Goal: Task Accomplishment & Management: Use online tool/utility

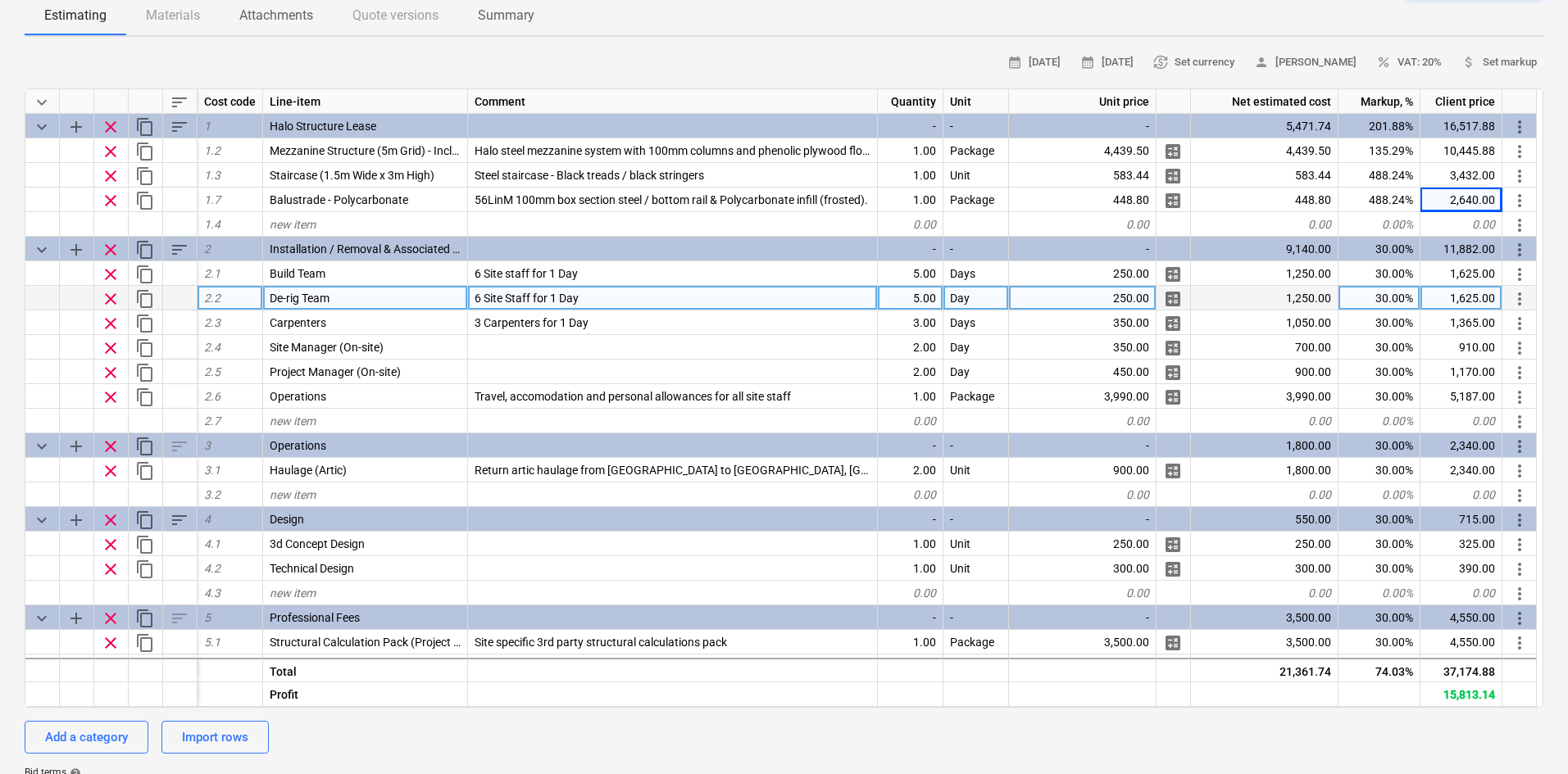
scroll to position [82, 0]
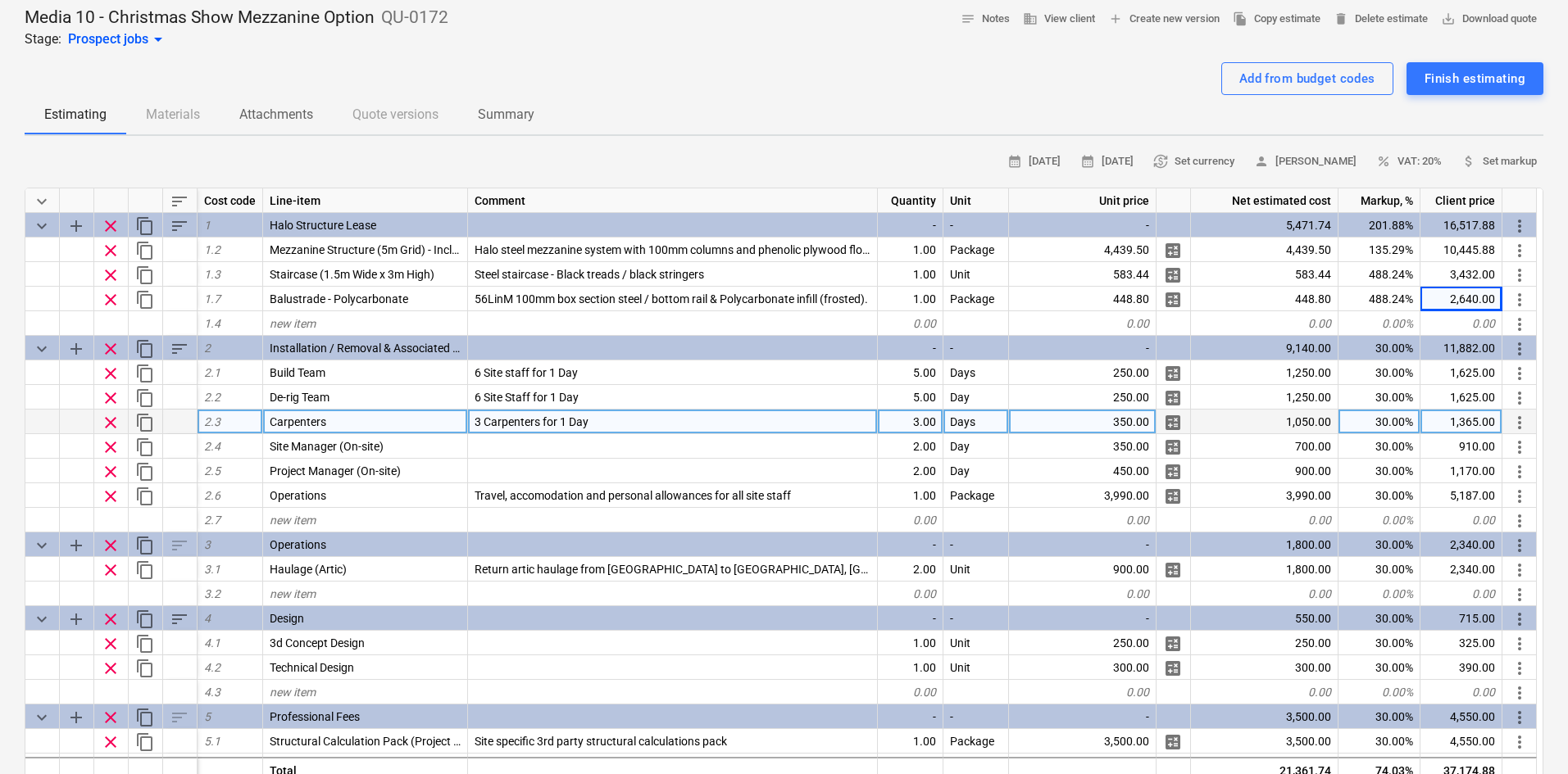
click at [107, 426] on span "clear" at bounding box center [111, 423] width 20 height 20
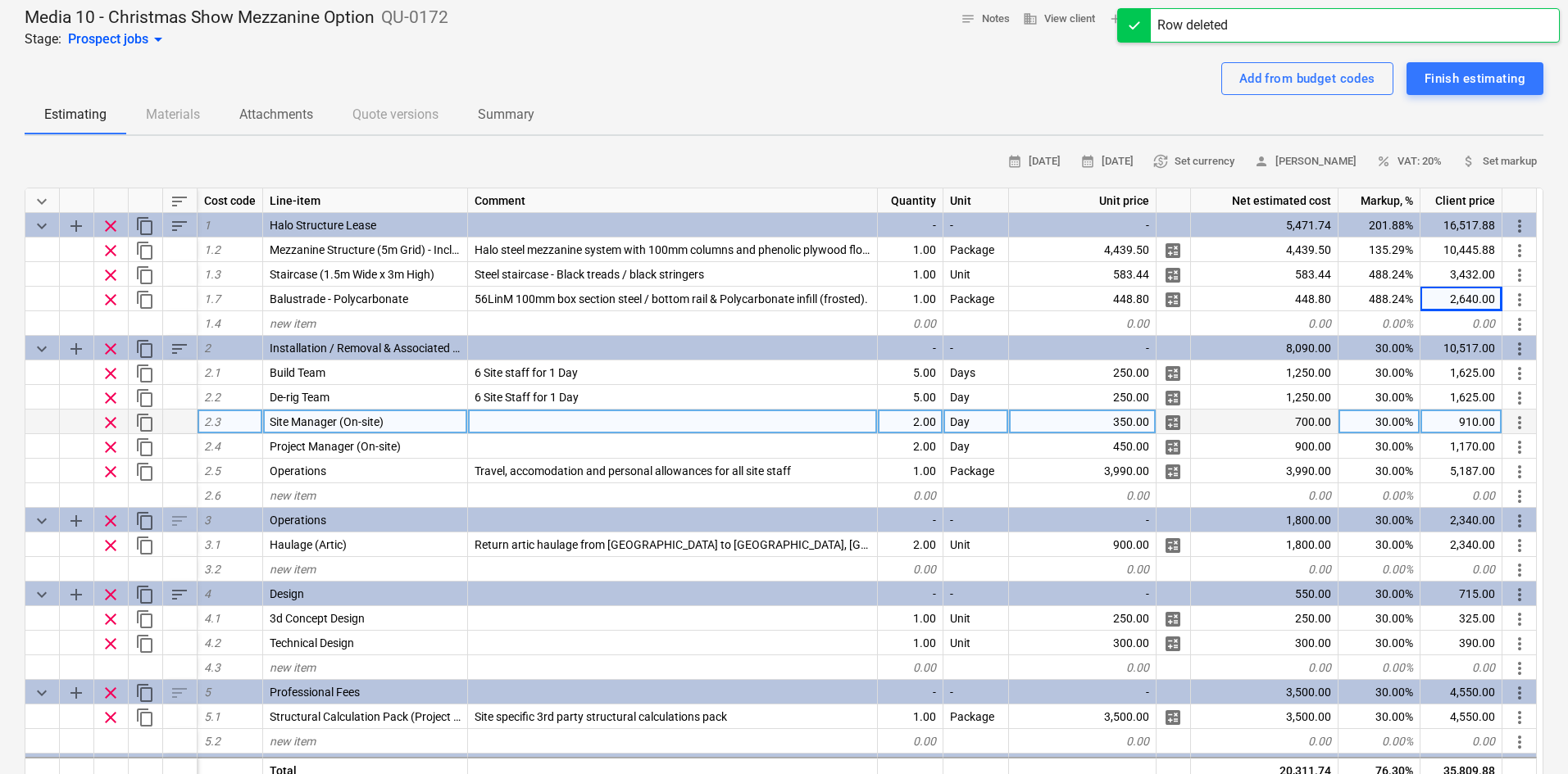
drag, startPoint x: 104, startPoint y: 59, endPoint x: 116, endPoint y: 52, distance: 13.9
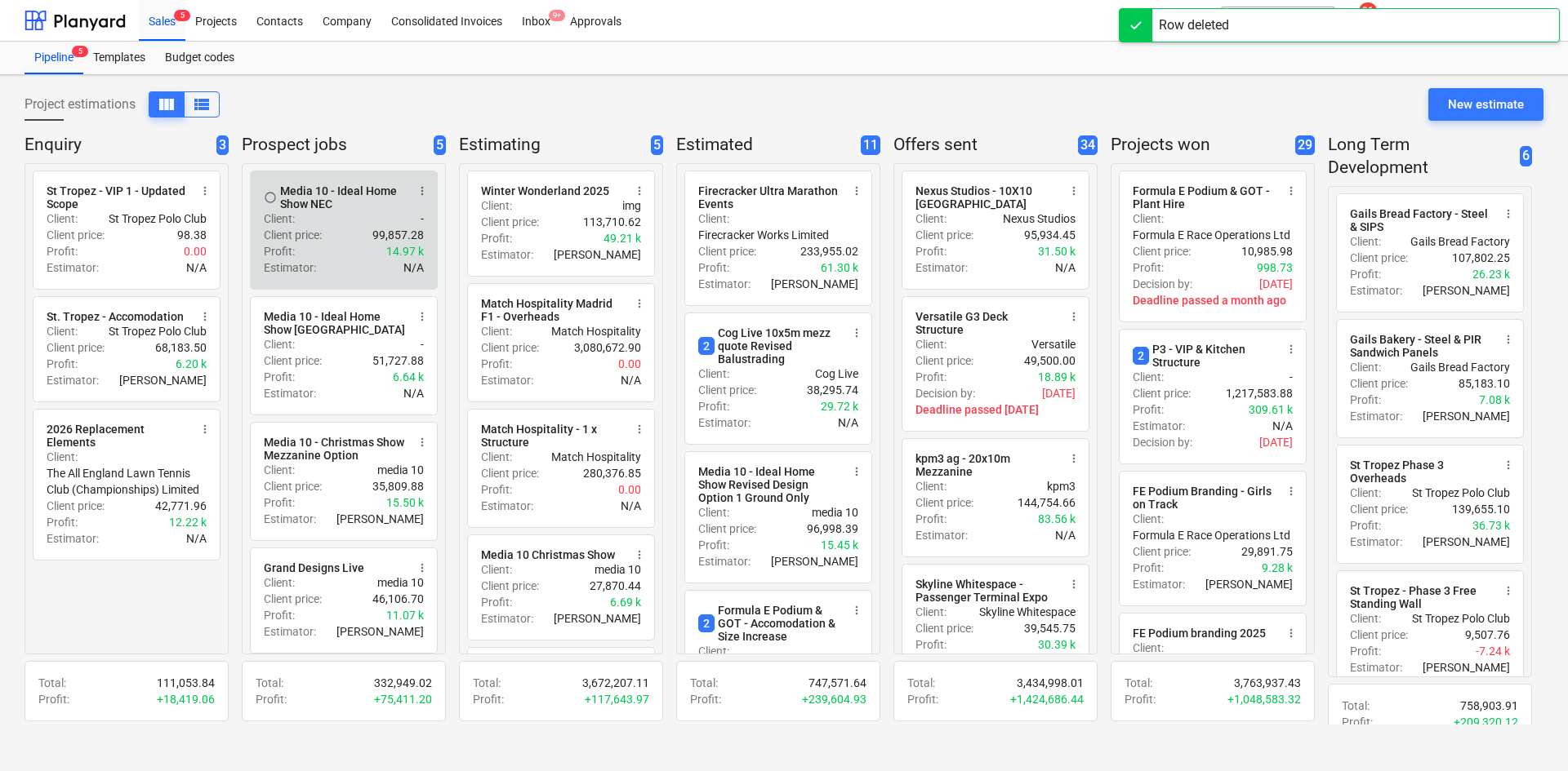
click at [343, 235] on div "Client price : 99,857.28" at bounding box center [343, 235] width 160 height 16
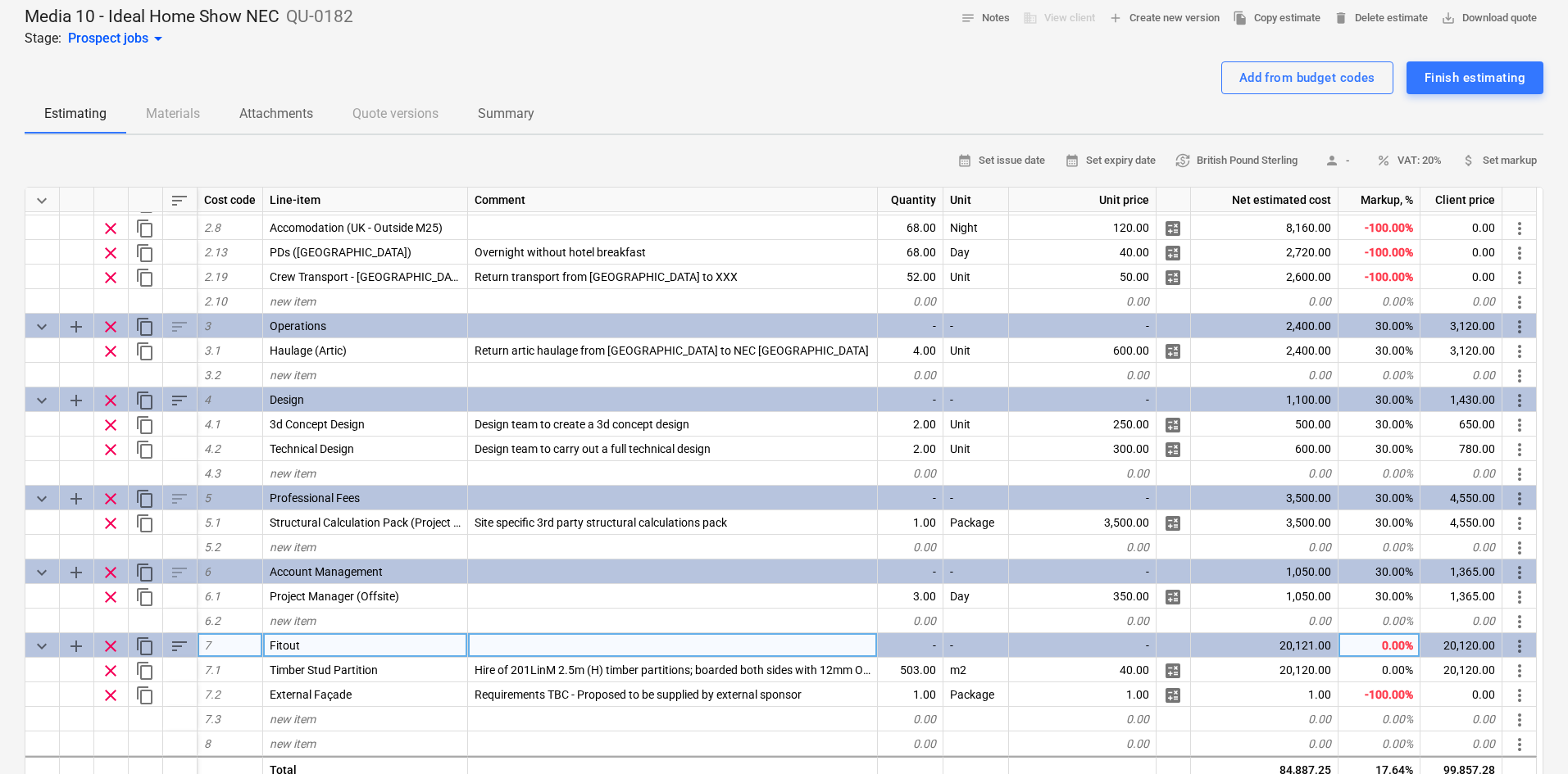
scroll to position [245, 0]
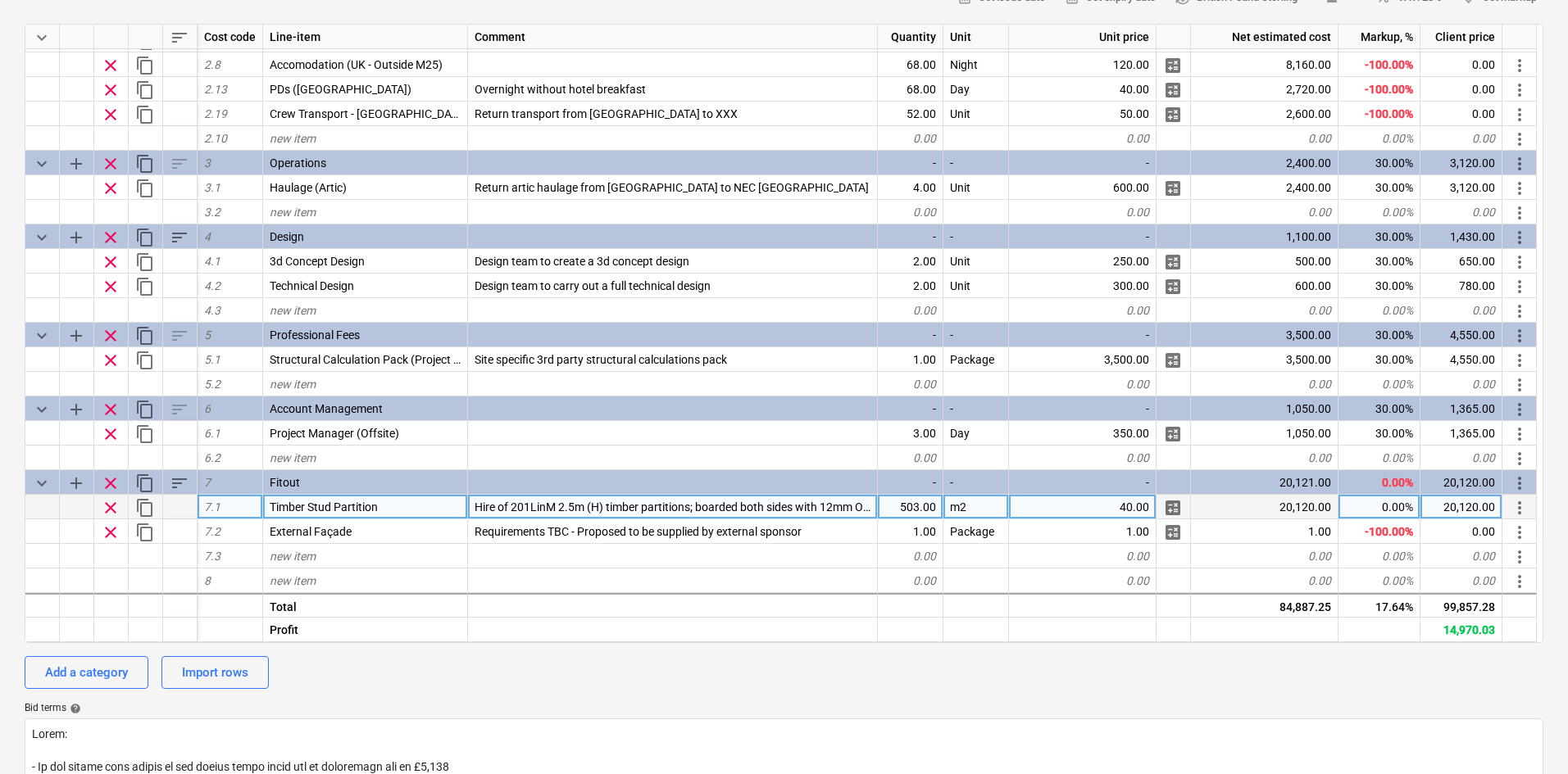
click at [112, 505] on span "clear" at bounding box center [111, 508] width 20 height 20
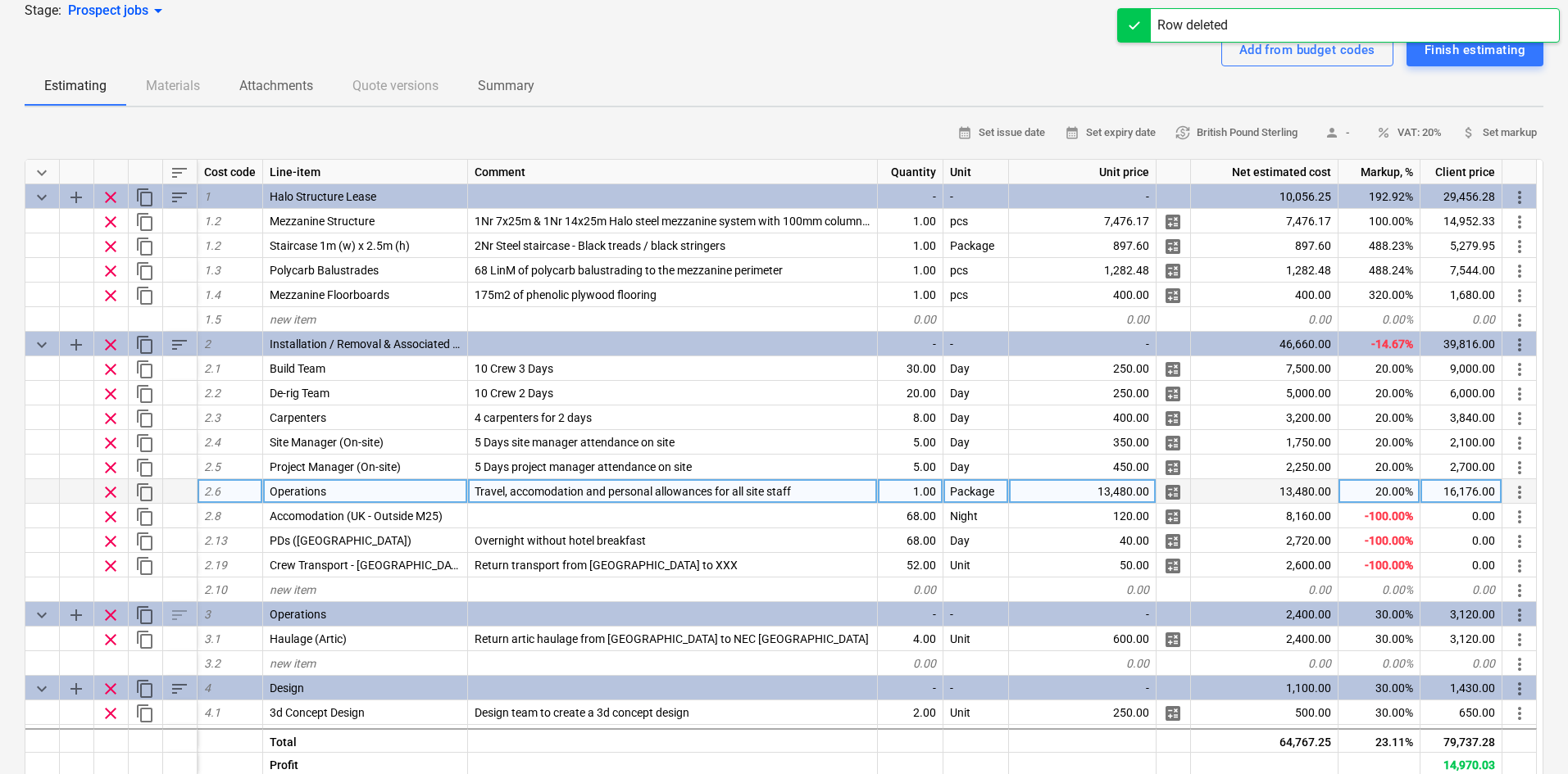
scroll to position [82, 0]
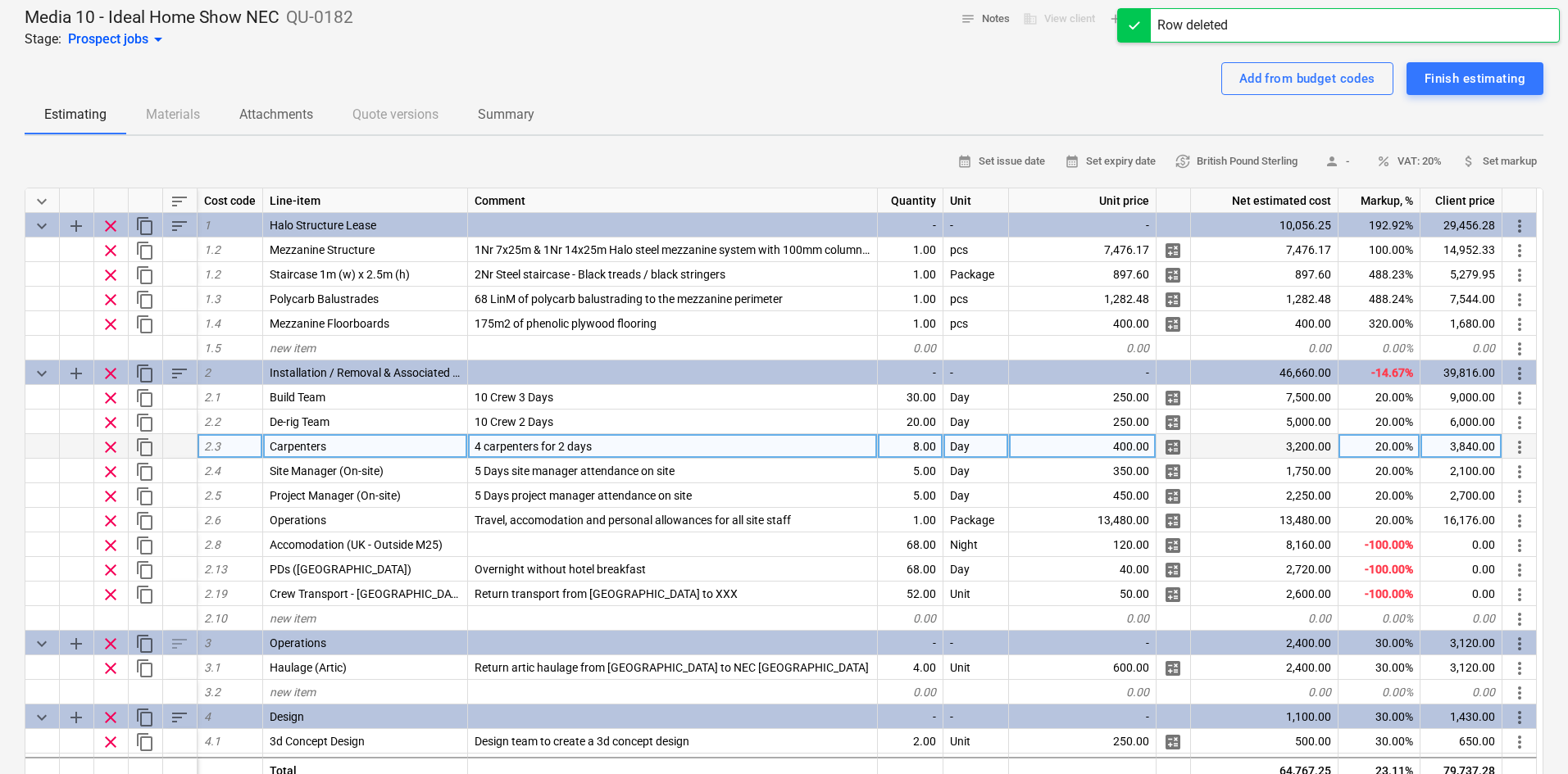
click at [105, 451] on span "clear" at bounding box center [111, 447] width 20 height 20
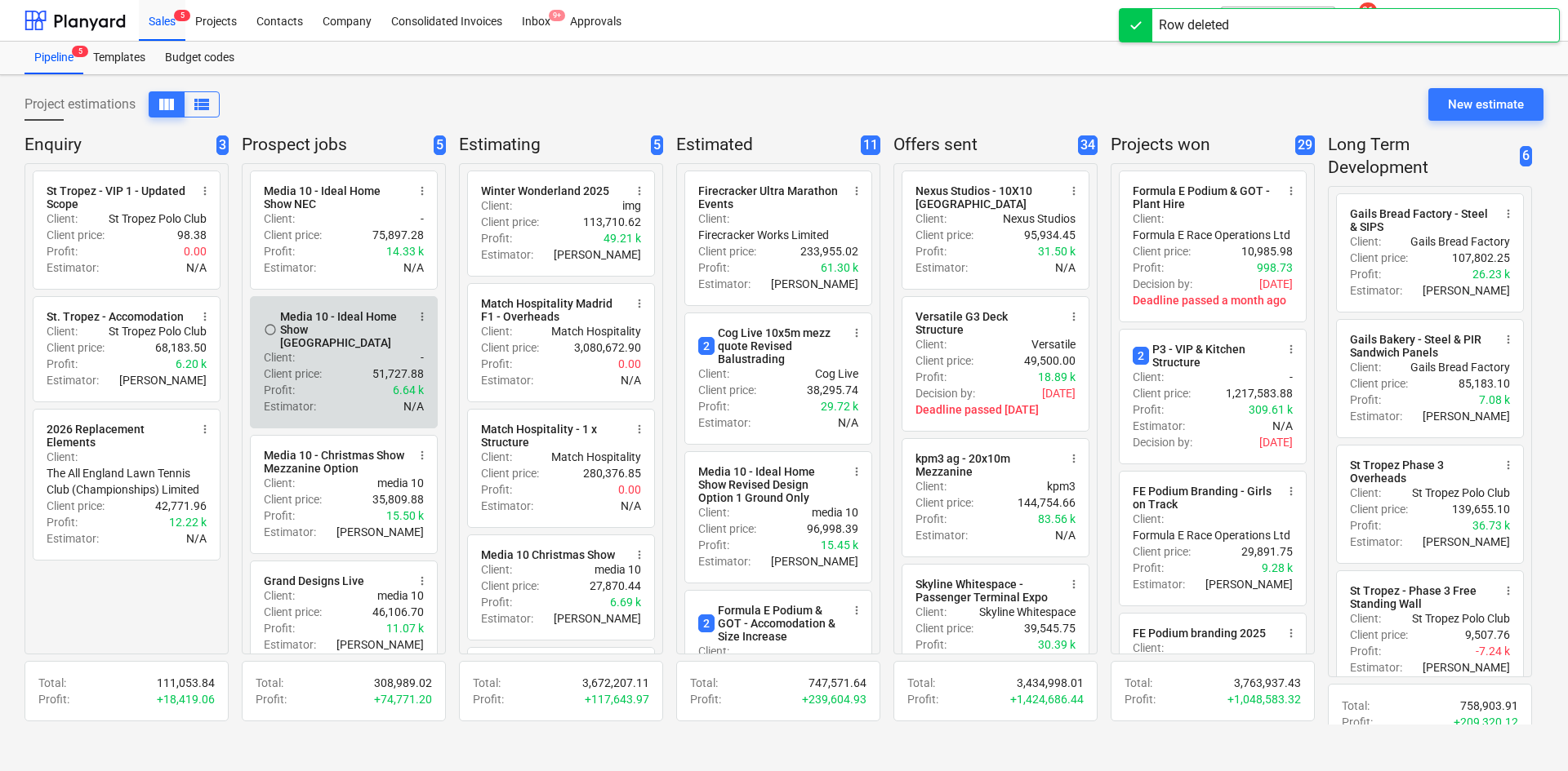
click at [315, 366] on p "Client price :" at bounding box center [292, 374] width 58 height 16
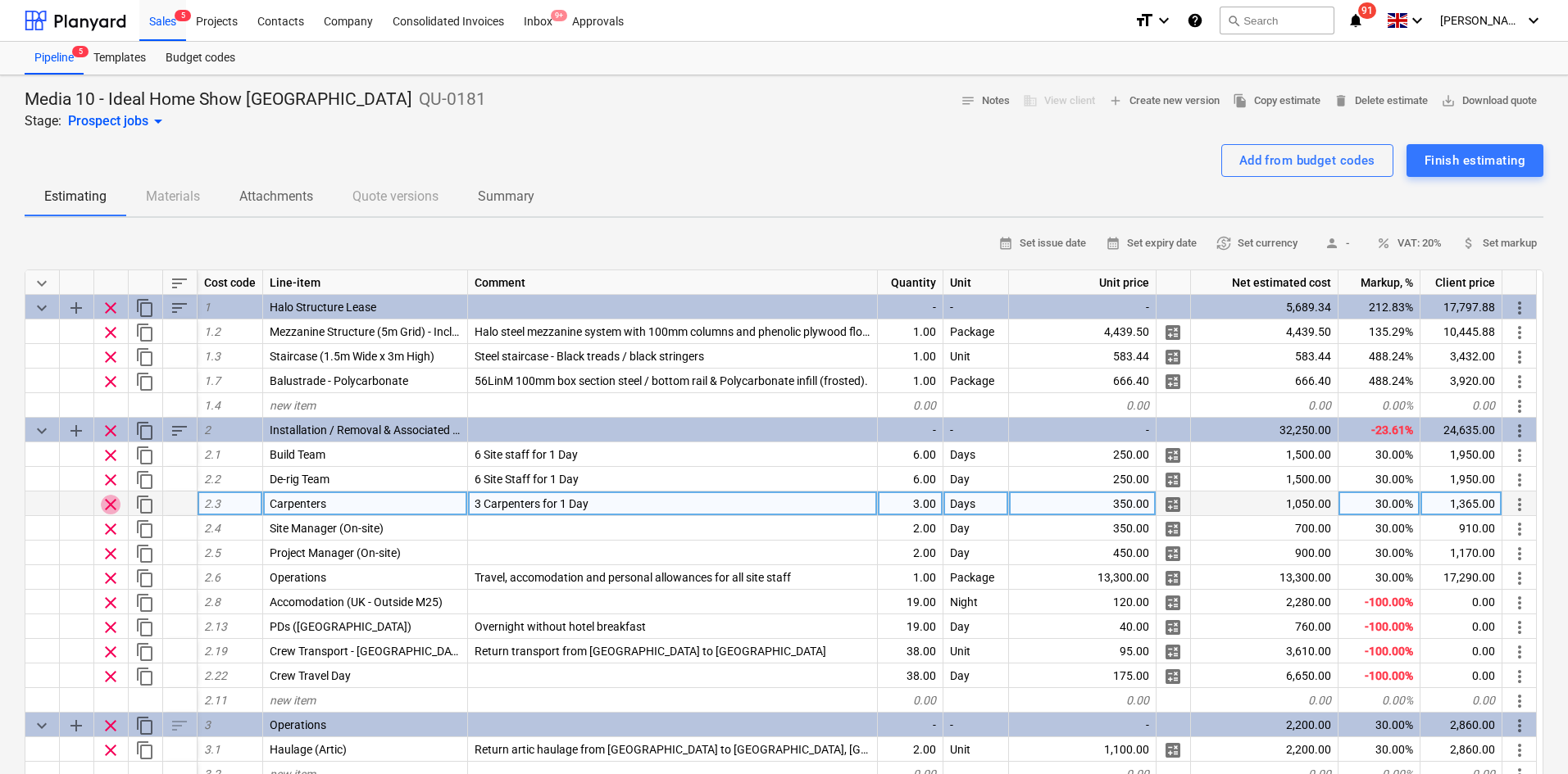
click at [109, 510] on span "clear" at bounding box center [111, 505] width 20 height 20
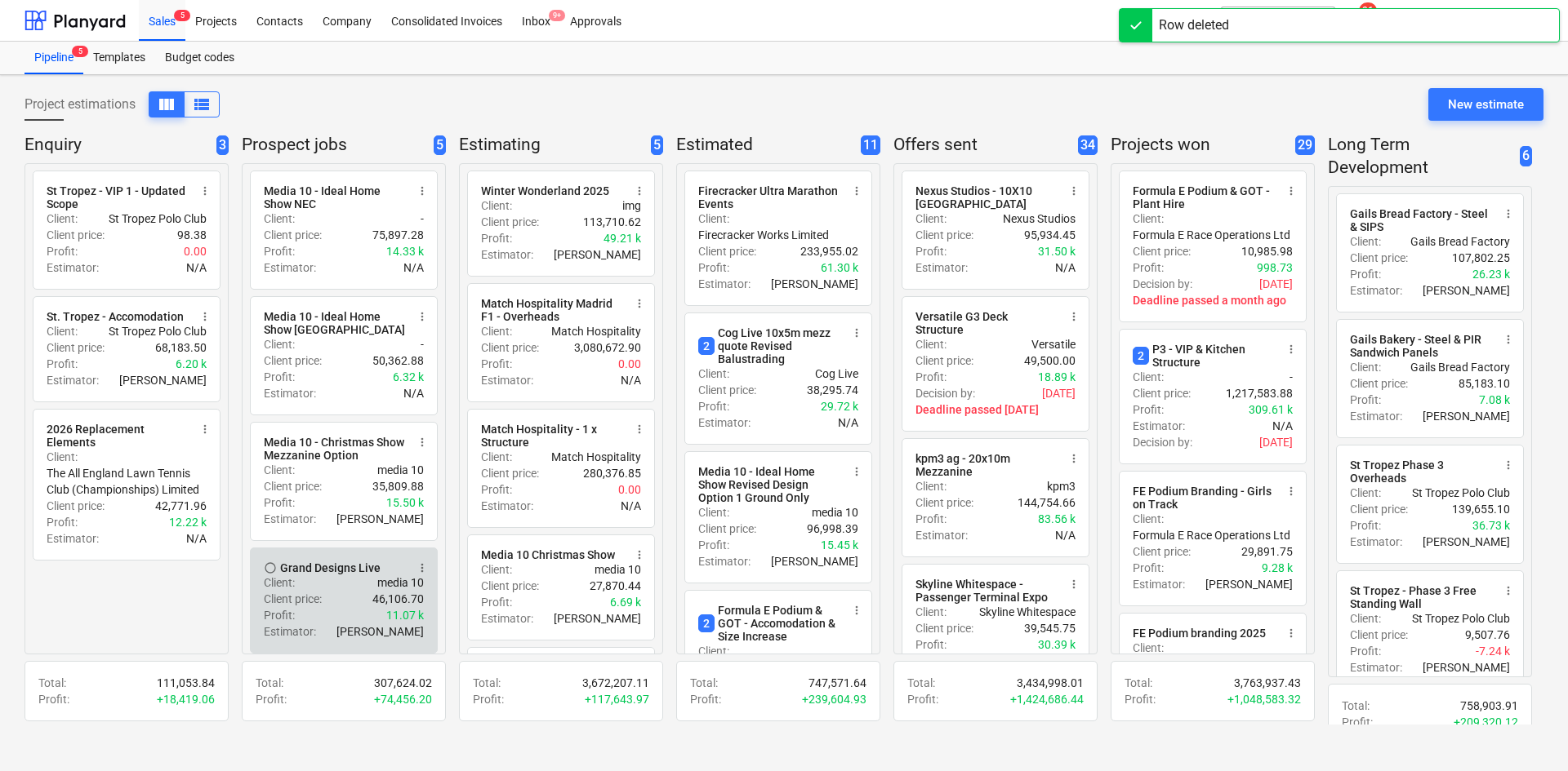
click at [330, 574] on div "Grand Designs Live" at bounding box center [331, 568] width 101 height 13
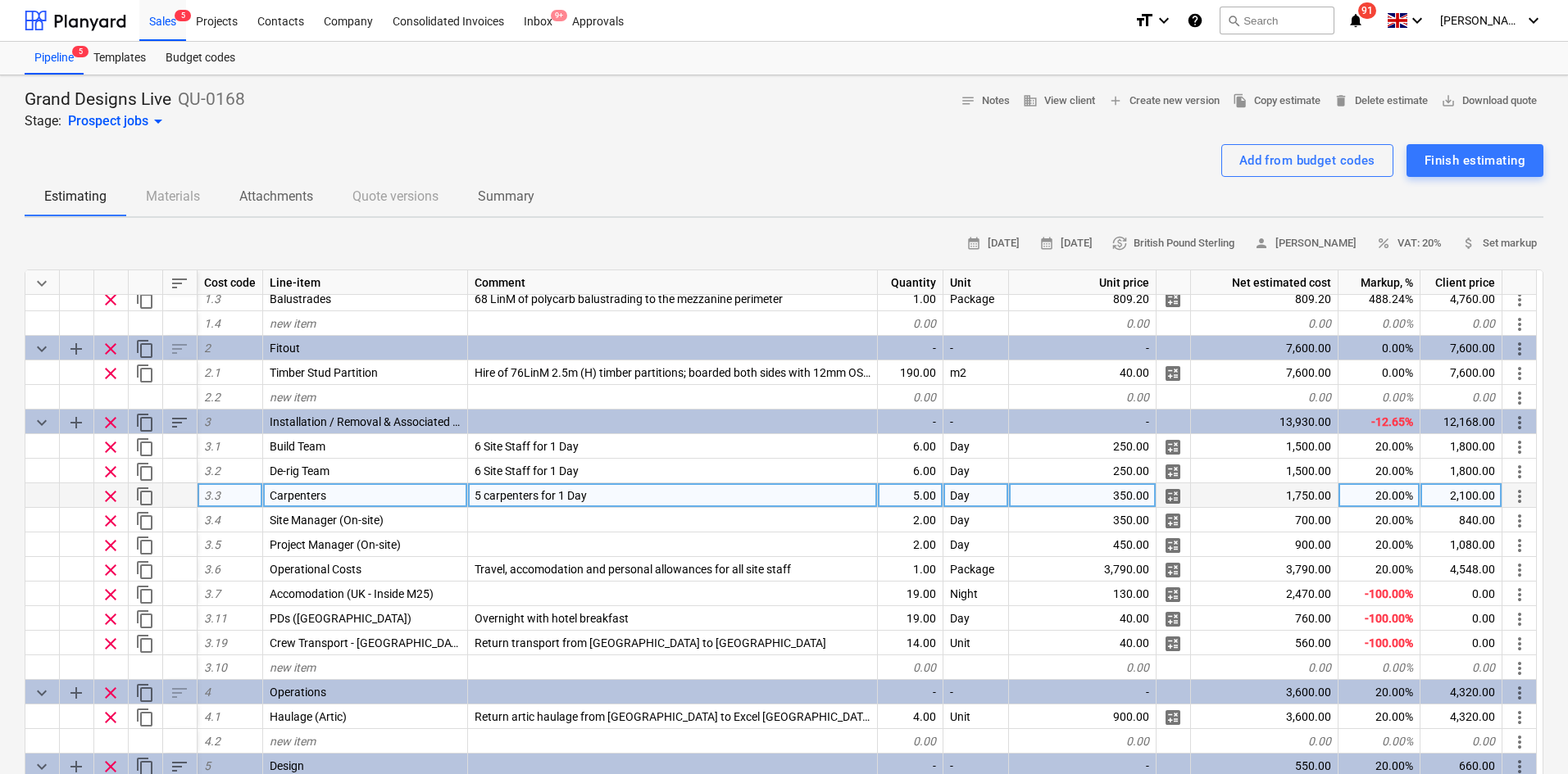
click at [106, 500] on span "clear" at bounding box center [111, 497] width 20 height 20
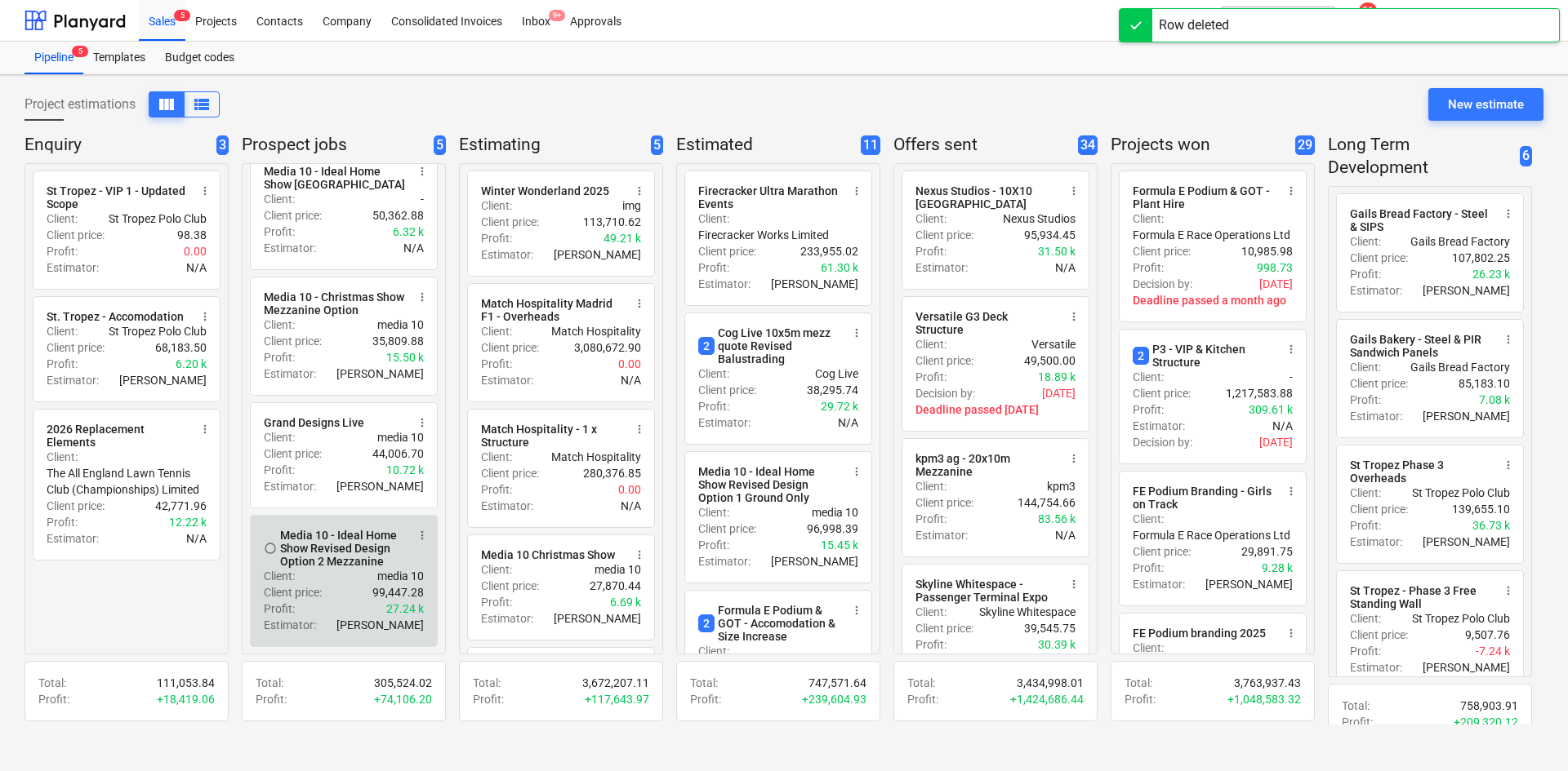
click at [333, 558] on div "Media 10 - Ideal Home Show Revised Design Option 2 Mezzanine" at bounding box center [343, 549] width 126 height 40
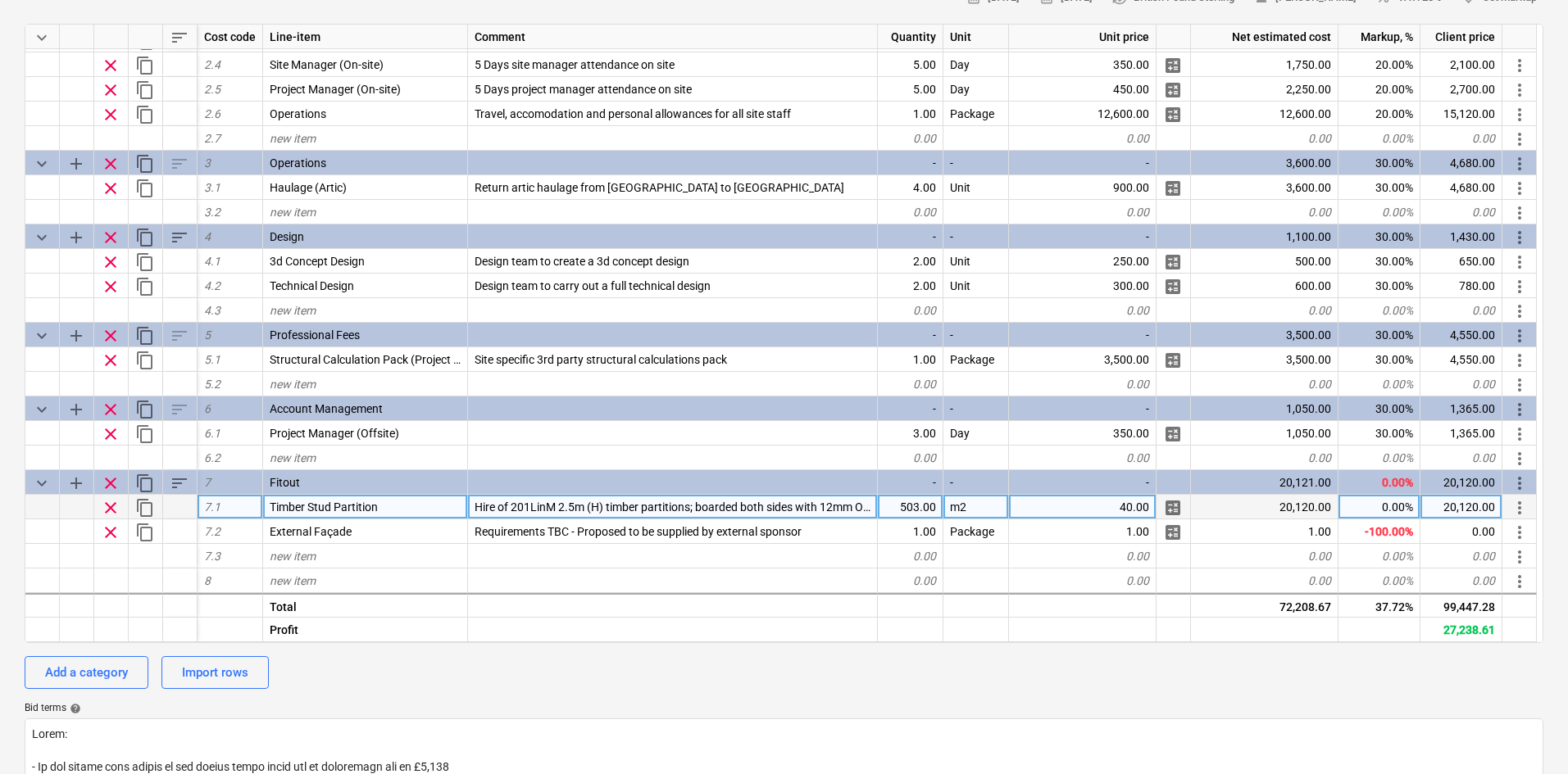
click at [107, 506] on span "clear" at bounding box center [111, 508] width 20 height 20
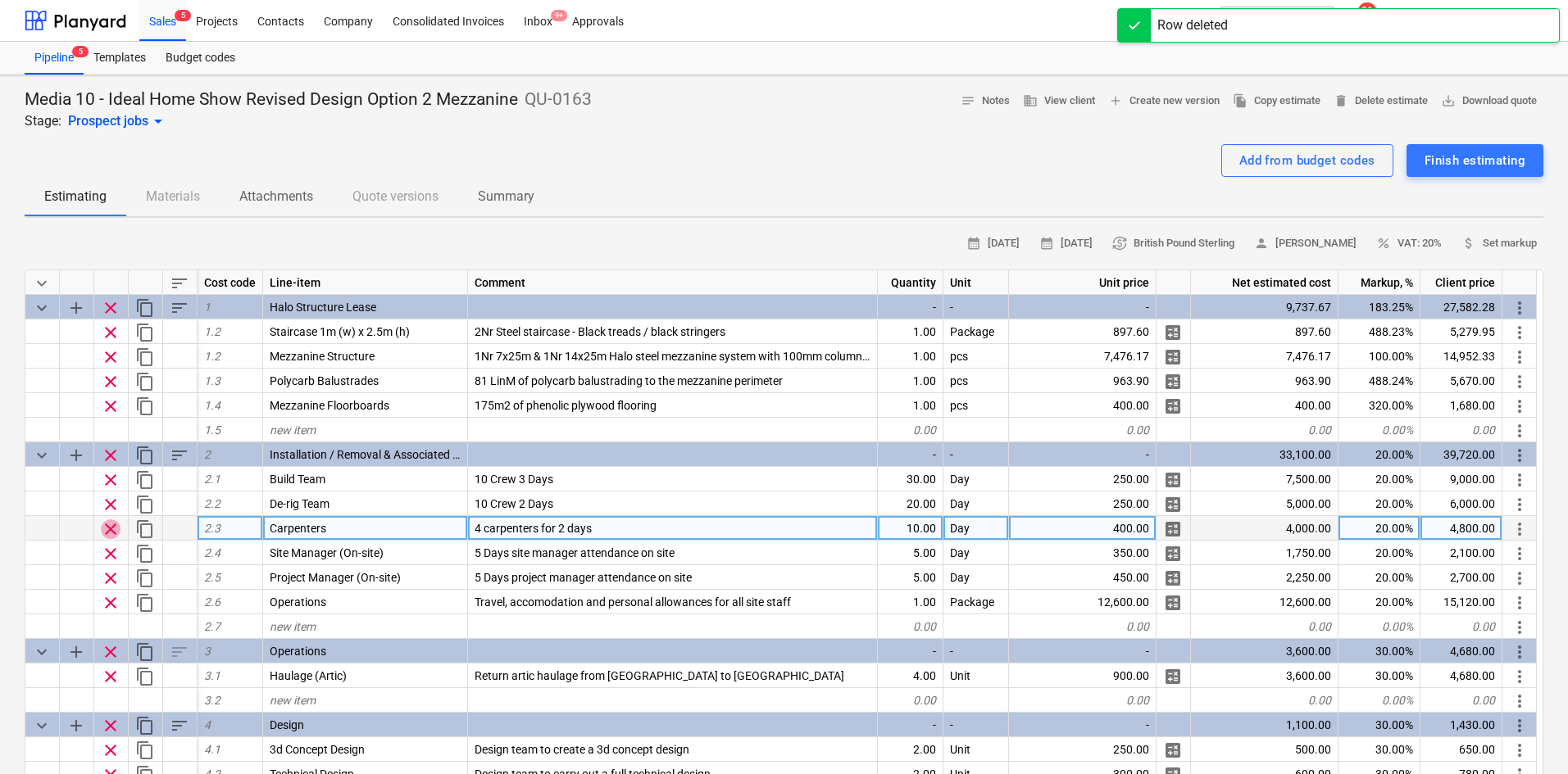
click at [112, 527] on span "clear" at bounding box center [111, 530] width 20 height 20
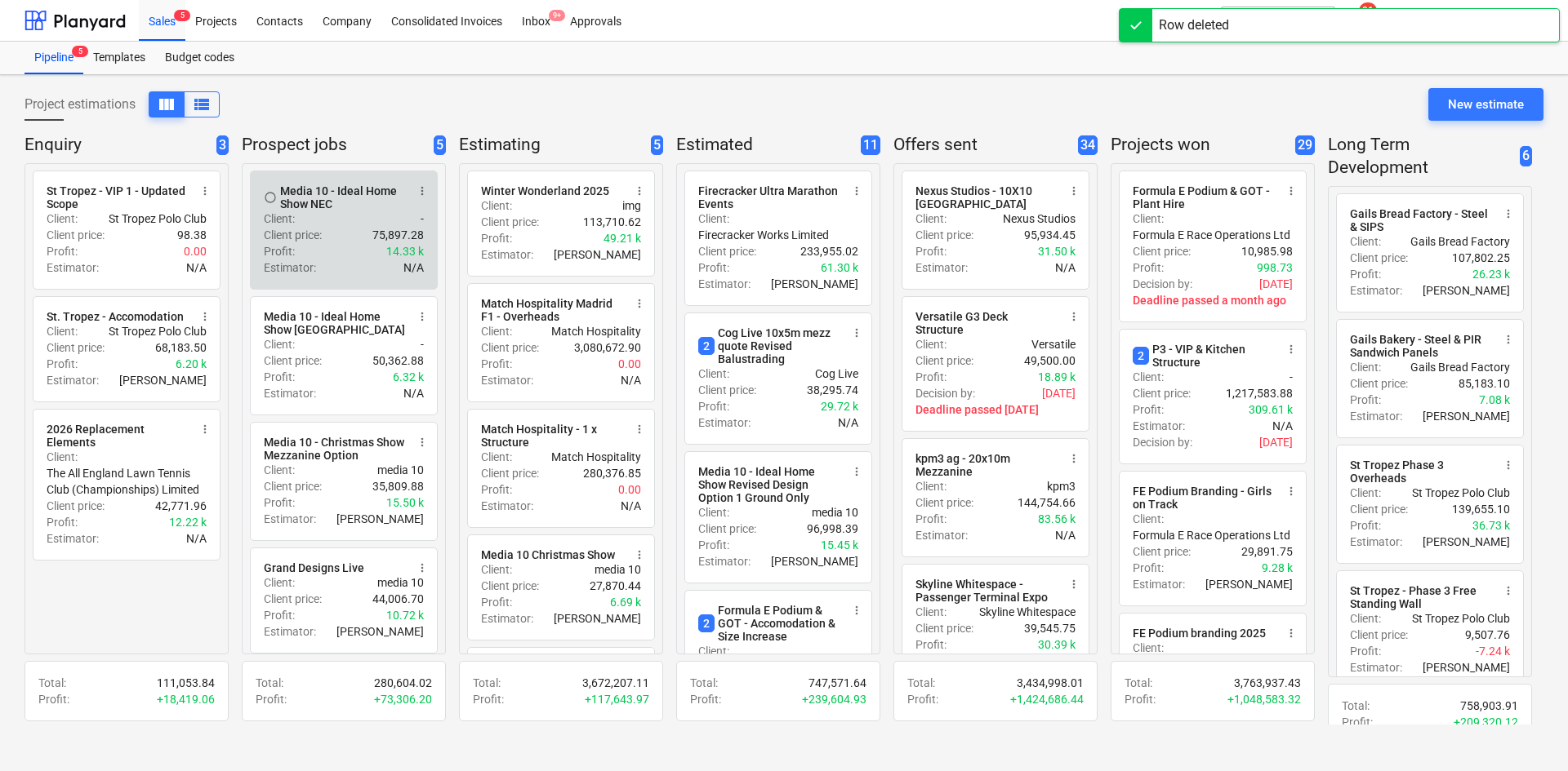
click at [307, 253] on div "Profit : 14.33 k" at bounding box center [343, 252] width 160 height 16
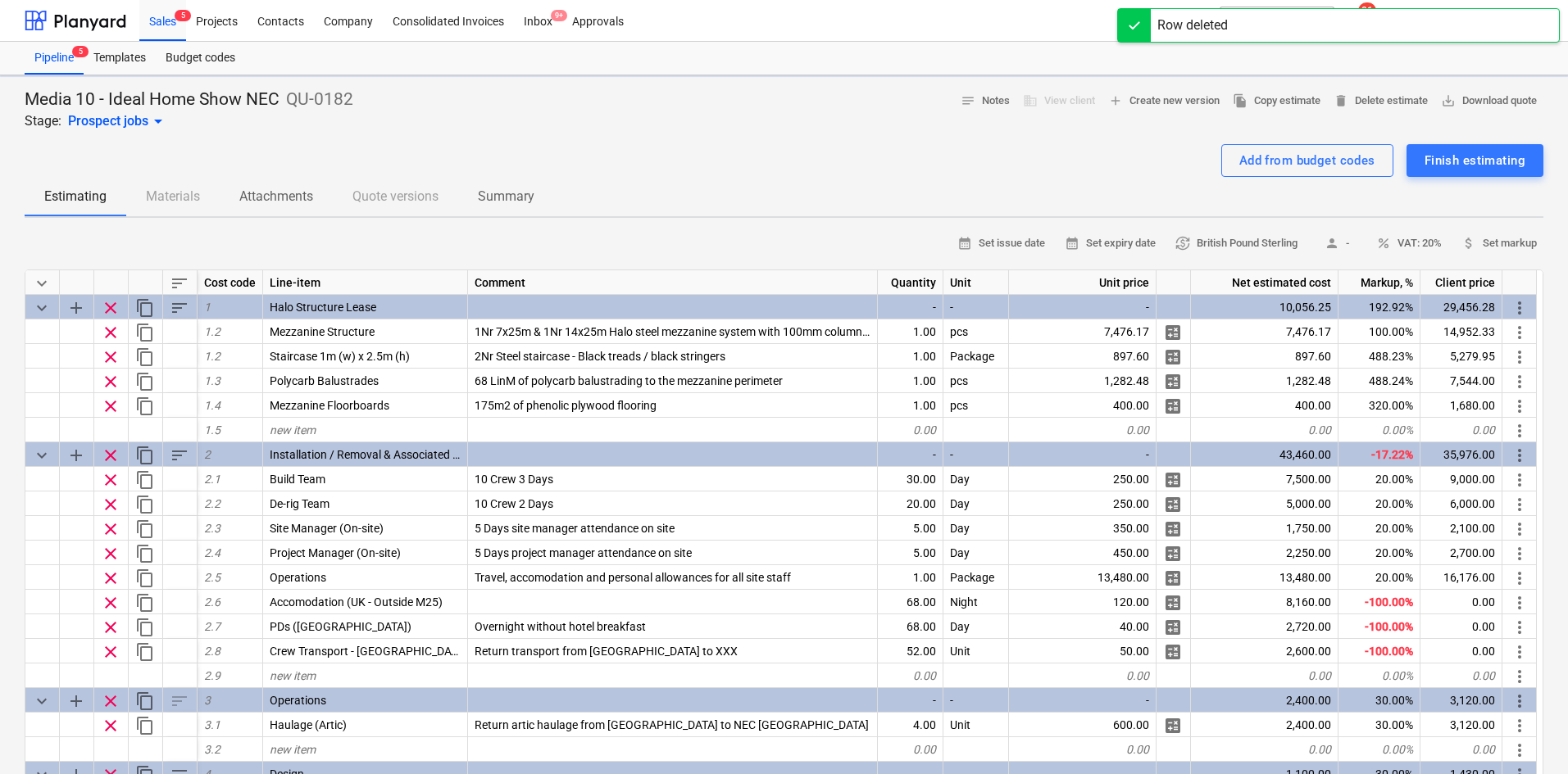
type textarea "x"
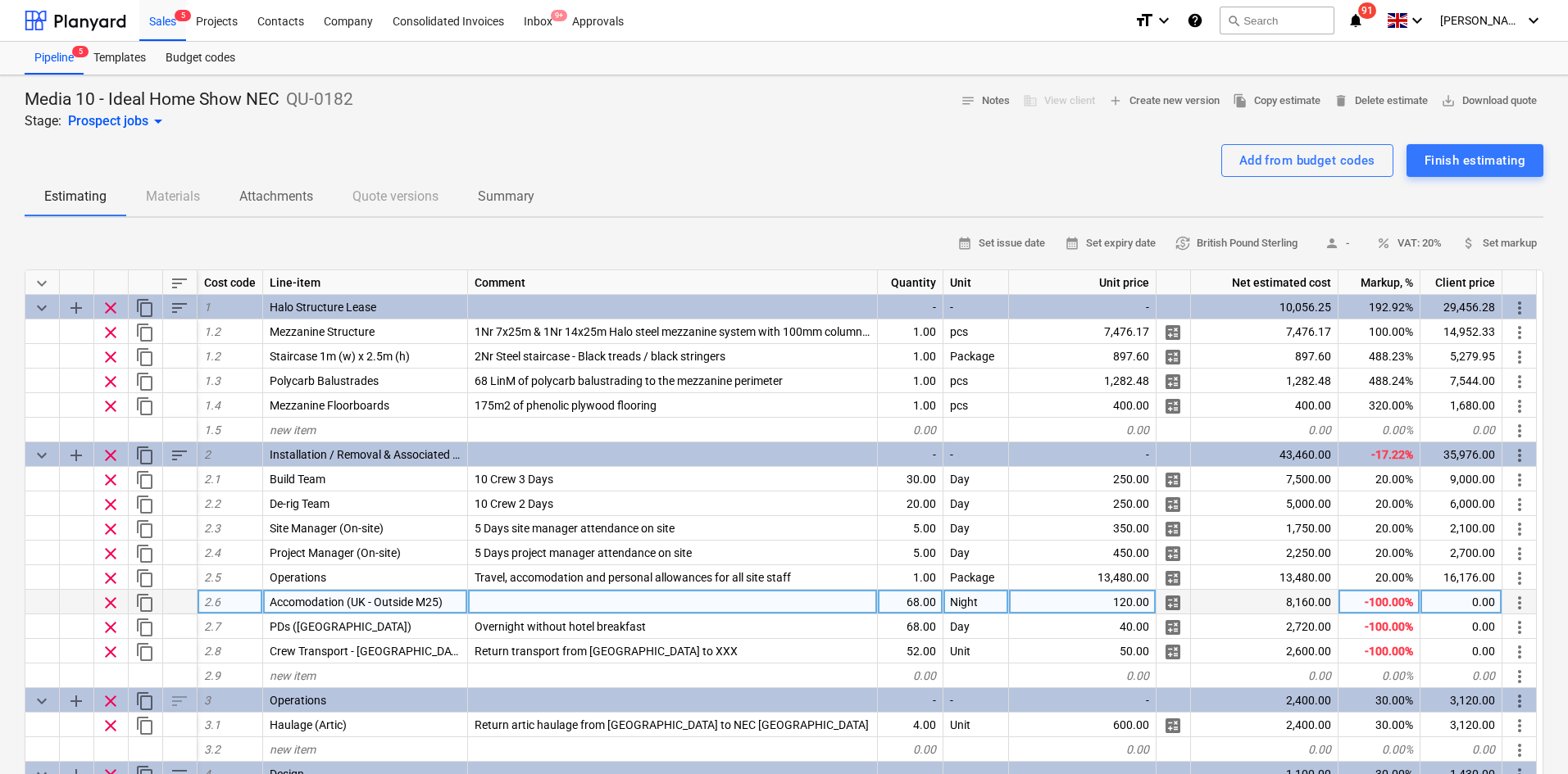
click at [907, 605] on div "68.00" at bounding box center [910, 602] width 66 height 24
type input "60"
type textarea "x"
type input "60"
type textarea "x"
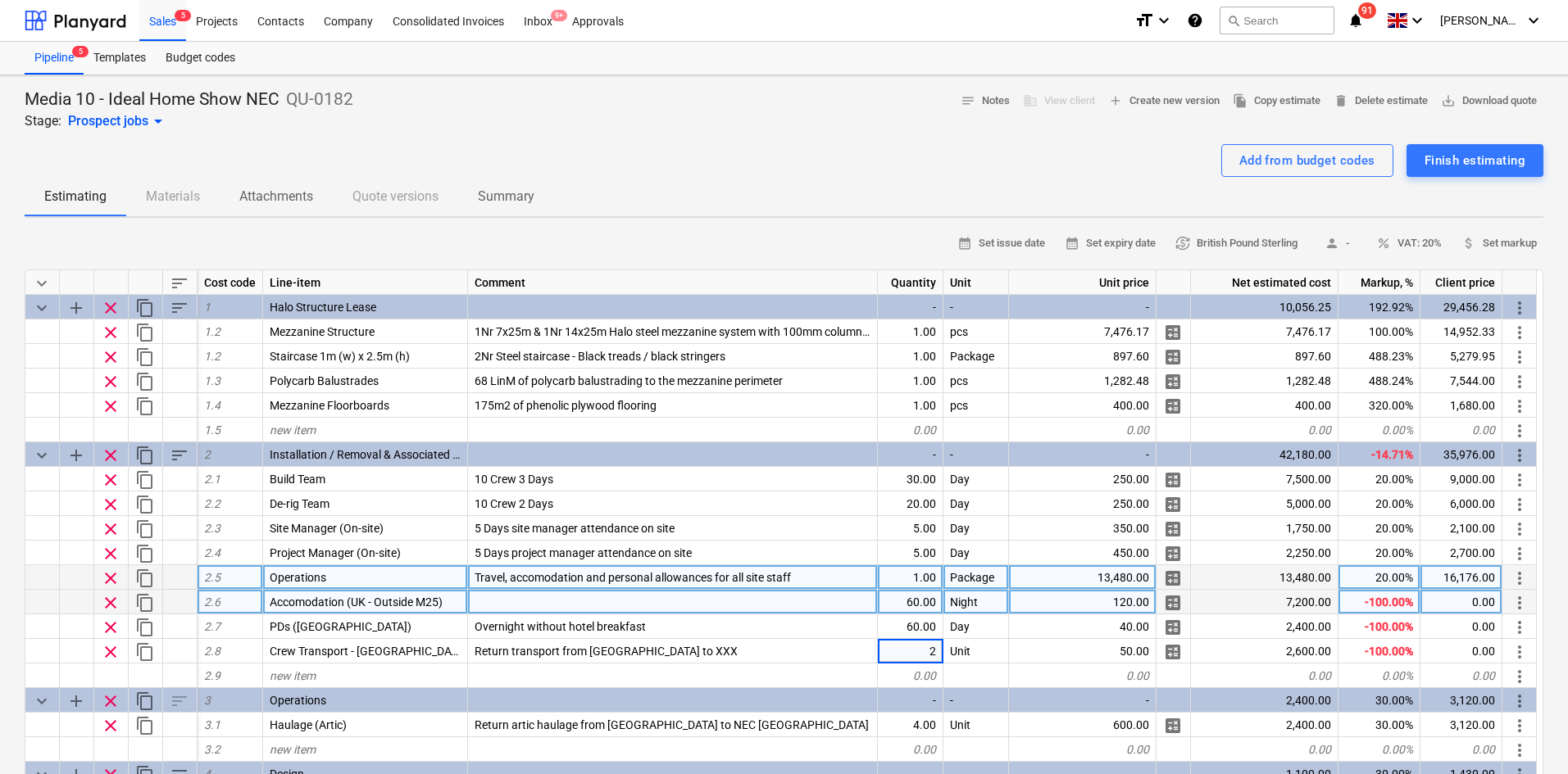
type input "22"
type textarea "x"
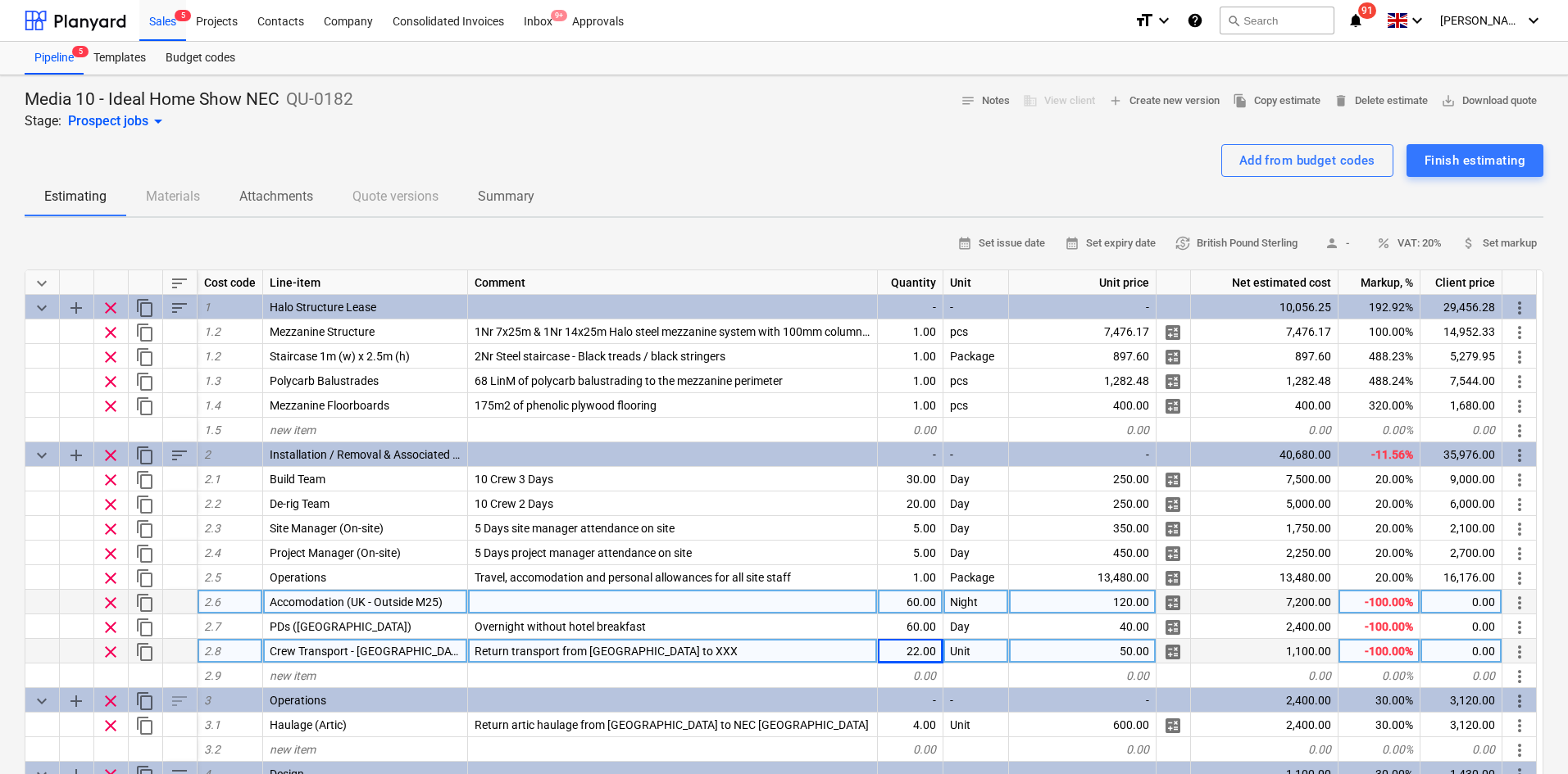
click at [692, 656] on div "Return transport from London to XXX" at bounding box center [673, 650] width 410 height 24
click at [692, 656] on input "Return transport from London to XXX" at bounding box center [672, 650] width 409 height 23
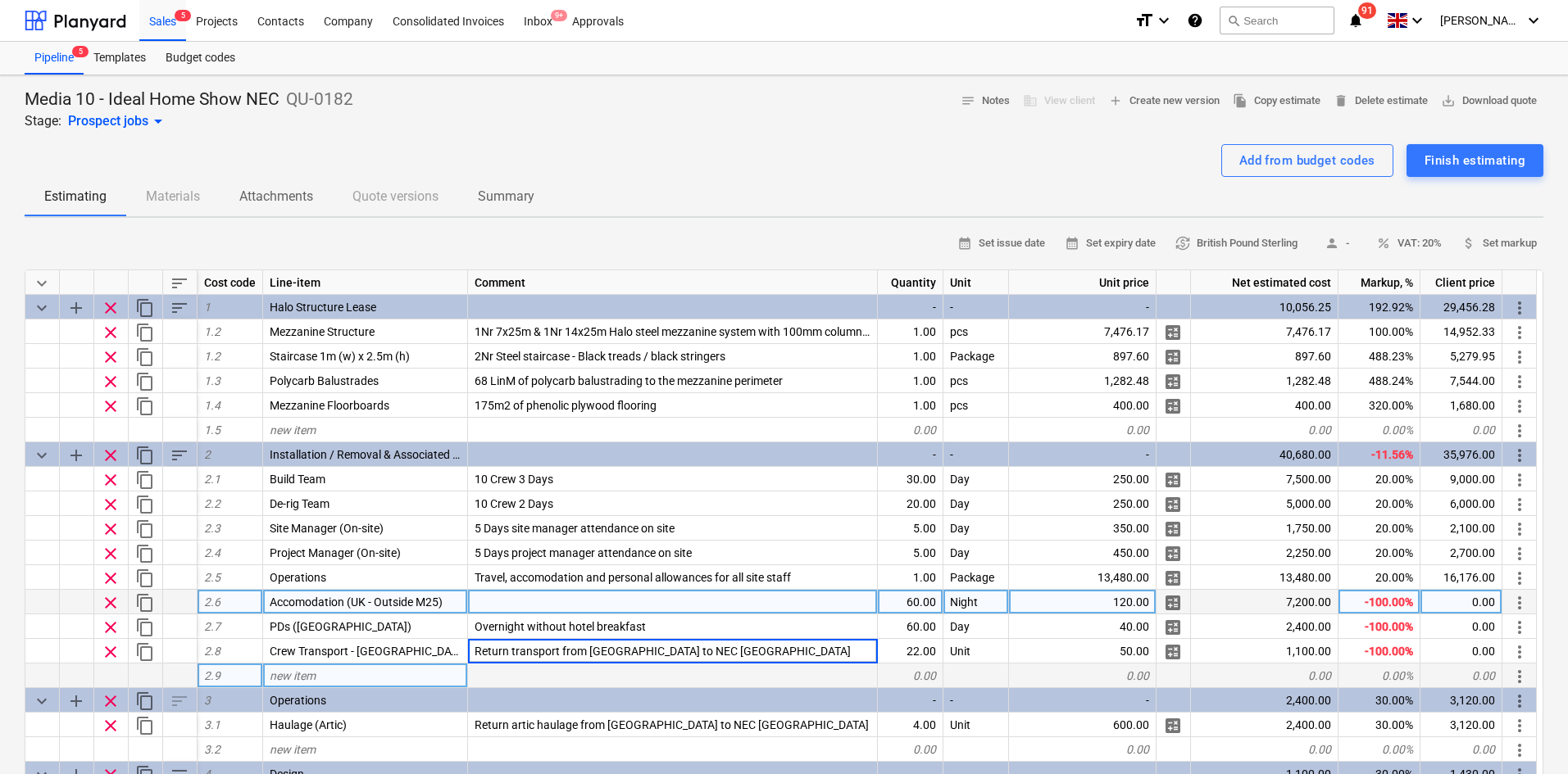
type input "Return transport from London to NEC Birmingham"
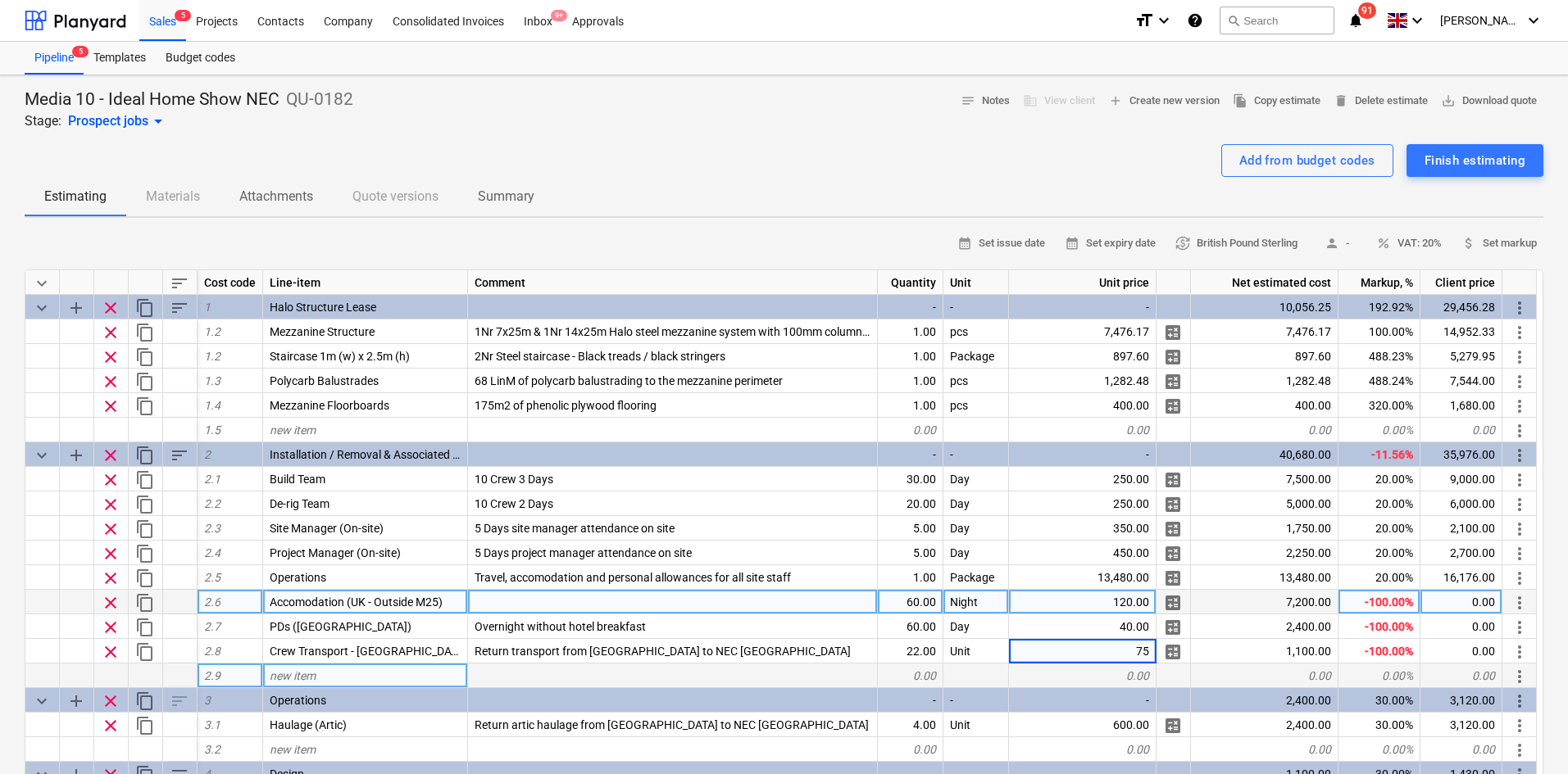
type textarea "x"
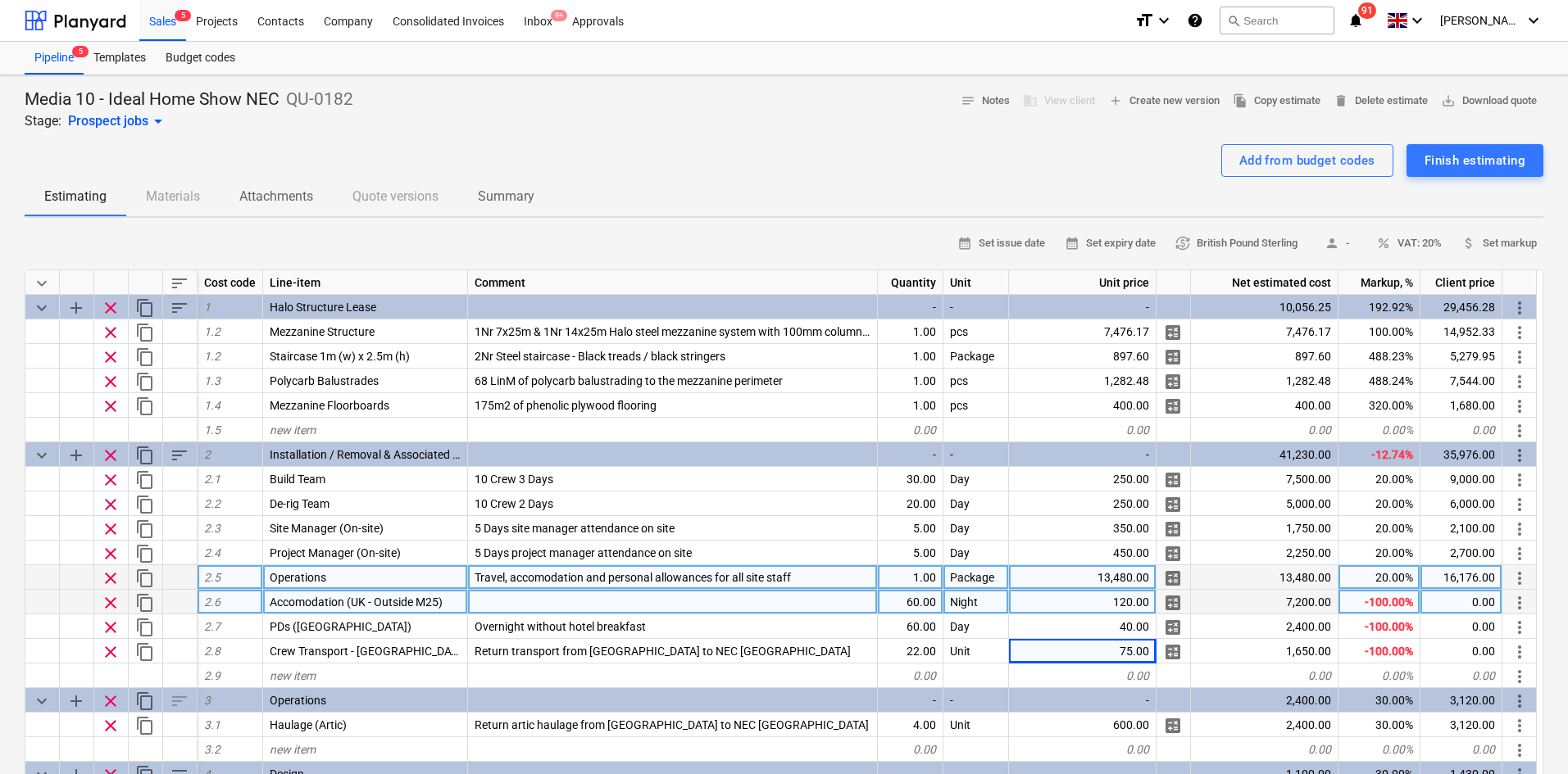
click at [1076, 572] on div "13,480.00" at bounding box center [1082, 577] width 147 height 24
type input "0"
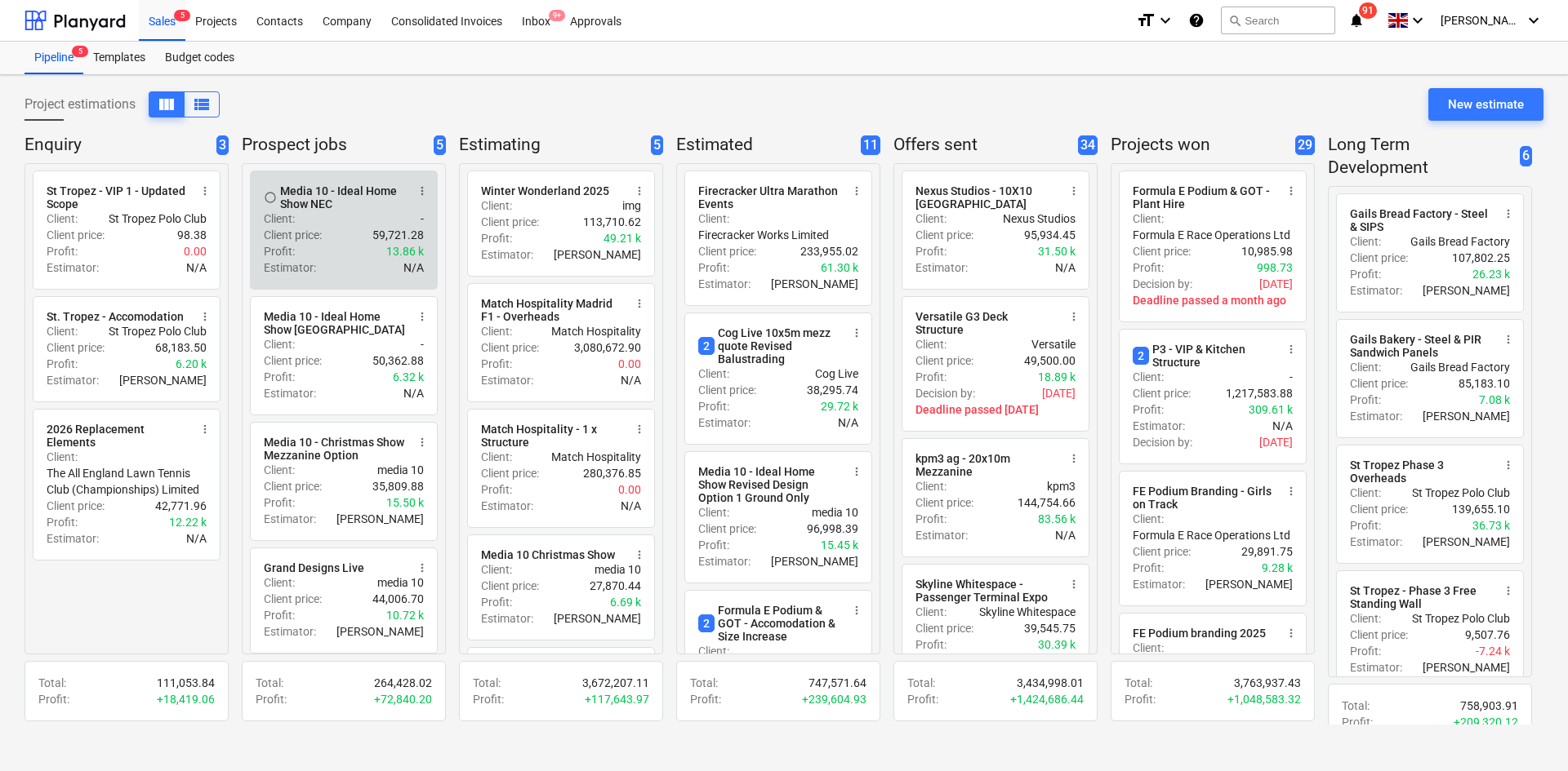
click at [336, 251] on div "Profit : 13.86 k" at bounding box center [343, 252] width 160 height 16
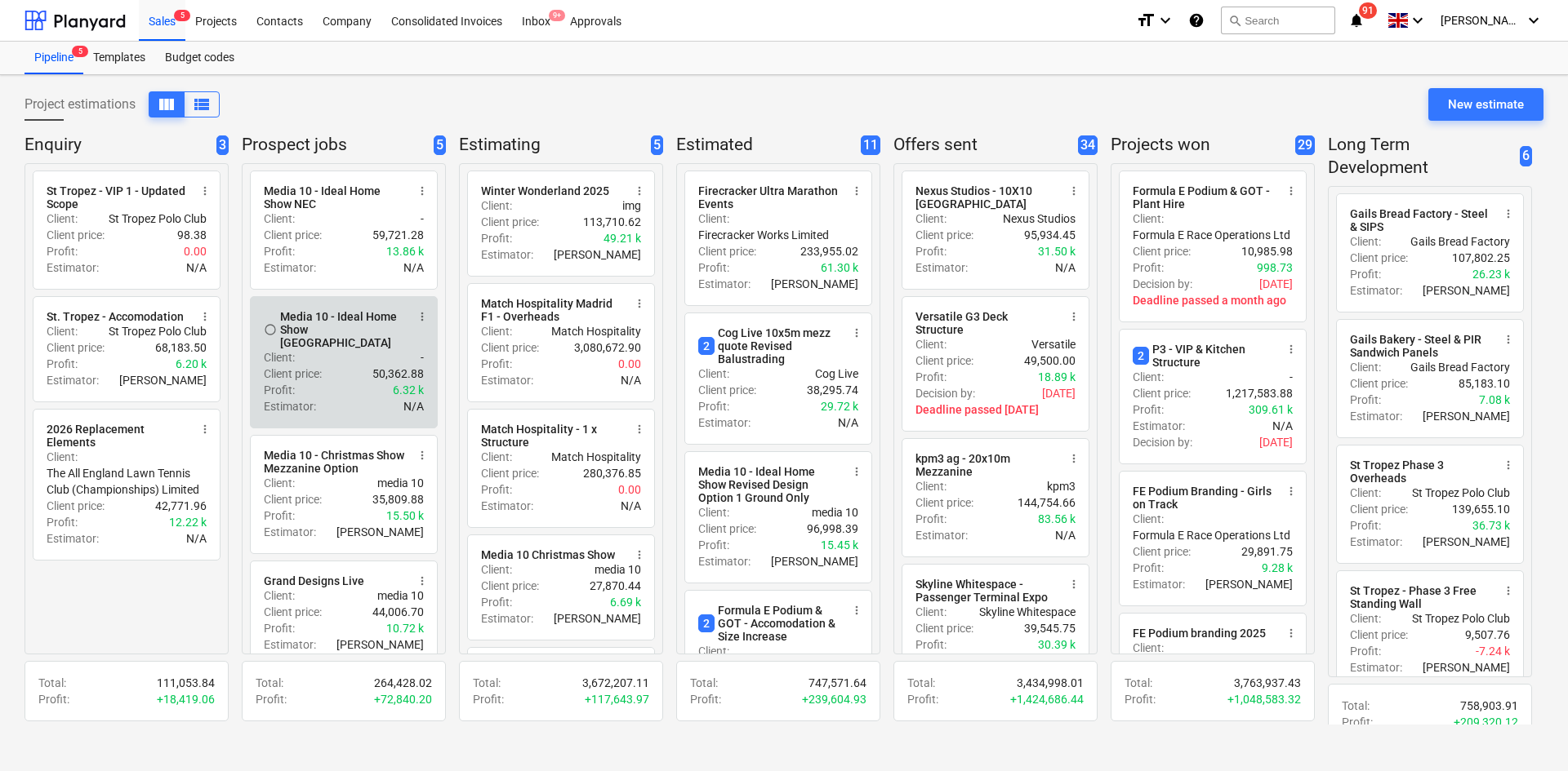
click at [322, 351] on div "Client : -" at bounding box center [343, 358] width 160 height 16
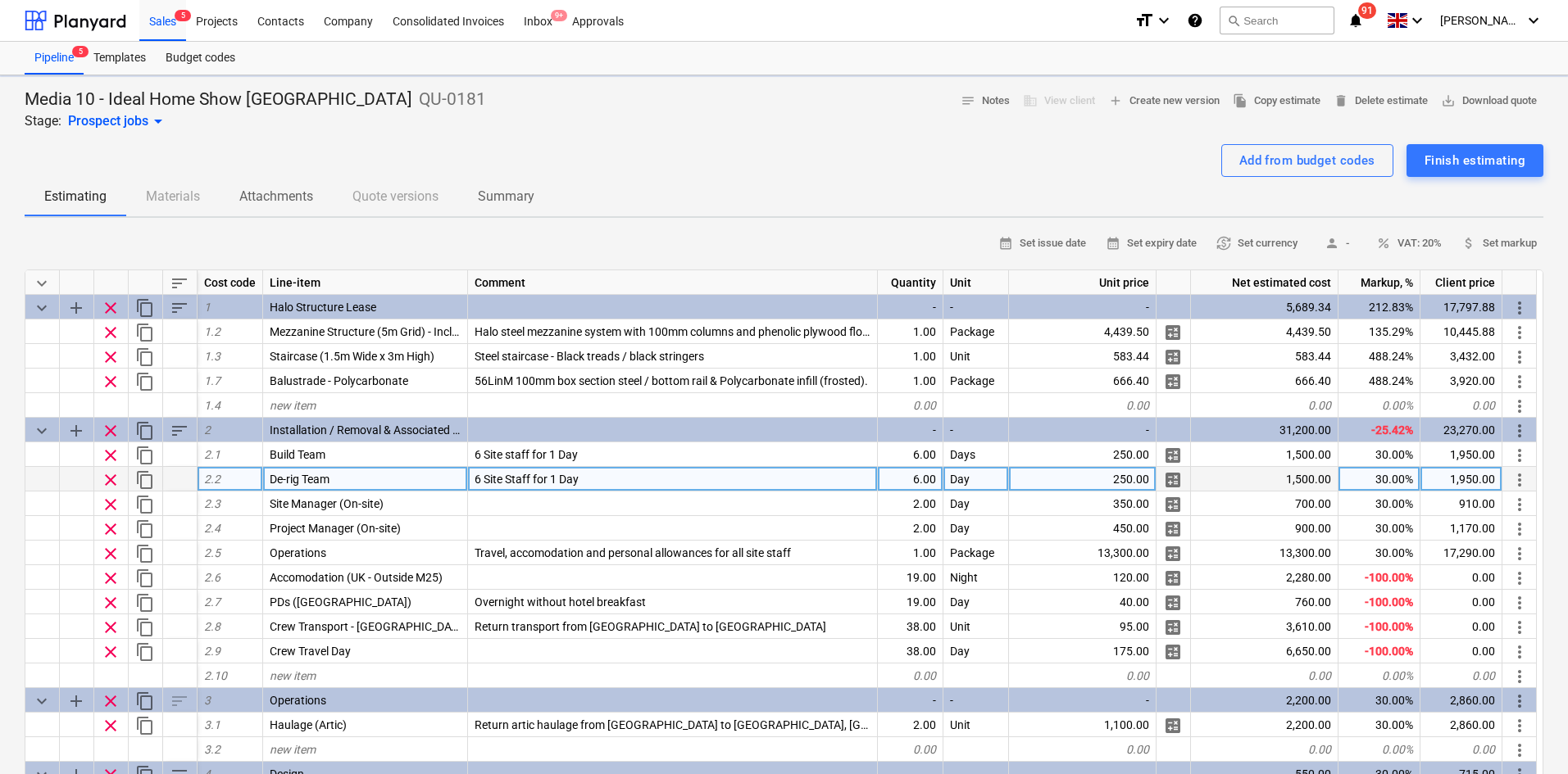
type textarea "x"
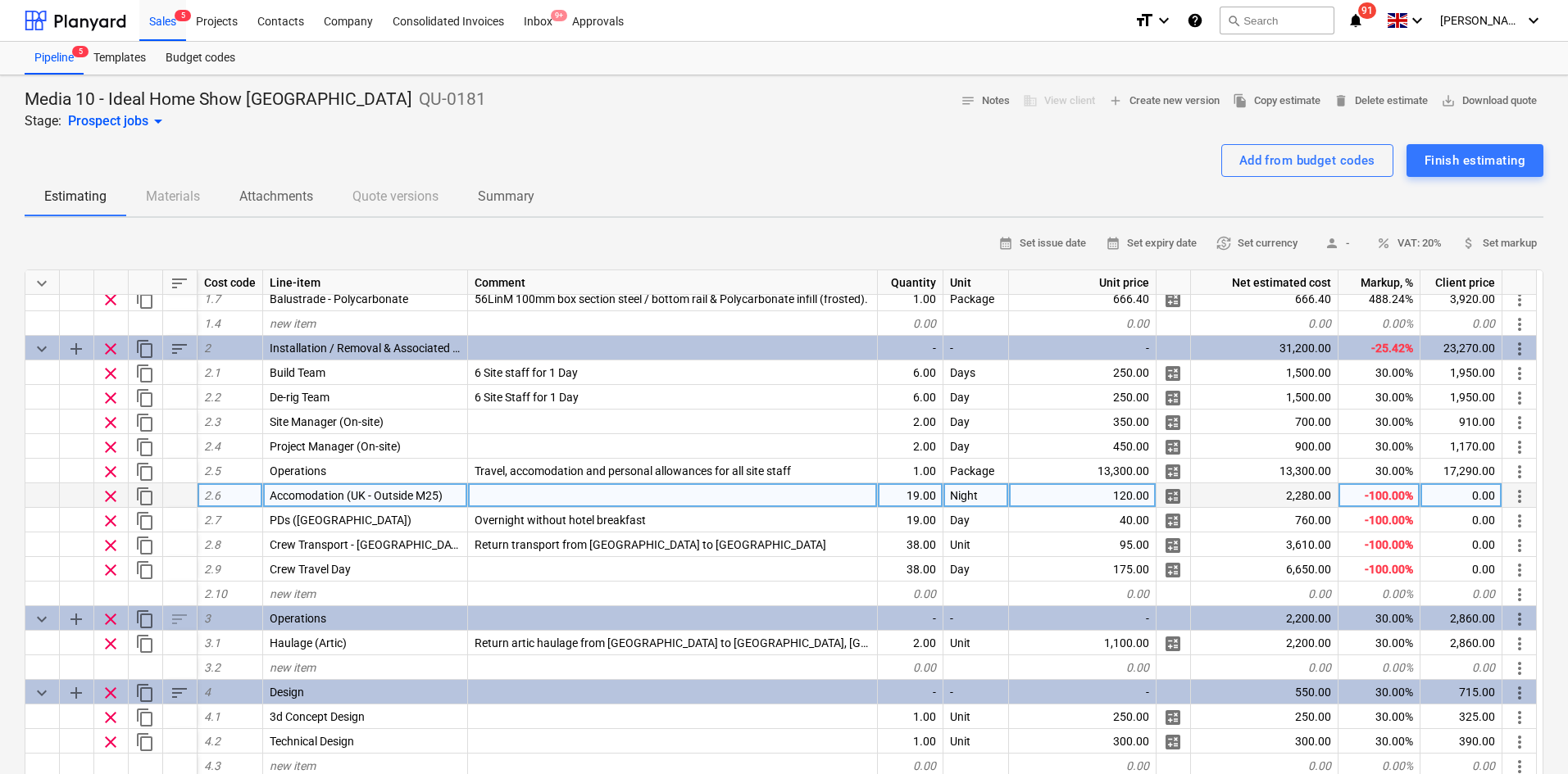
click at [920, 504] on div "19.00" at bounding box center [910, 495] width 66 height 24
type input "16"
type textarea "x"
type input "32"
type textarea "x"
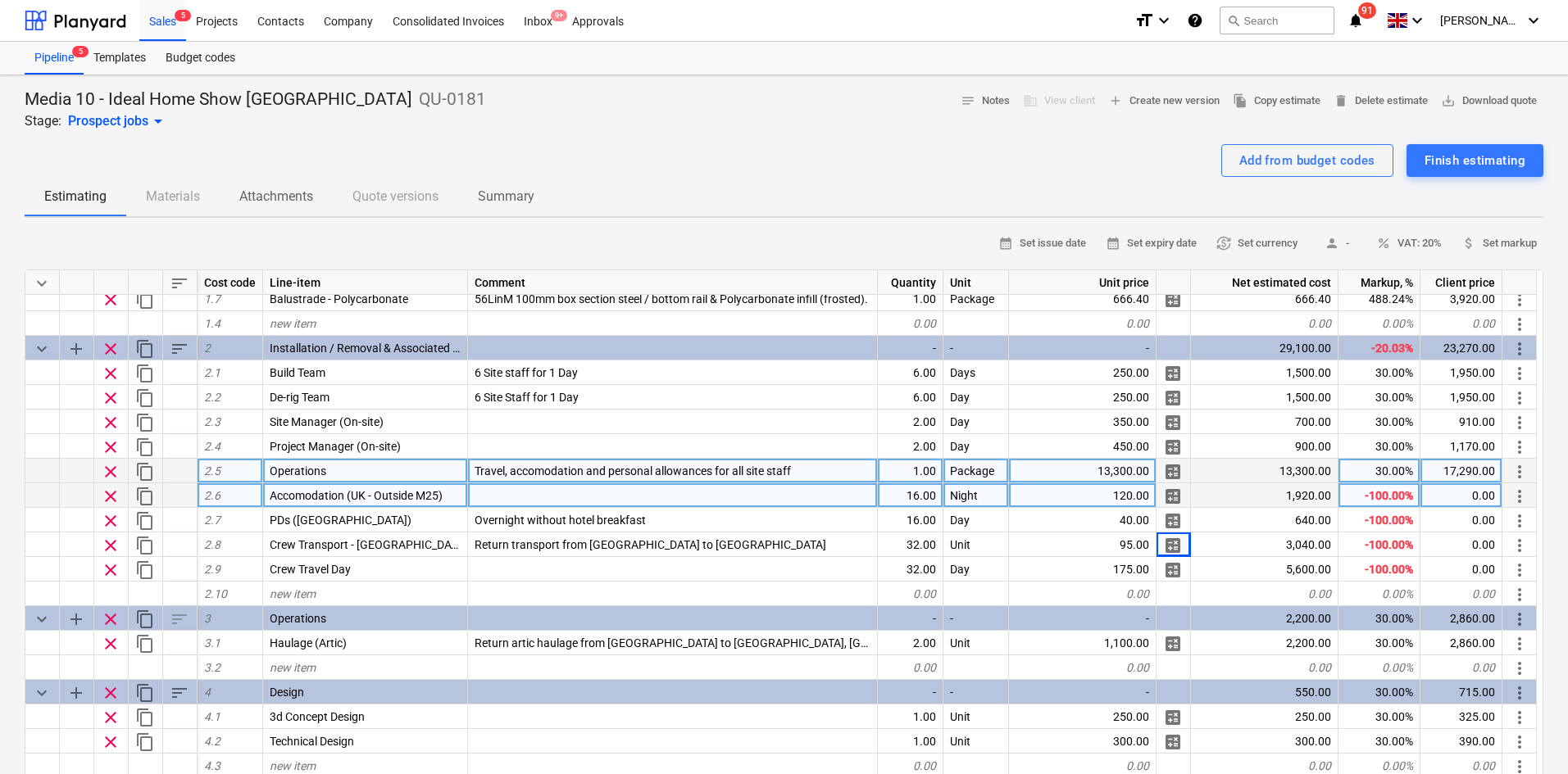
click at [1139, 473] on div "13,300.00" at bounding box center [1082, 471] width 147 height 24
type input "0"
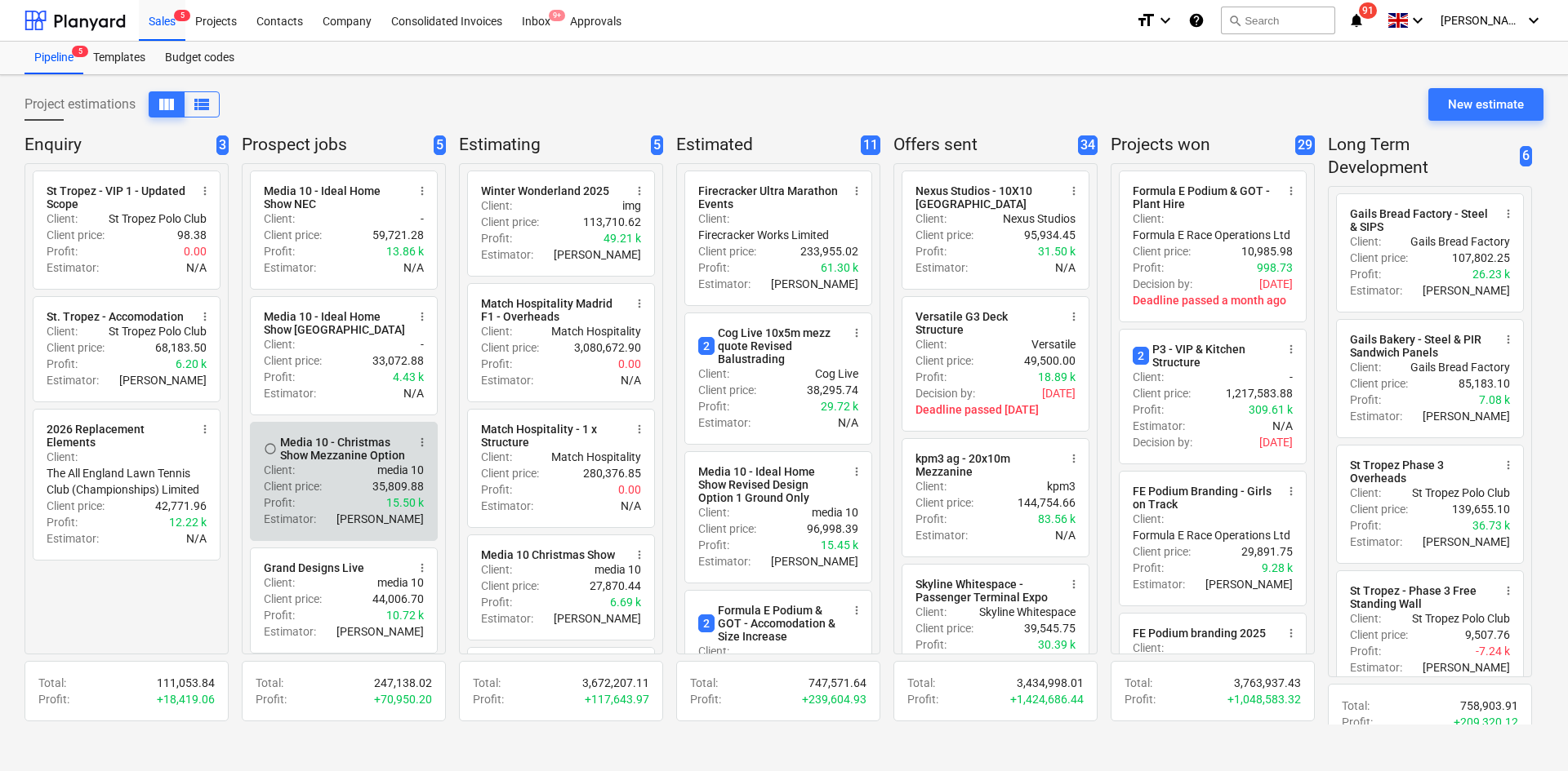
click at [334, 448] on div "Media 10 - Christmas Show Mezzanine Option" at bounding box center [343, 448] width 126 height 26
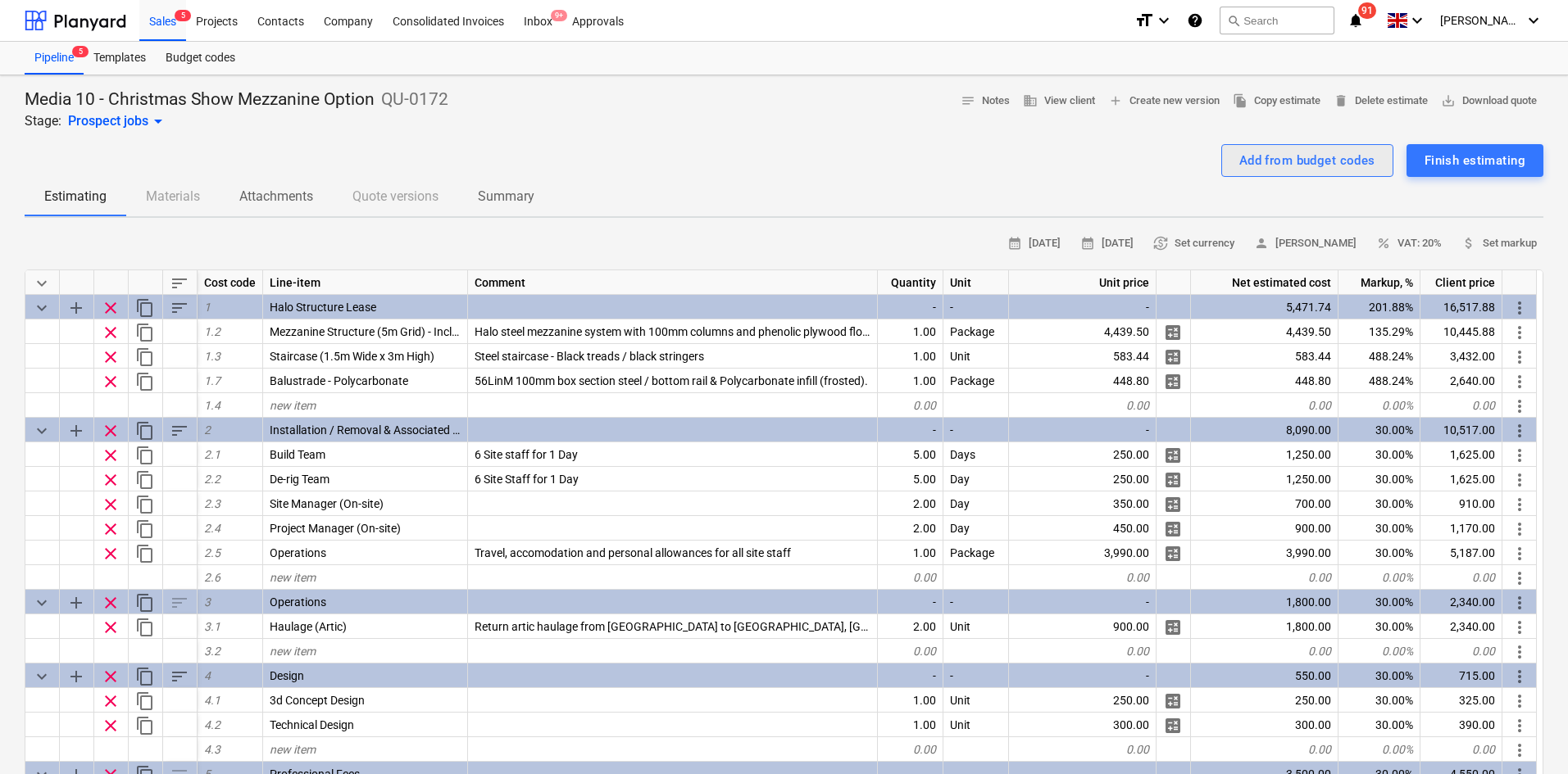
click at [1298, 169] on div "Add from budget codes" at bounding box center [1306, 161] width 136 height 22
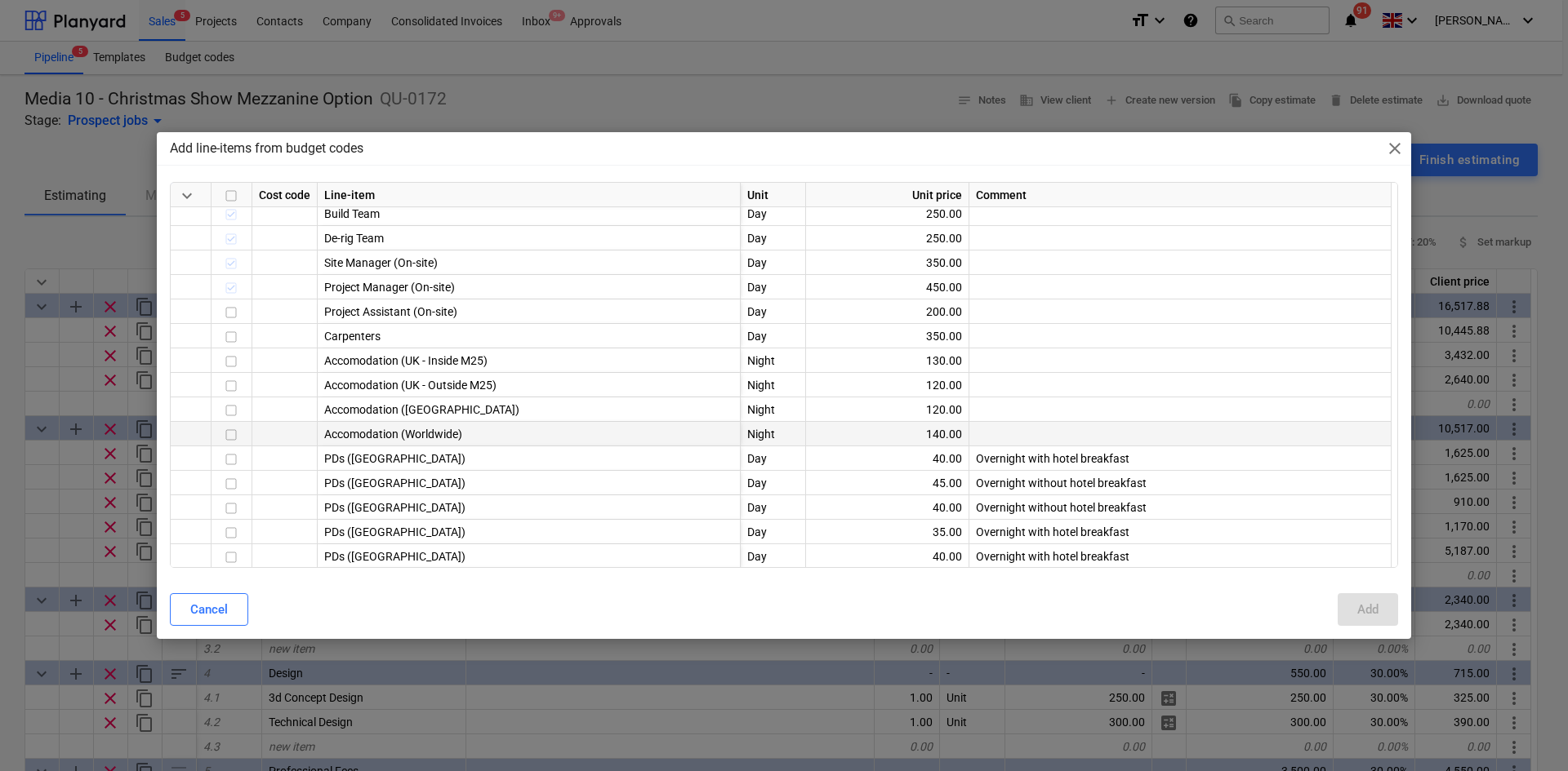
scroll to position [82, 0]
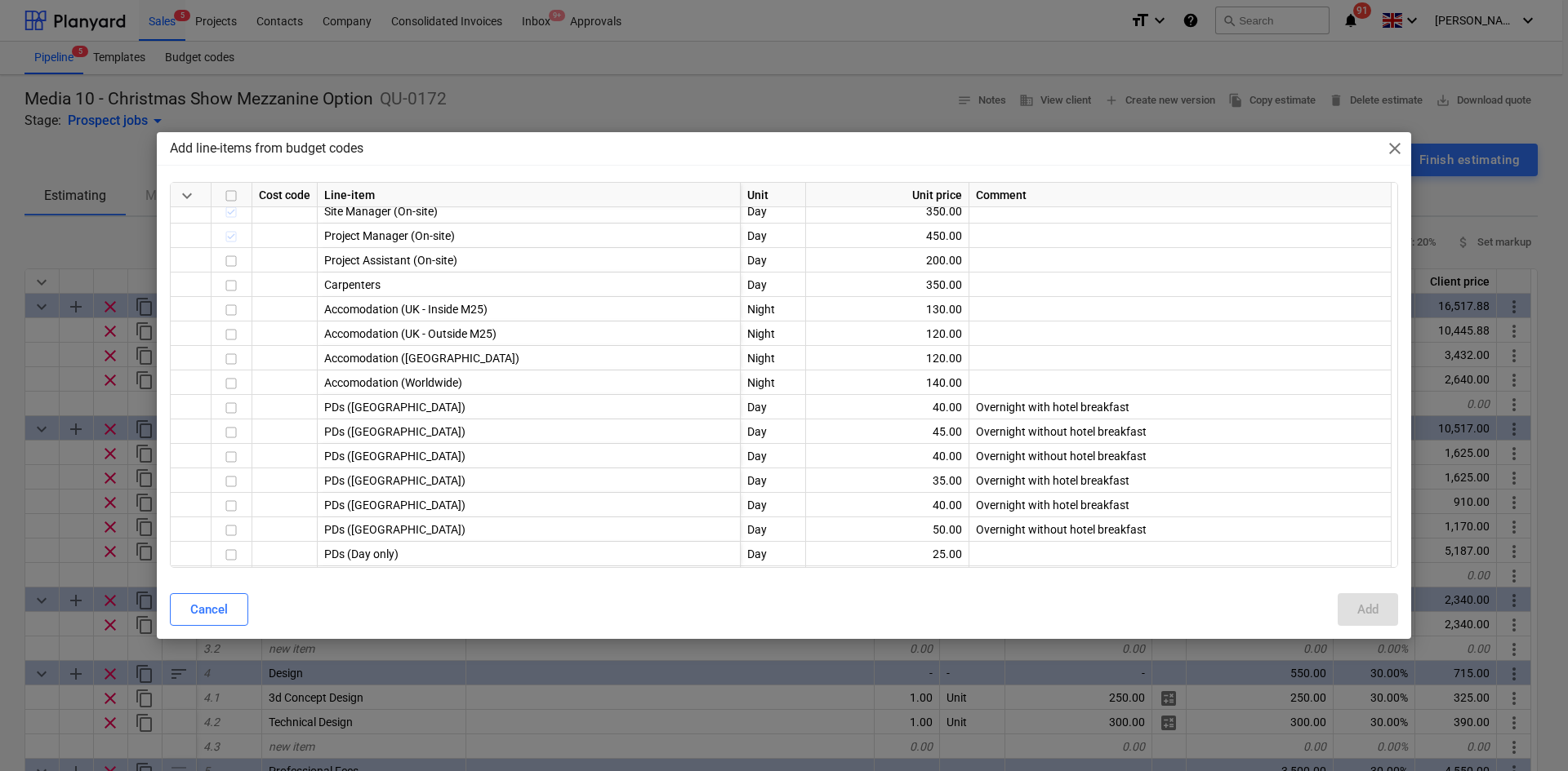
click at [356, 94] on div "Add line-items from budget codes close keyboard_arrow_down Cost code Line-item …" at bounding box center [784, 386] width 1568 height 771
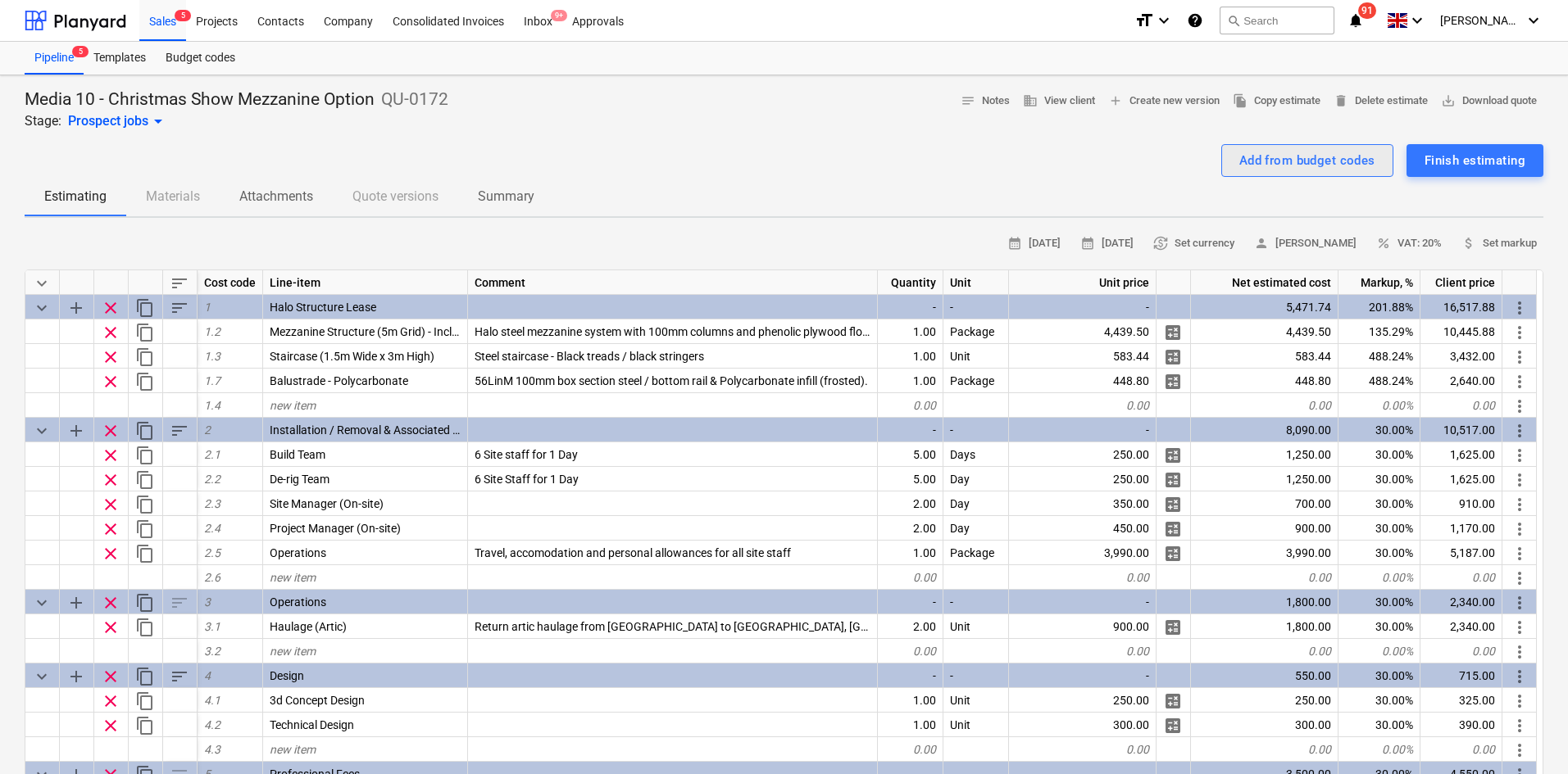
click at [1273, 154] on div "Add from budget codes" at bounding box center [1306, 161] width 136 height 22
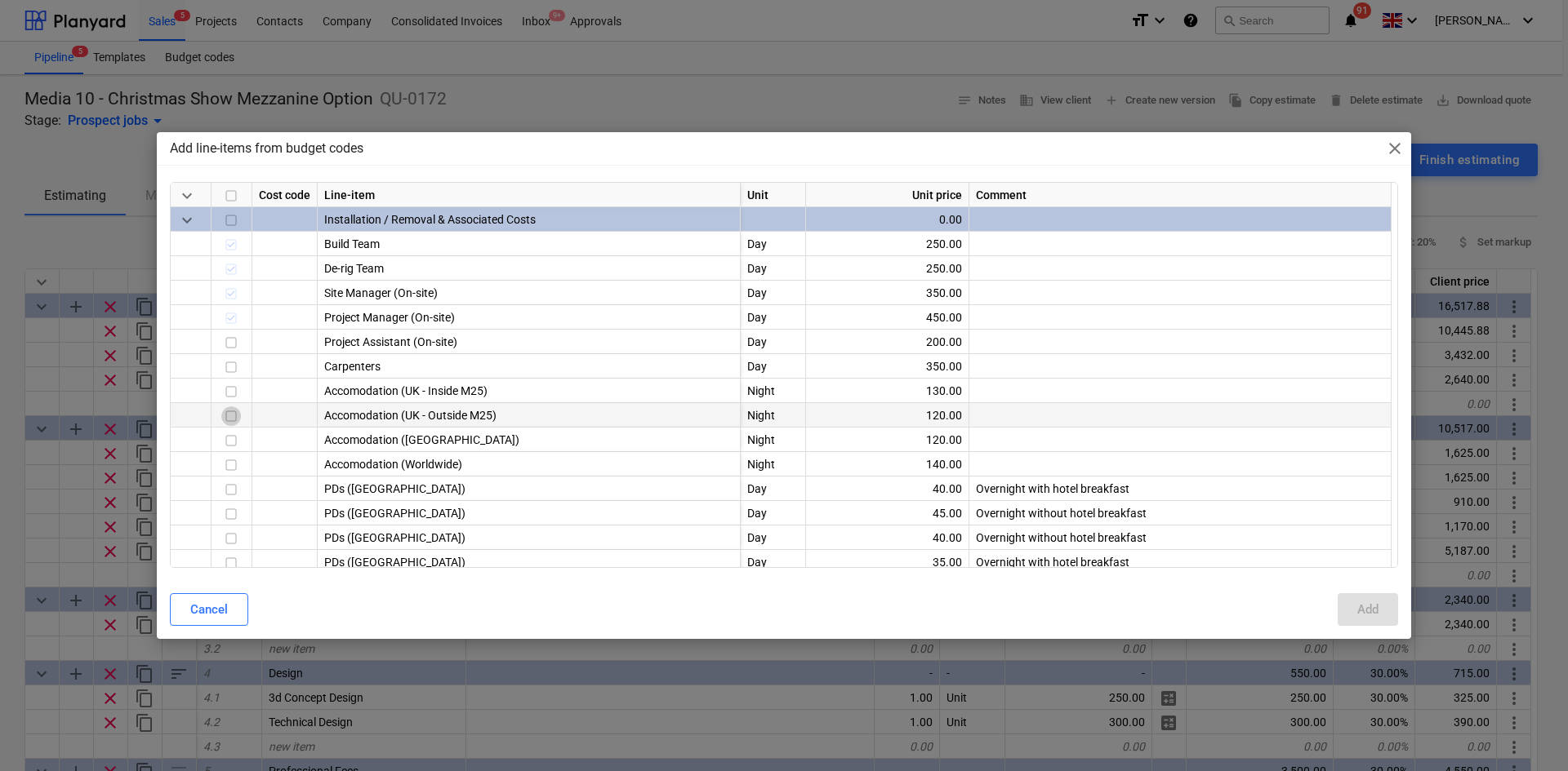
click at [229, 413] on input "checkbox" at bounding box center [231, 416] width 20 height 20
click at [225, 536] on input "checkbox" at bounding box center [231, 539] width 20 height 20
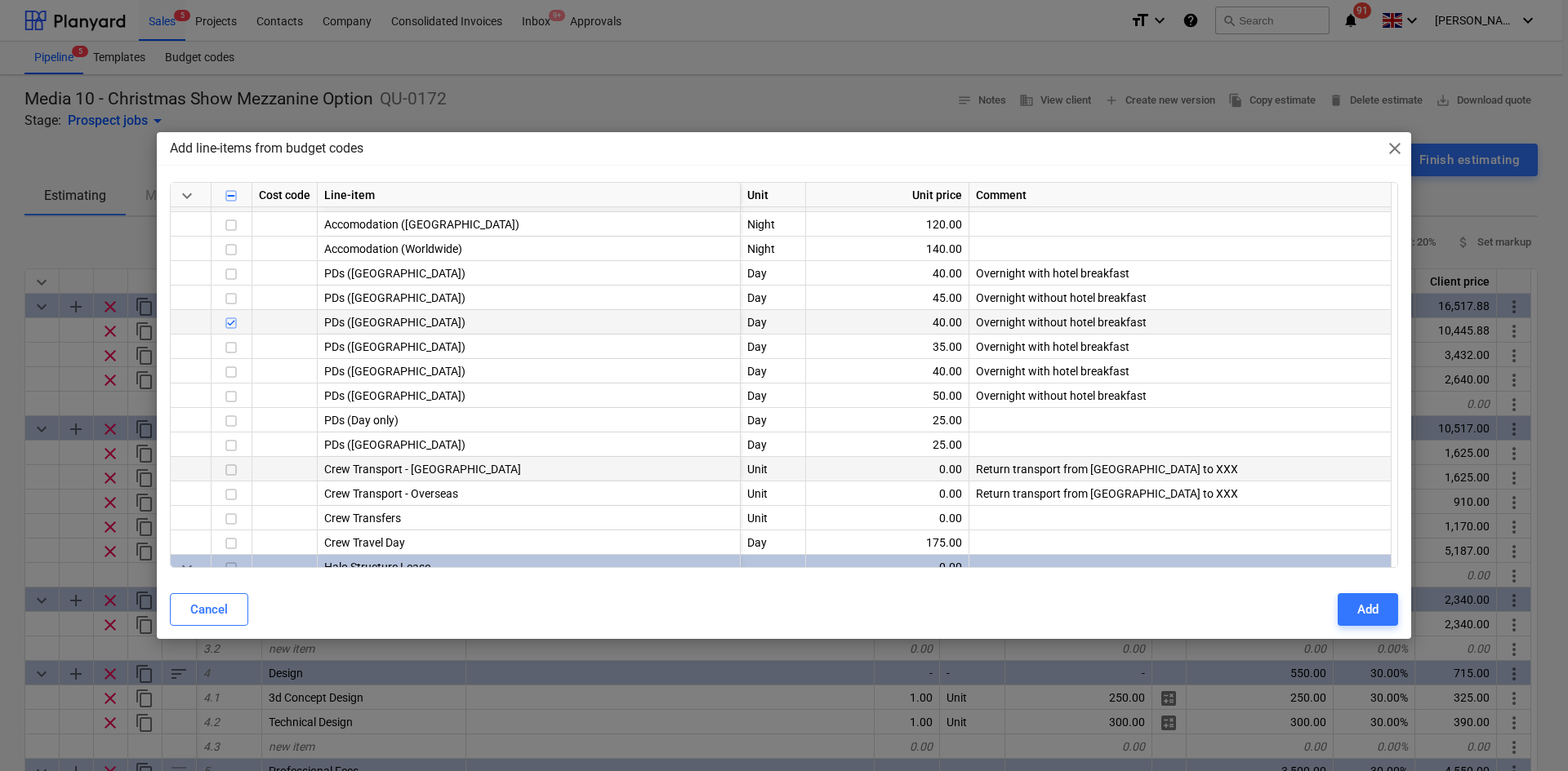
scroll to position [244, 0]
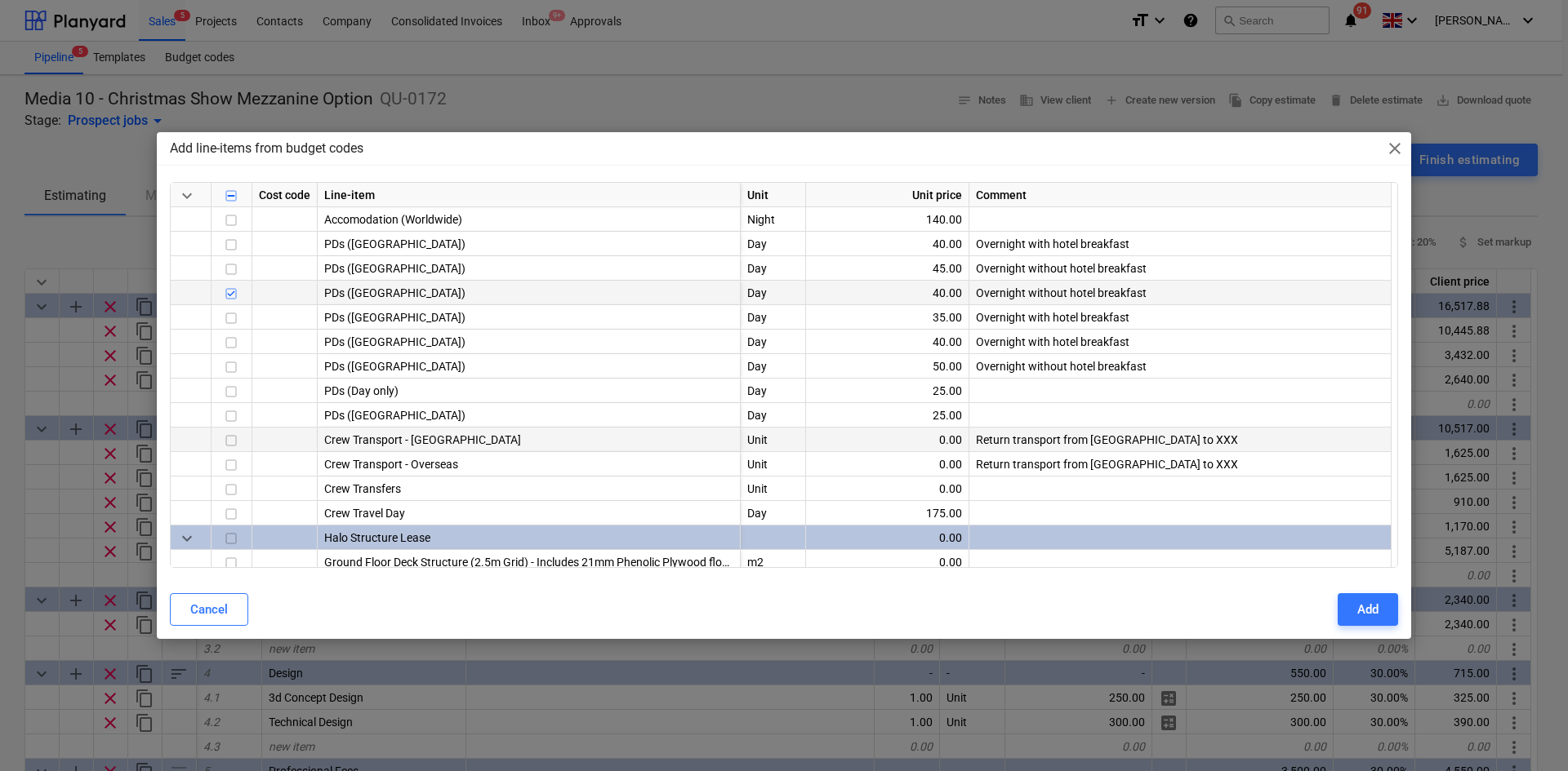
click at [230, 444] on input "checkbox" at bounding box center [231, 441] width 20 height 20
click at [1370, 613] on div "Add" at bounding box center [1368, 610] width 22 height 22
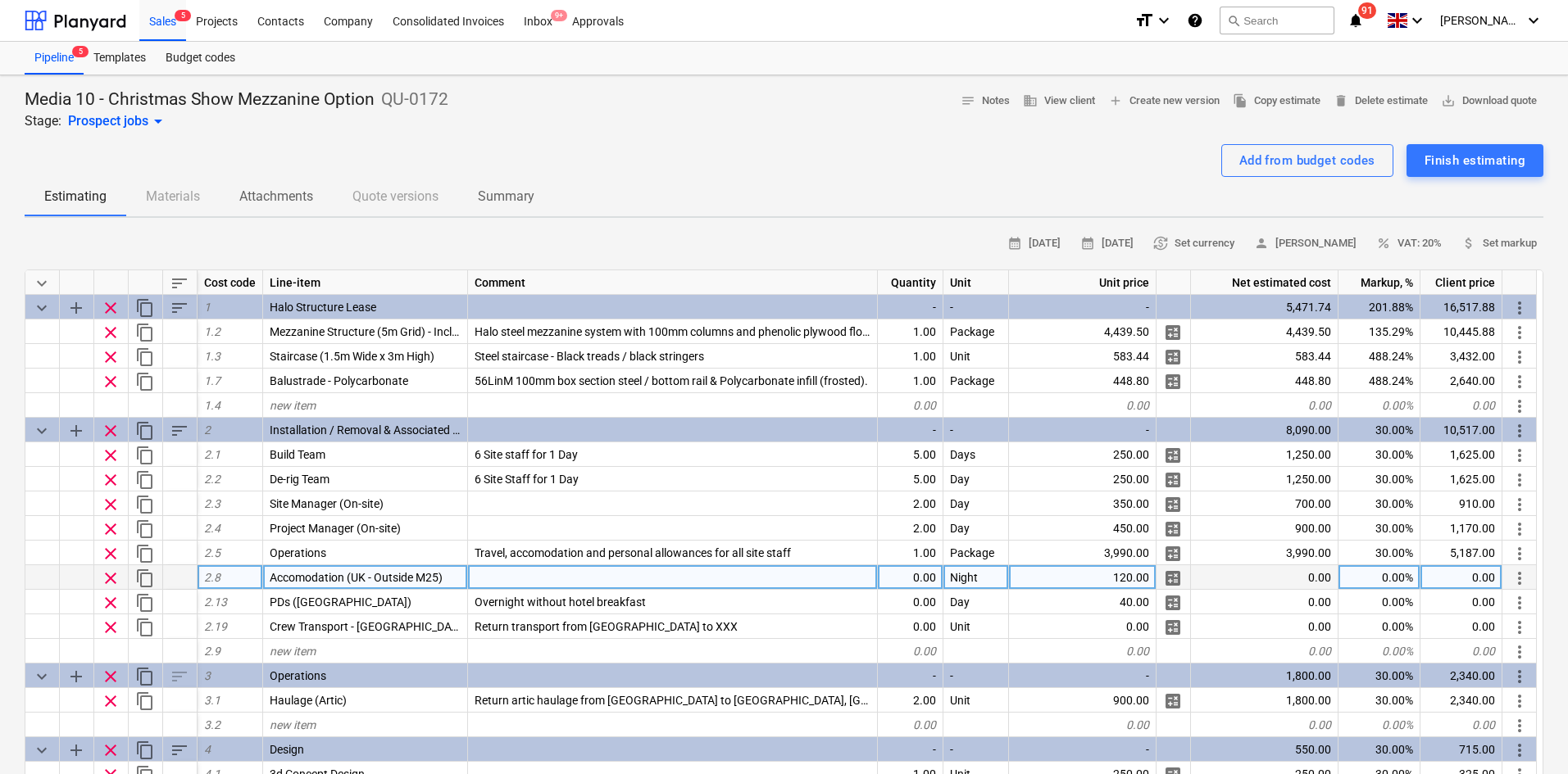
click at [115, 576] on span "clear" at bounding box center [111, 578] width 20 height 20
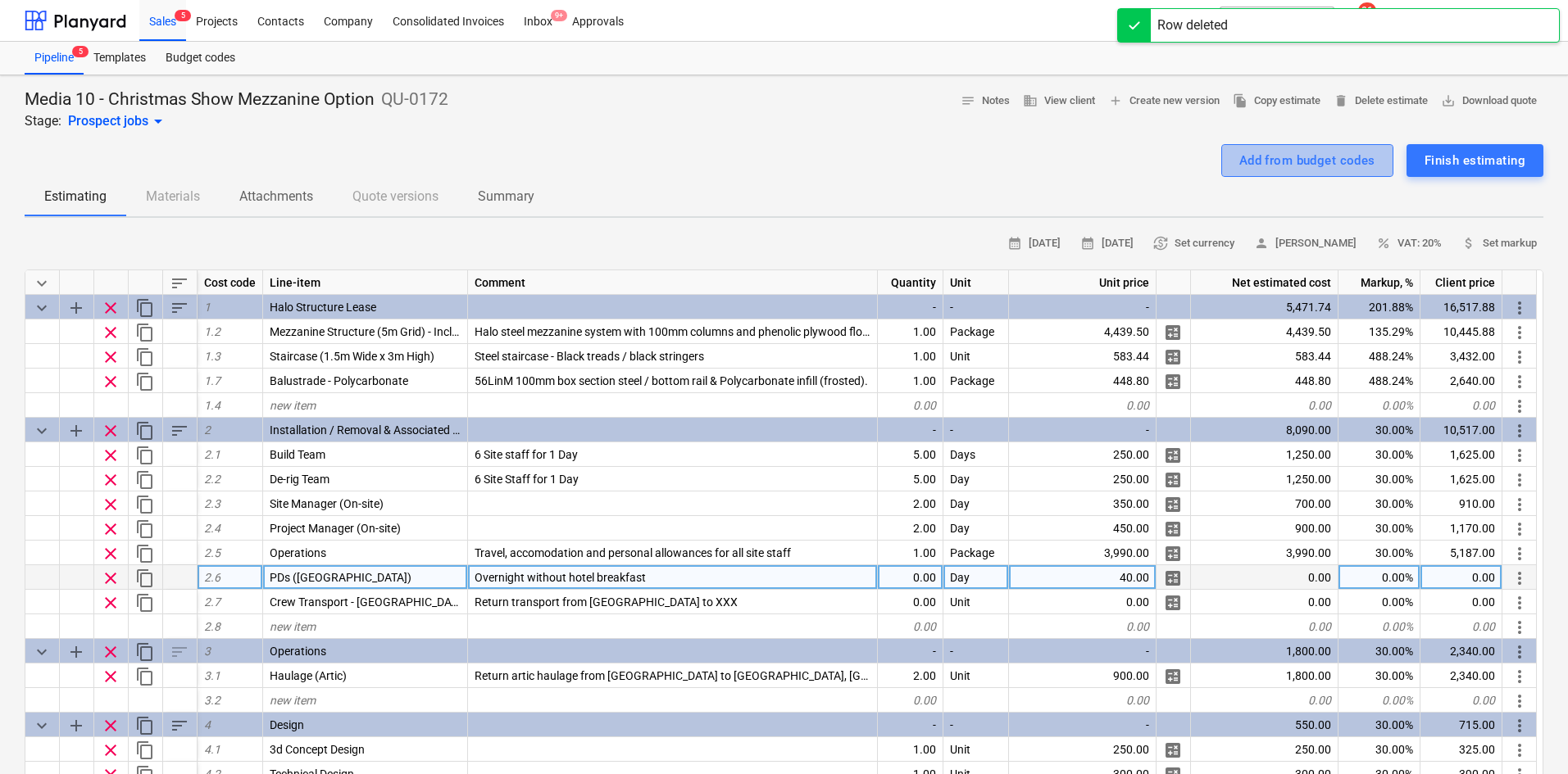
click at [1253, 164] on div "Add from budget codes" at bounding box center [1306, 161] width 136 height 22
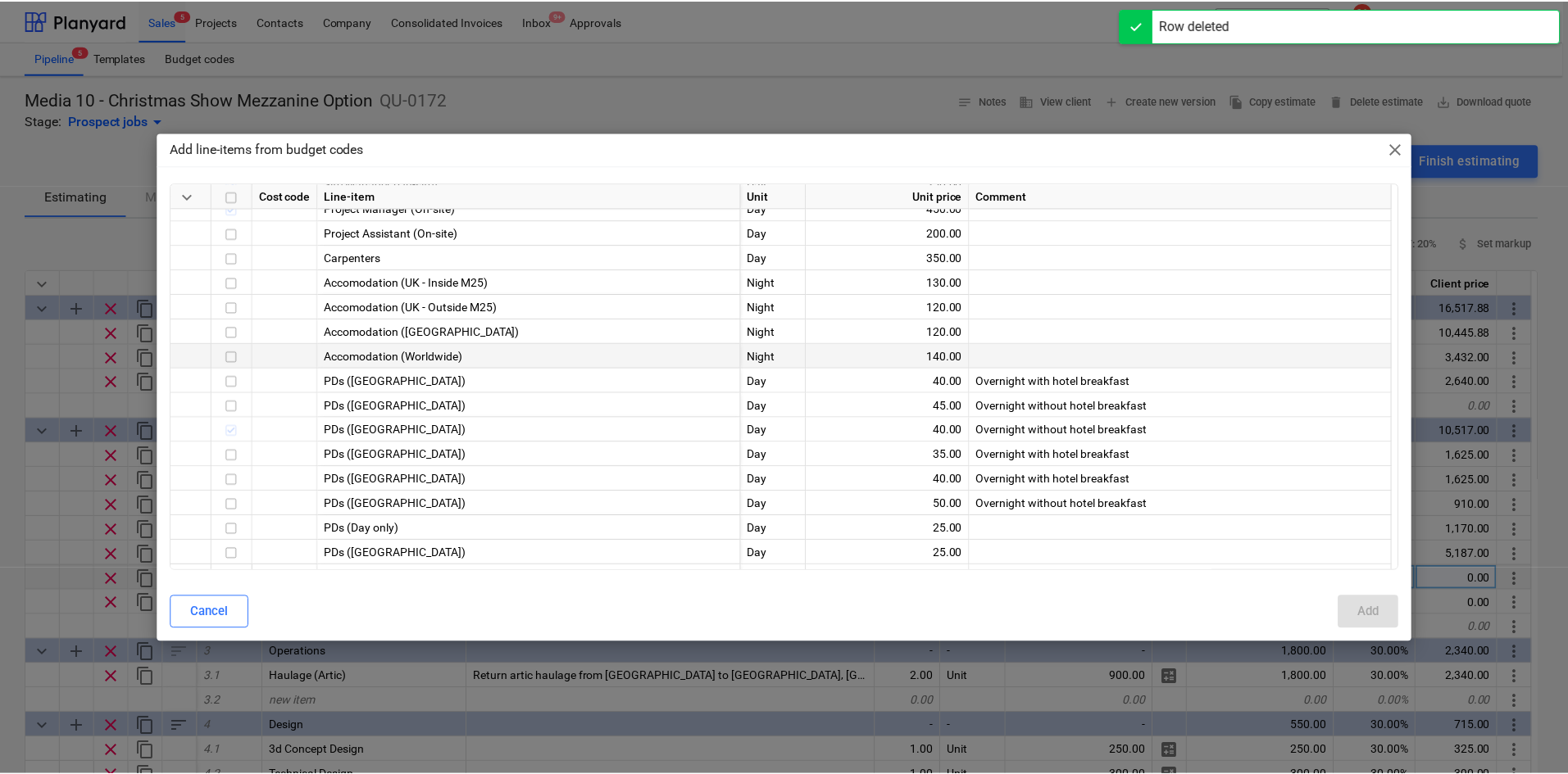
scroll to position [82, 0]
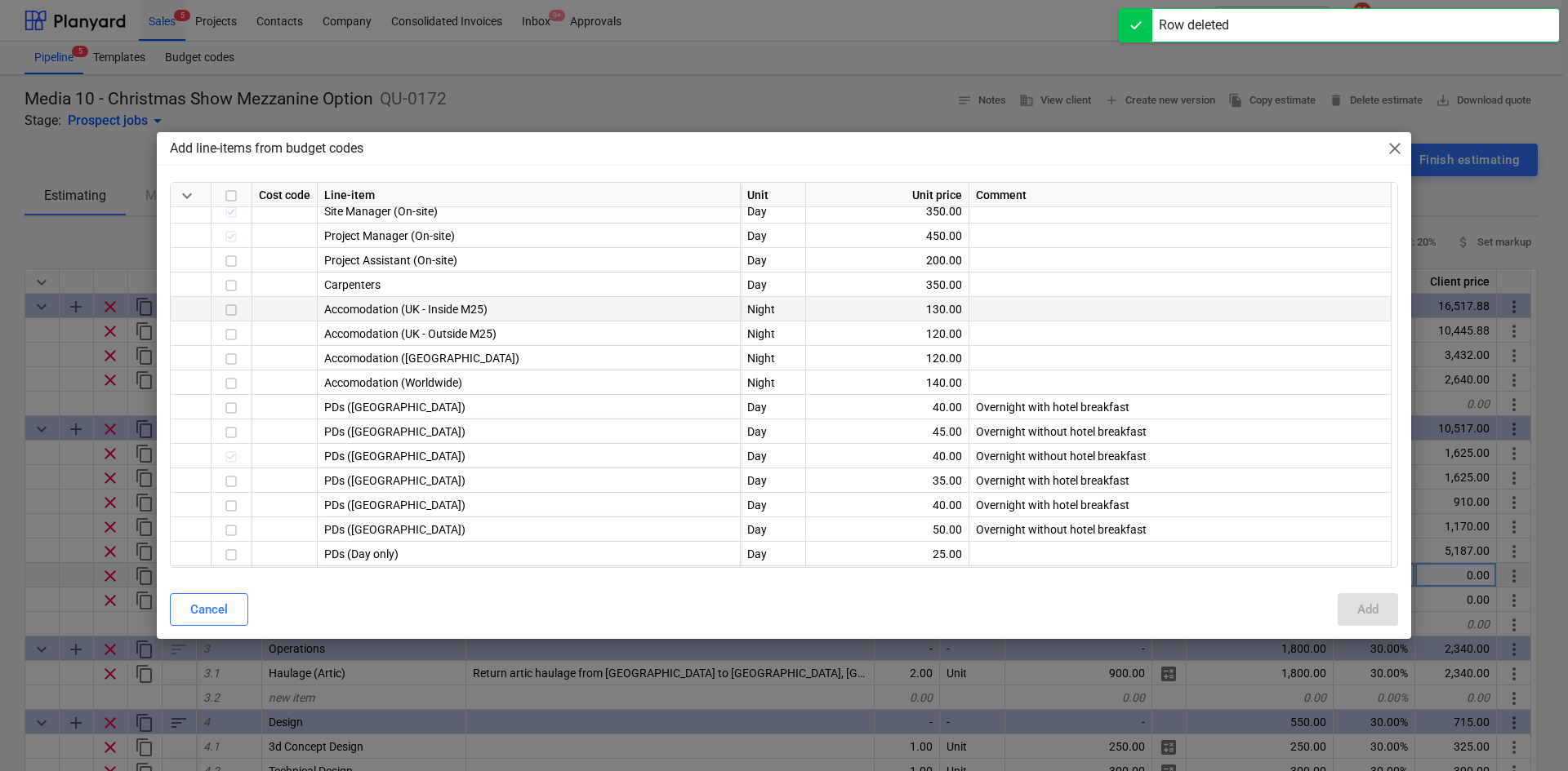
drag, startPoint x: 230, startPoint y: 307, endPoint x: 250, endPoint y: 321, distance: 24.4
click at [231, 307] on input "checkbox" at bounding box center [231, 310] width 20 height 20
click at [1359, 620] on div "Add" at bounding box center [1368, 610] width 22 height 22
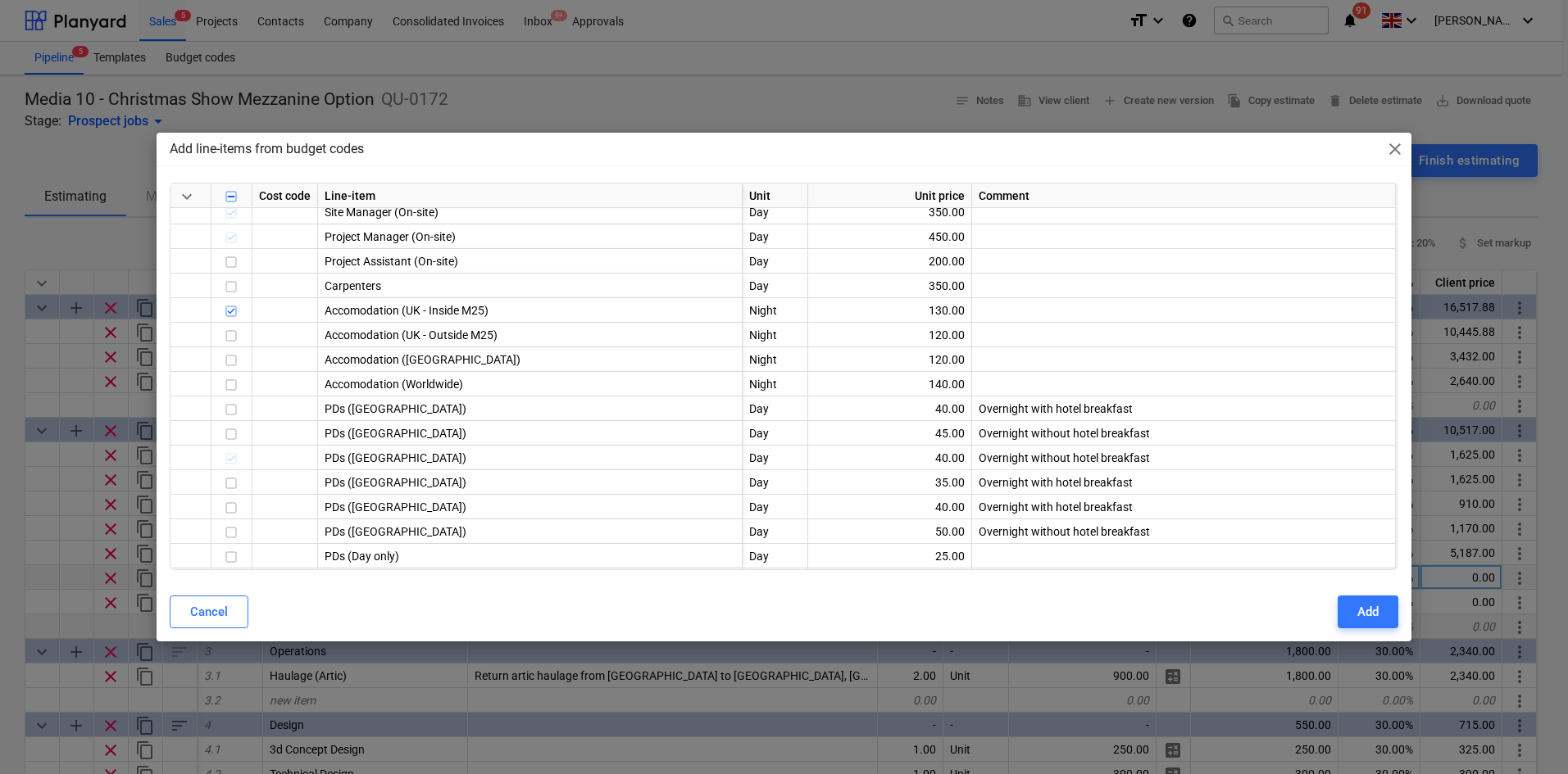
type textarea "x"
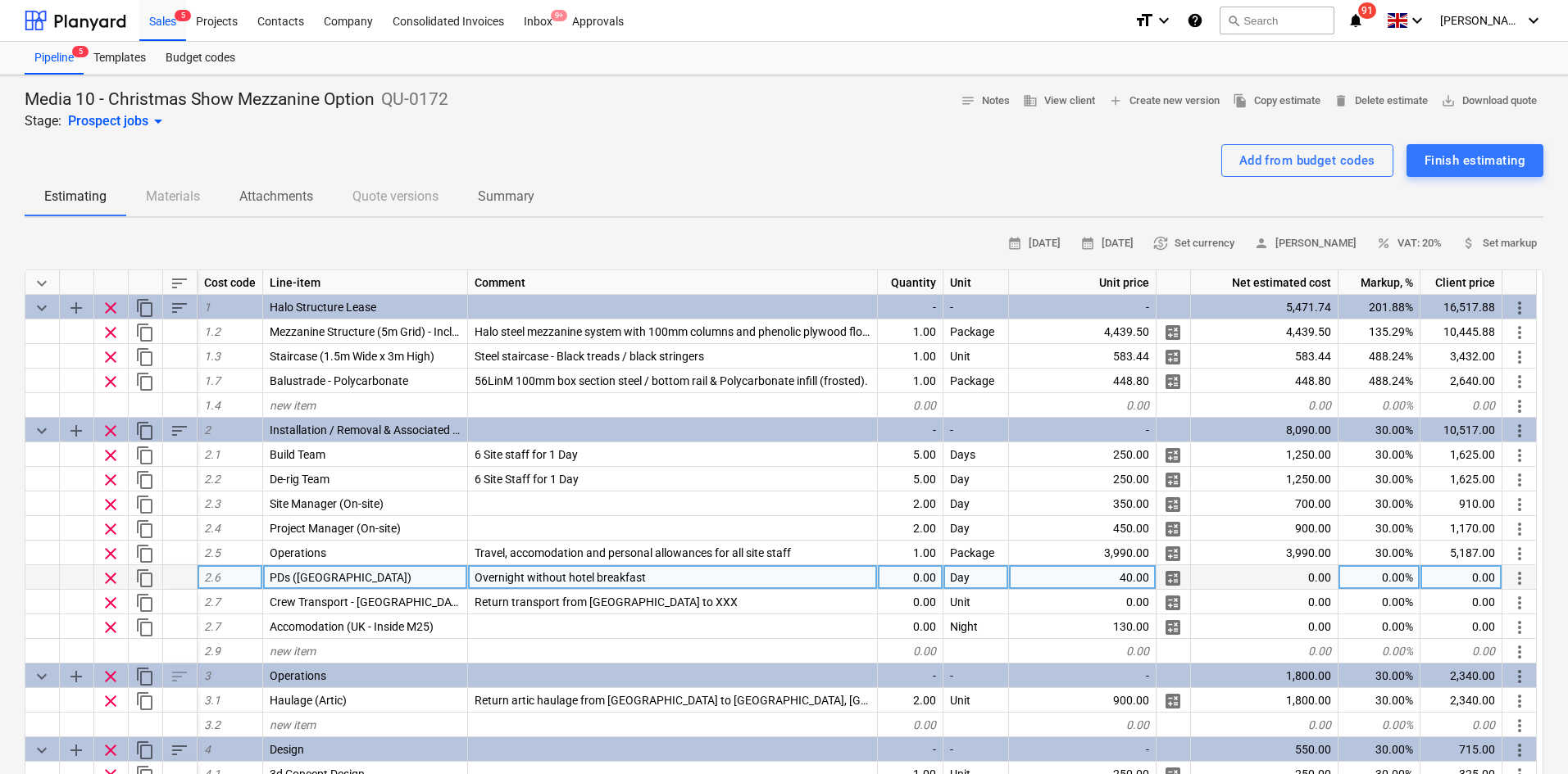
click at [916, 579] on div "0.00" at bounding box center [910, 577] width 66 height 24
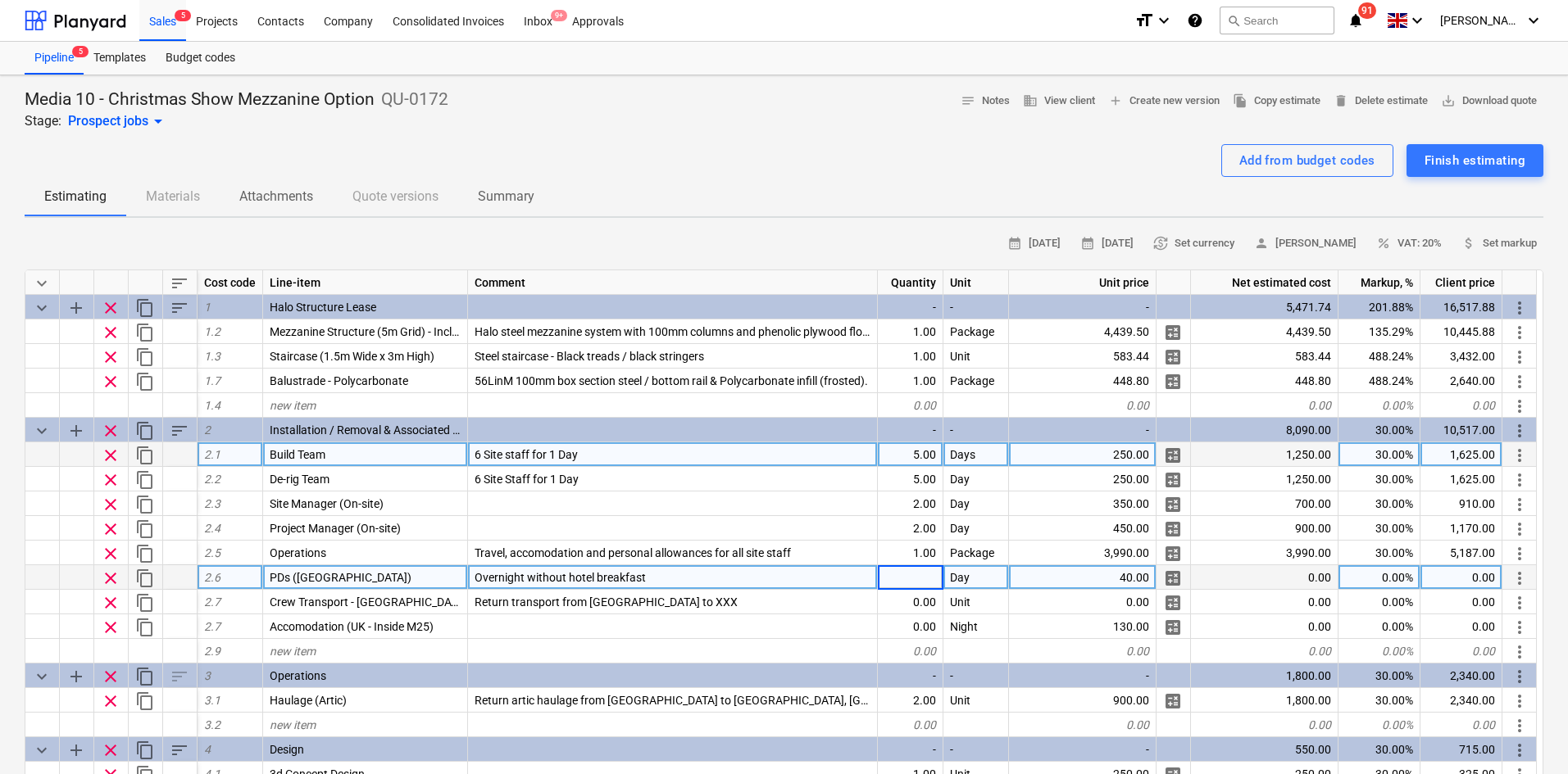
click at [932, 460] on div "5.00" at bounding box center [910, 454] width 66 height 24
type input "6"
type textarea "x"
type input "16"
type textarea "x"
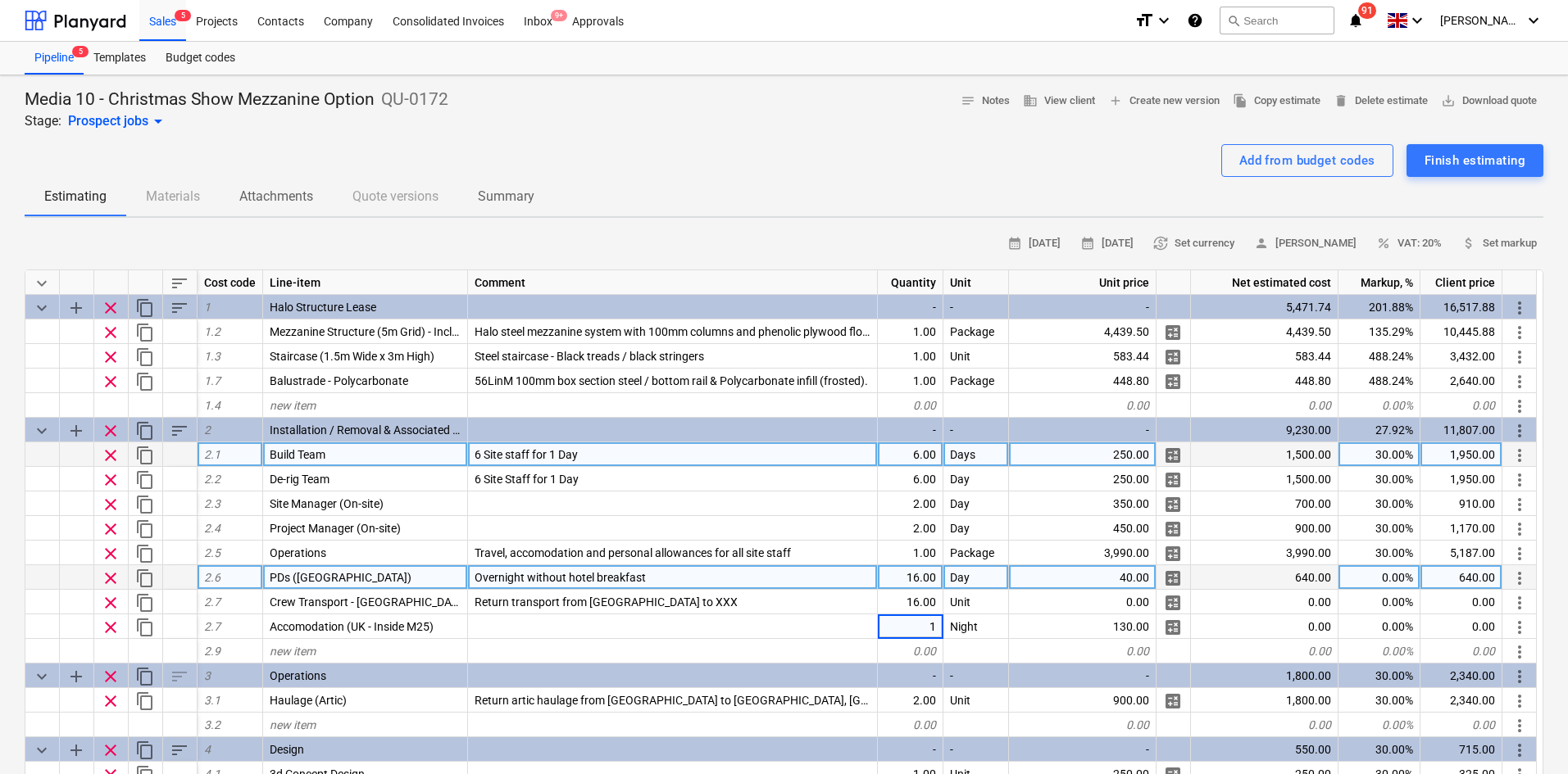
type input "16"
type textarea "x"
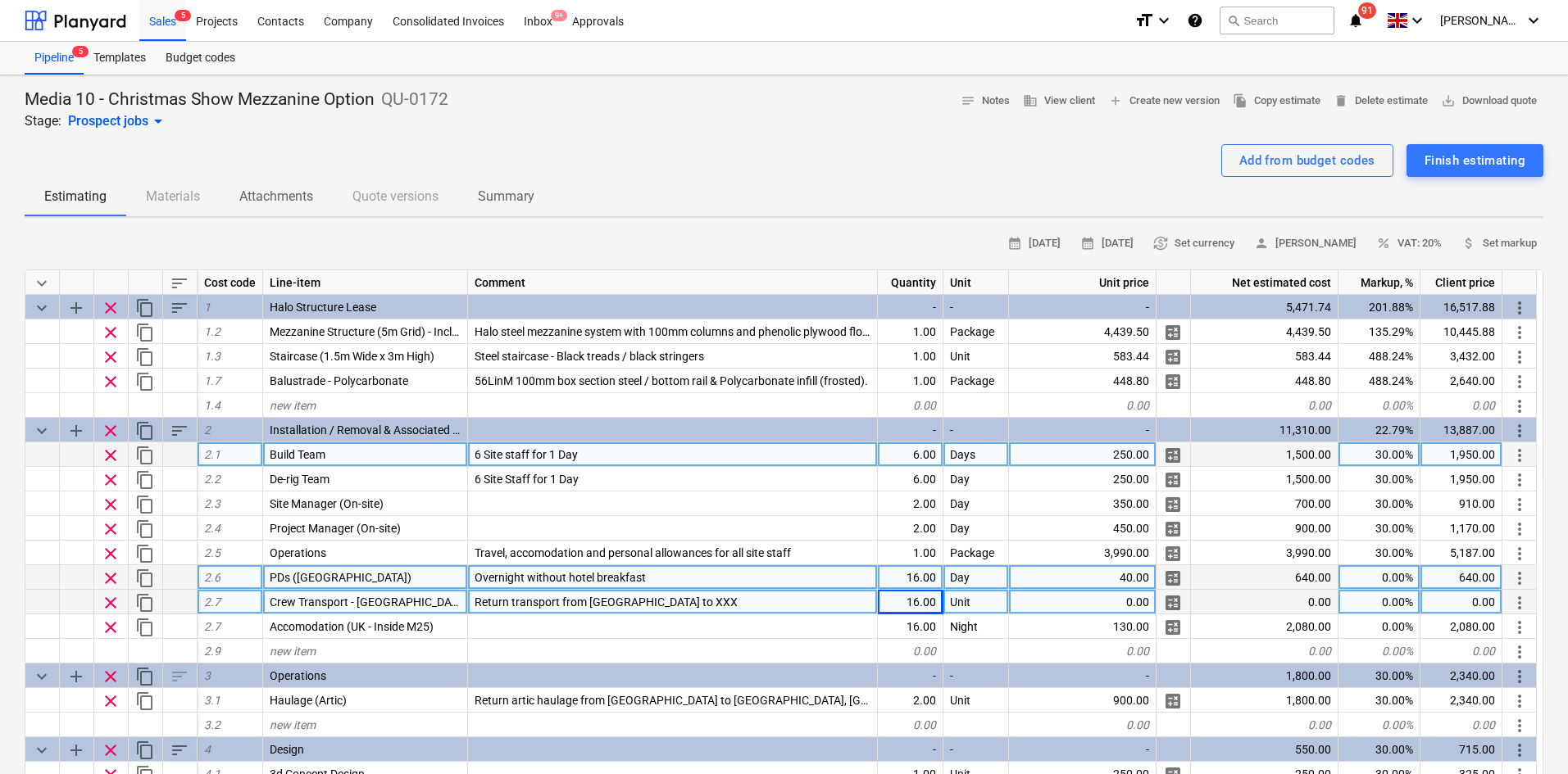
click at [681, 610] on div "Return transport from London to XXX" at bounding box center [673, 602] width 410 height 24
click at [681, 602] on input "Return transport from London to XXX" at bounding box center [672, 602] width 409 height 23
drag, startPoint x: 681, startPoint y: 602, endPoint x: 644, endPoint y: 606, distance: 37.2
click at [644, 606] on input "Return transport from London to XXX" at bounding box center [672, 602] width 409 height 23
type input "Return transport from London to Olympia, London"
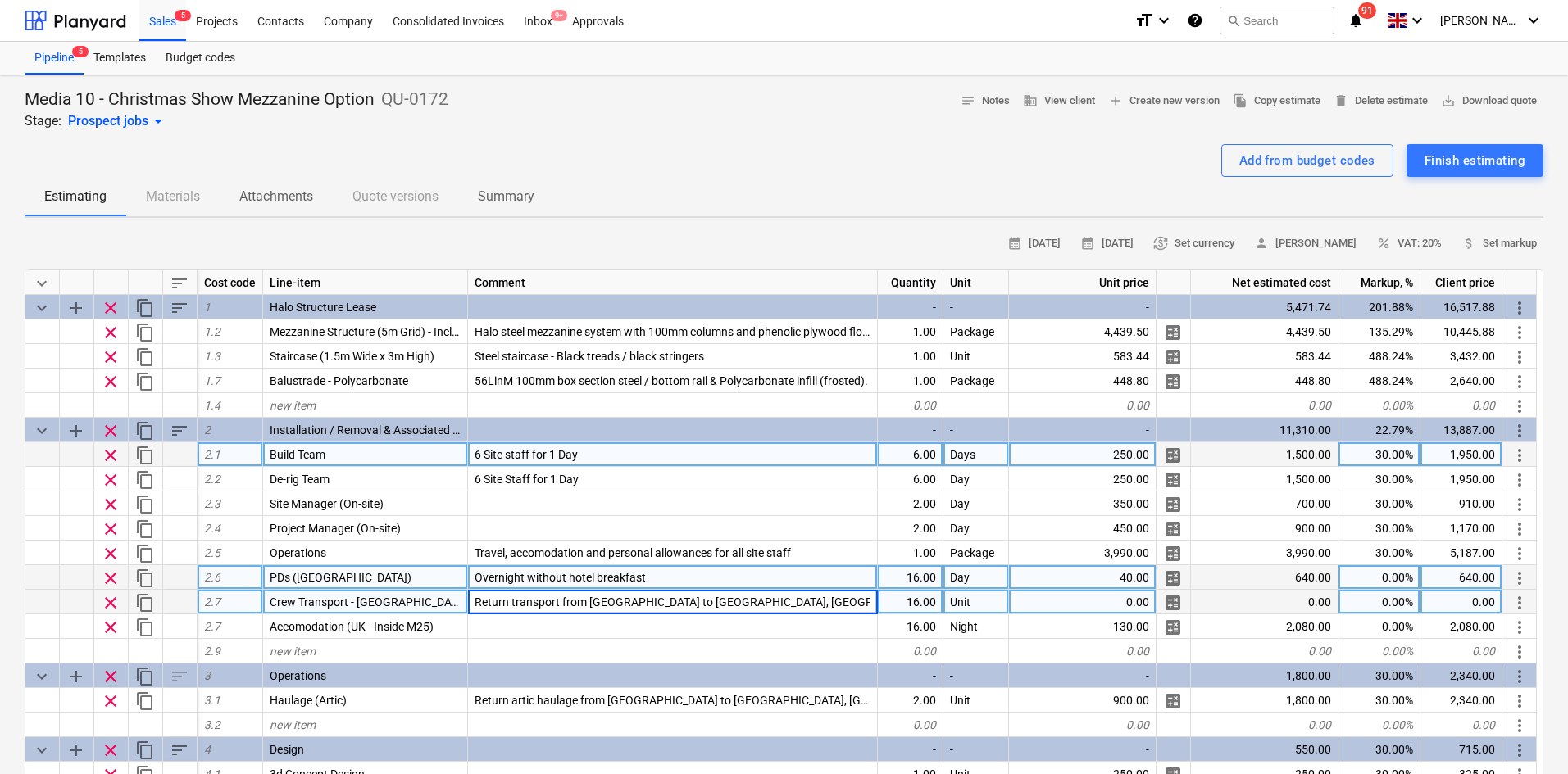
type textarea "x"
type input "30"
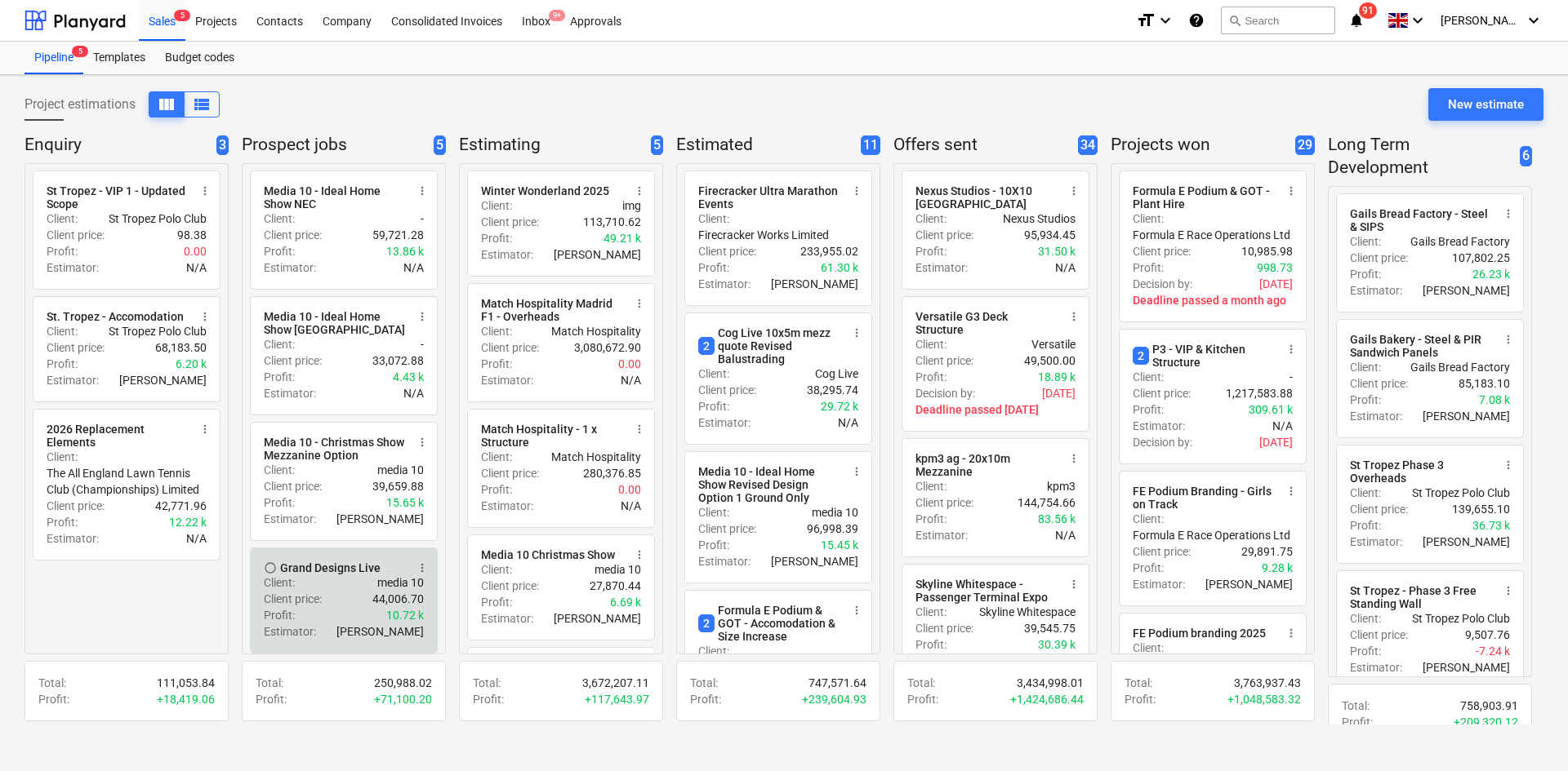
click at [334, 605] on div "Client price : 44,006.70" at bounding box center [343, 599] width 160 height 16
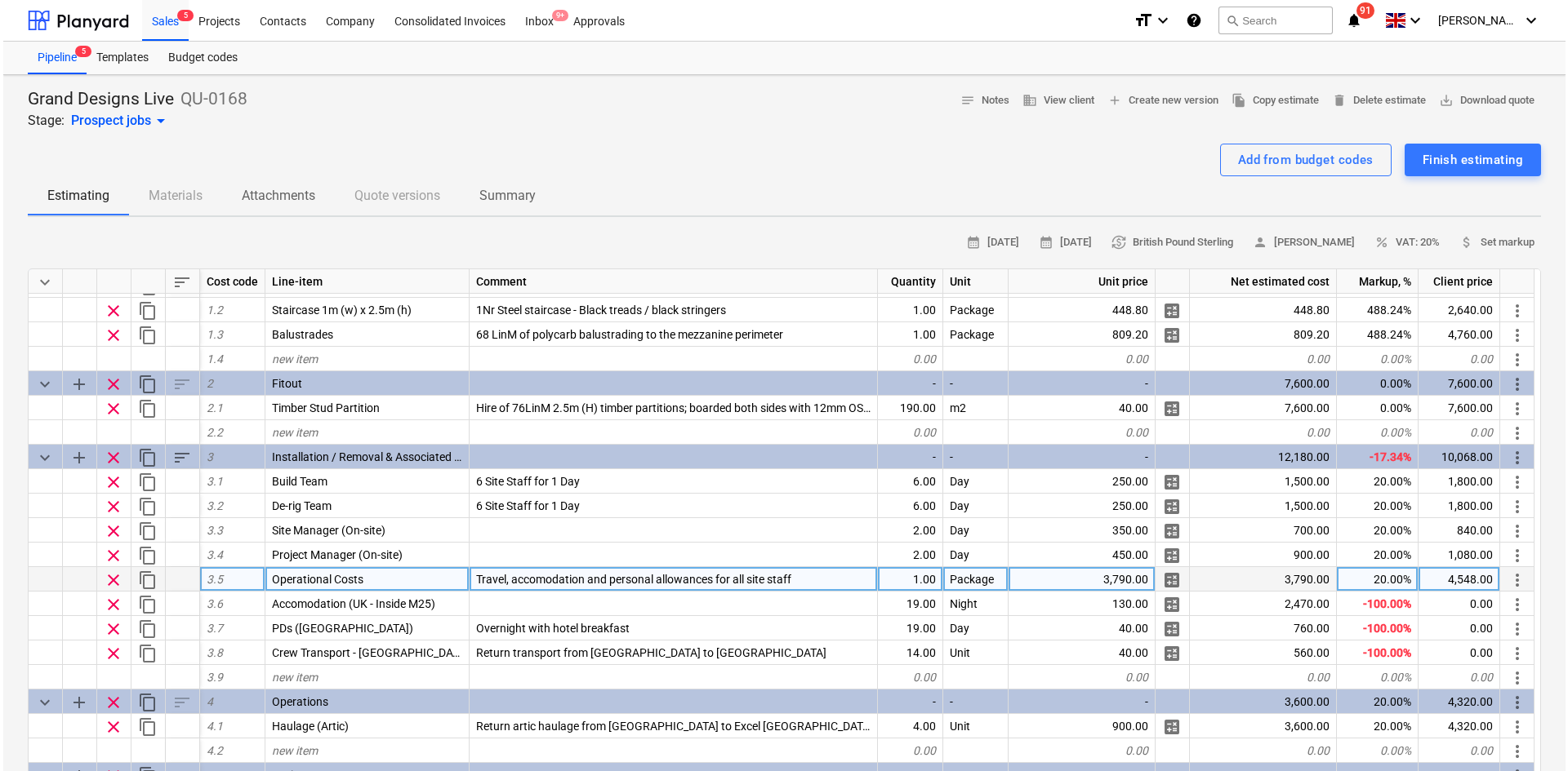
scroll to position [82, 0]
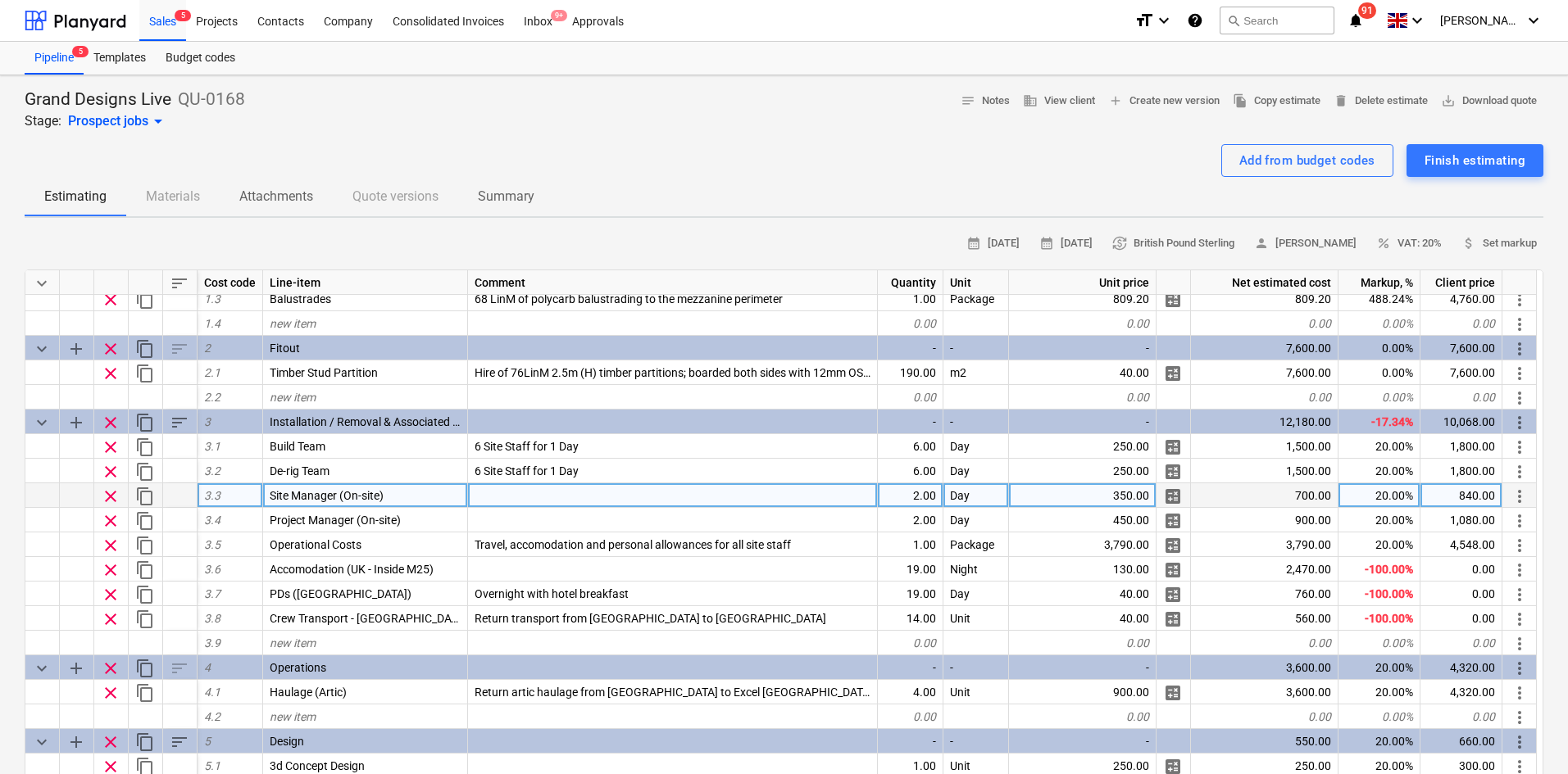
drag, startPoint x: 377, startPoint y: 477, endPoint x: 376, endPoint y: 490, distance: 13.0
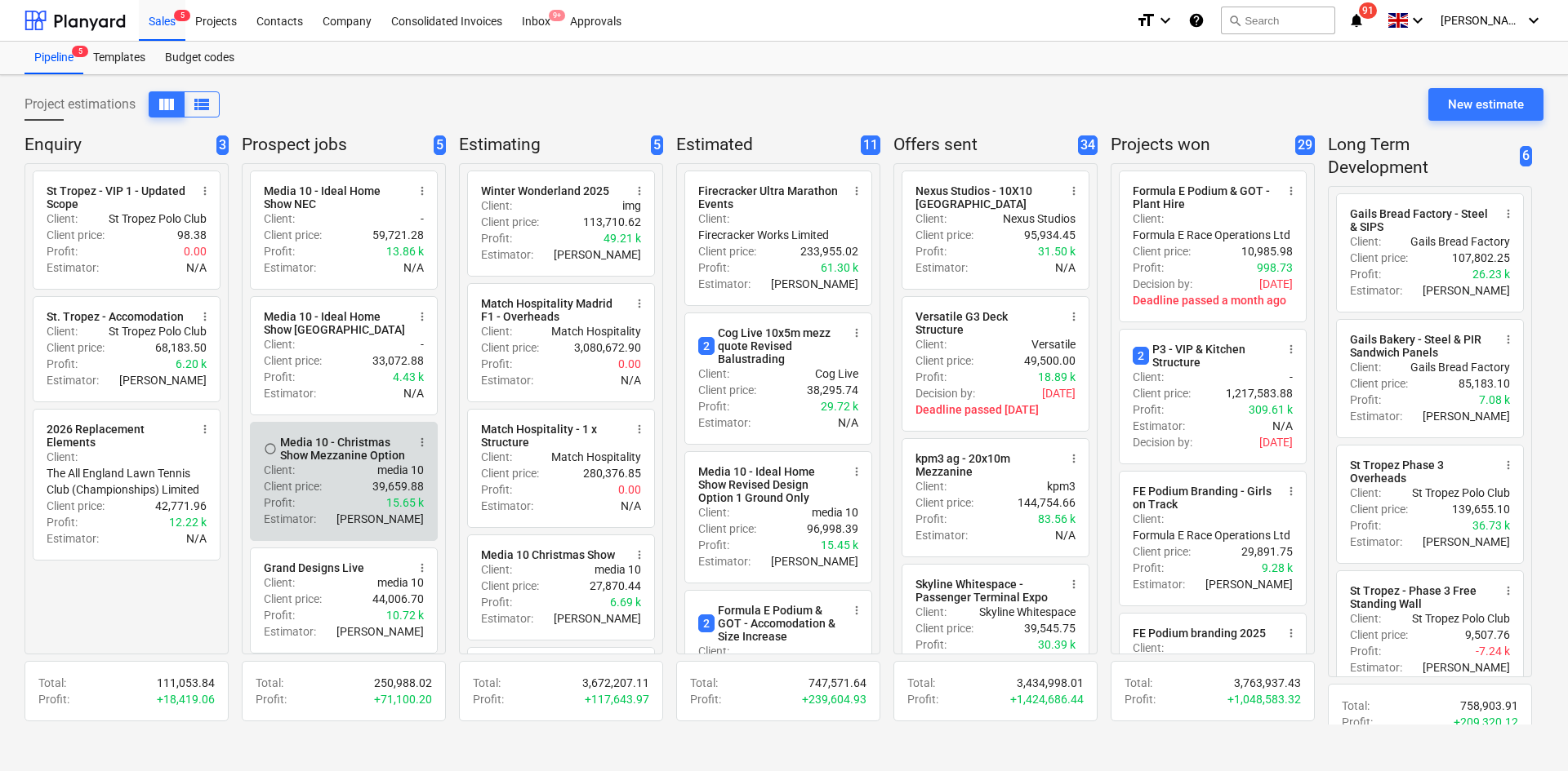
click at [356, 462] on div "Media 10 - Christmas Show Mezzanine Option" at bounding box center [343, 448] width 126 height 26
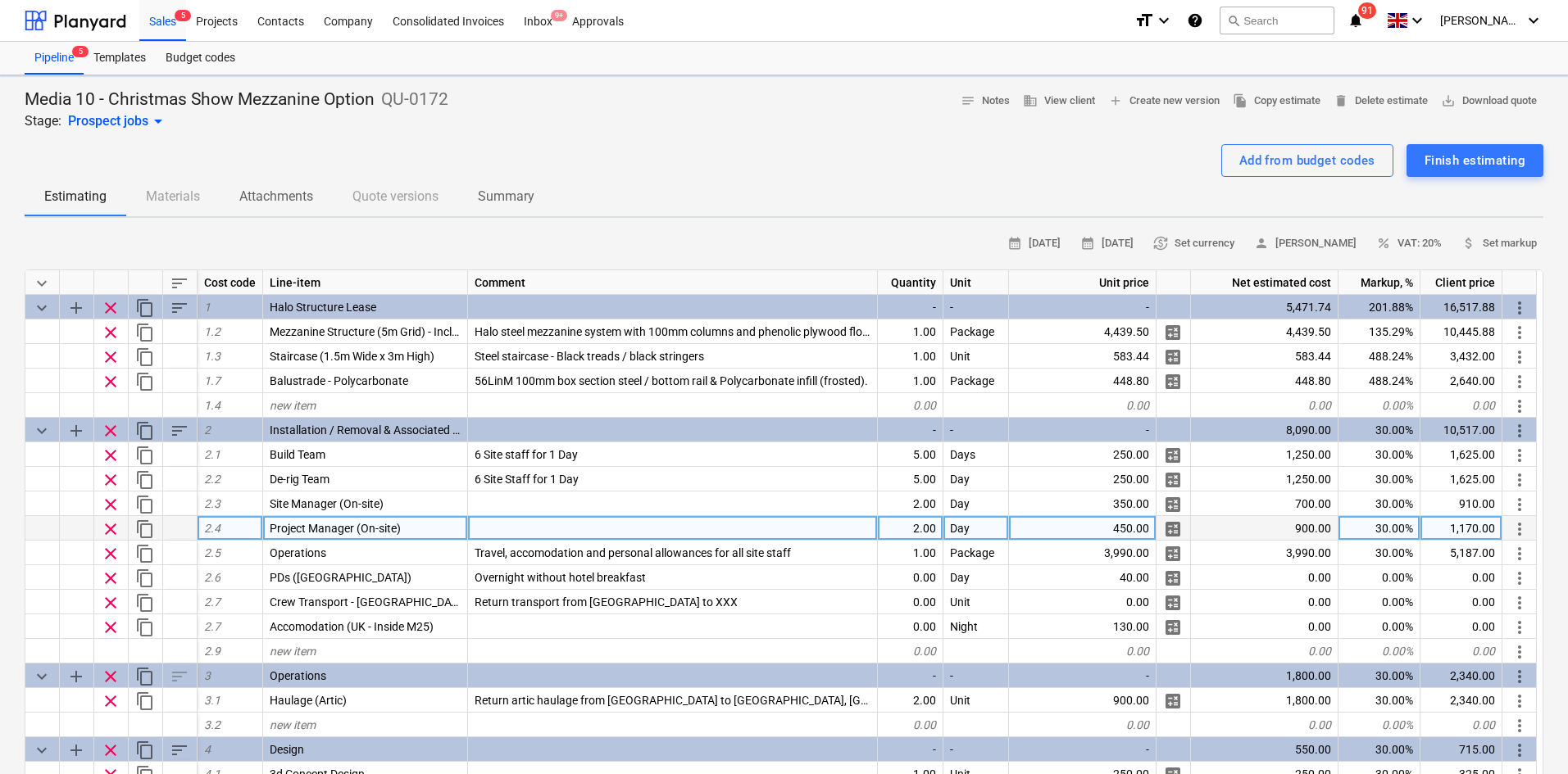
type textarea "x"
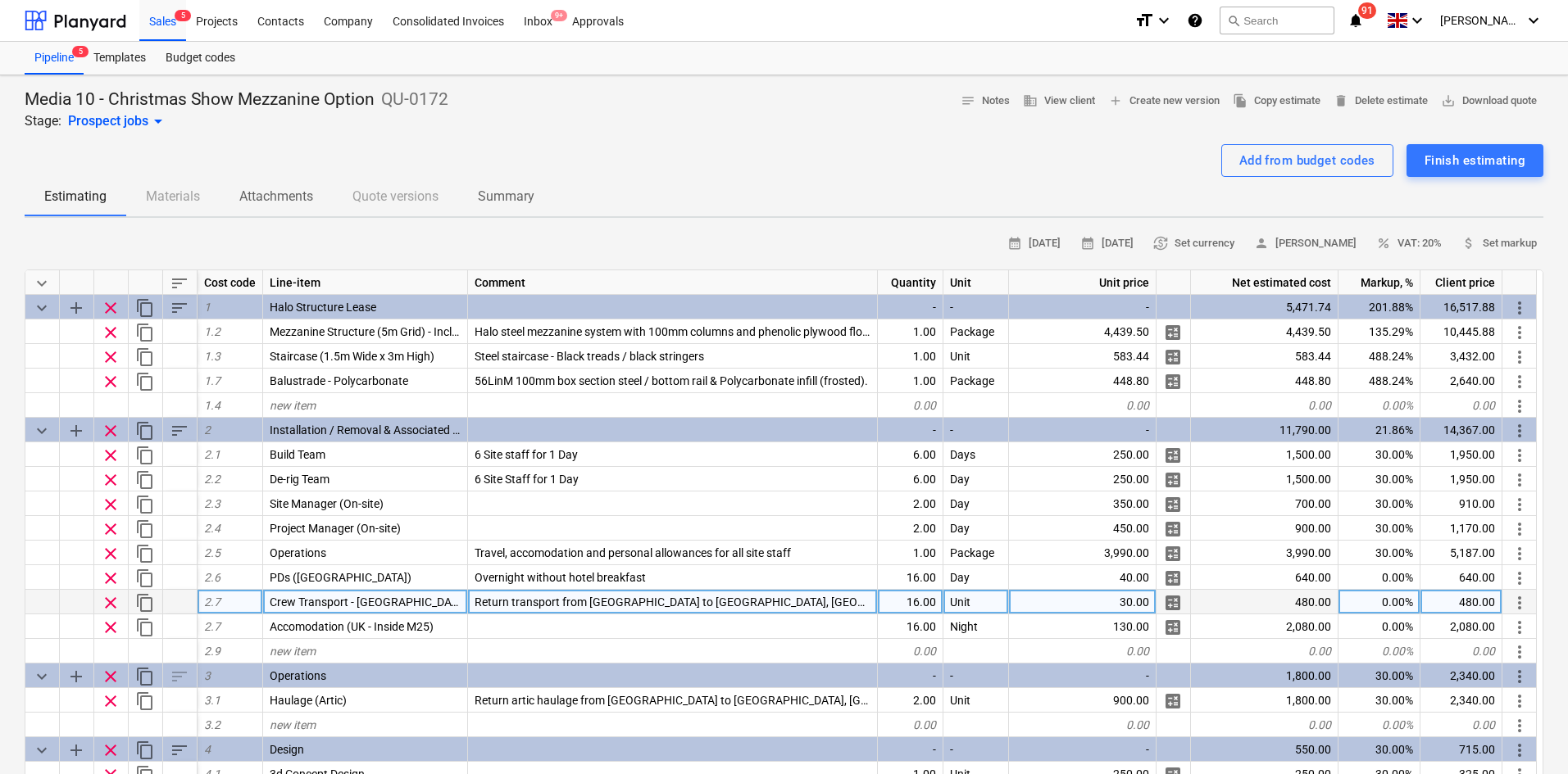
click at [1055, 595] on div "30.00" at bounding box center [1082, 602] width 147 height 24
type input "40"
type textarea "x"
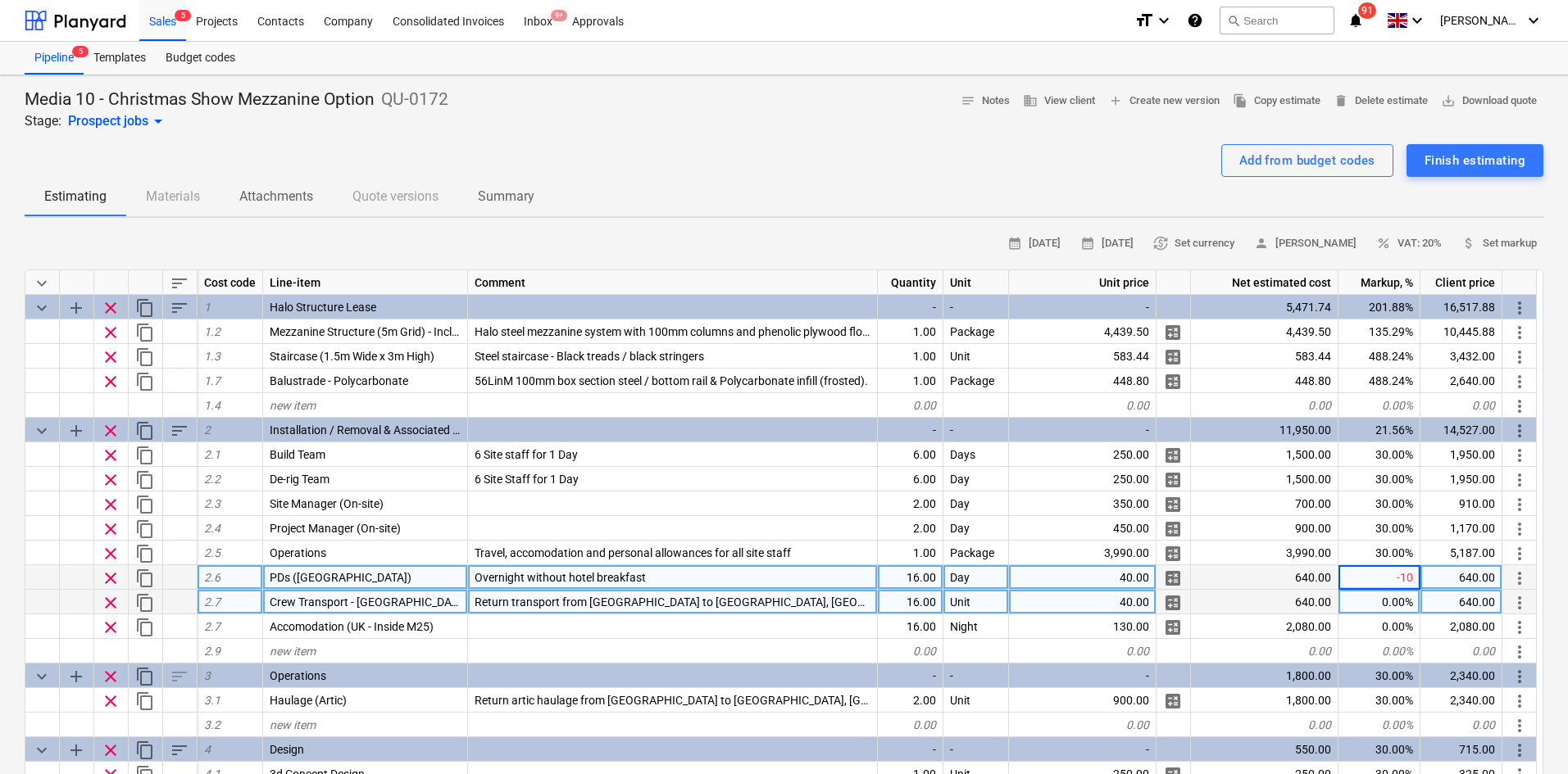
type input "-100"
type textarea "x"
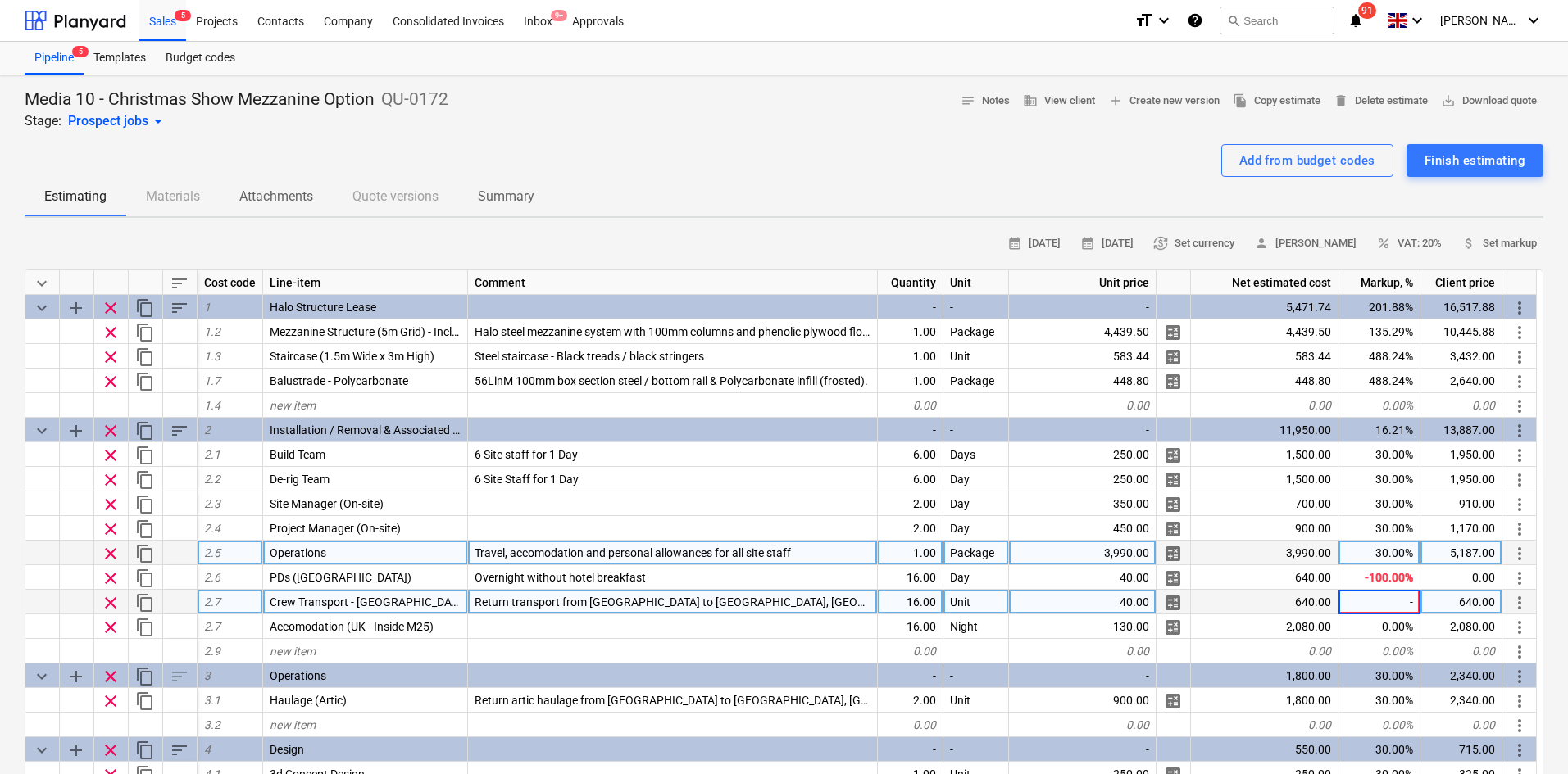
click at [1106, 549] on div "3,990.00" at bounding box center [1082, 552] width 147 height 24
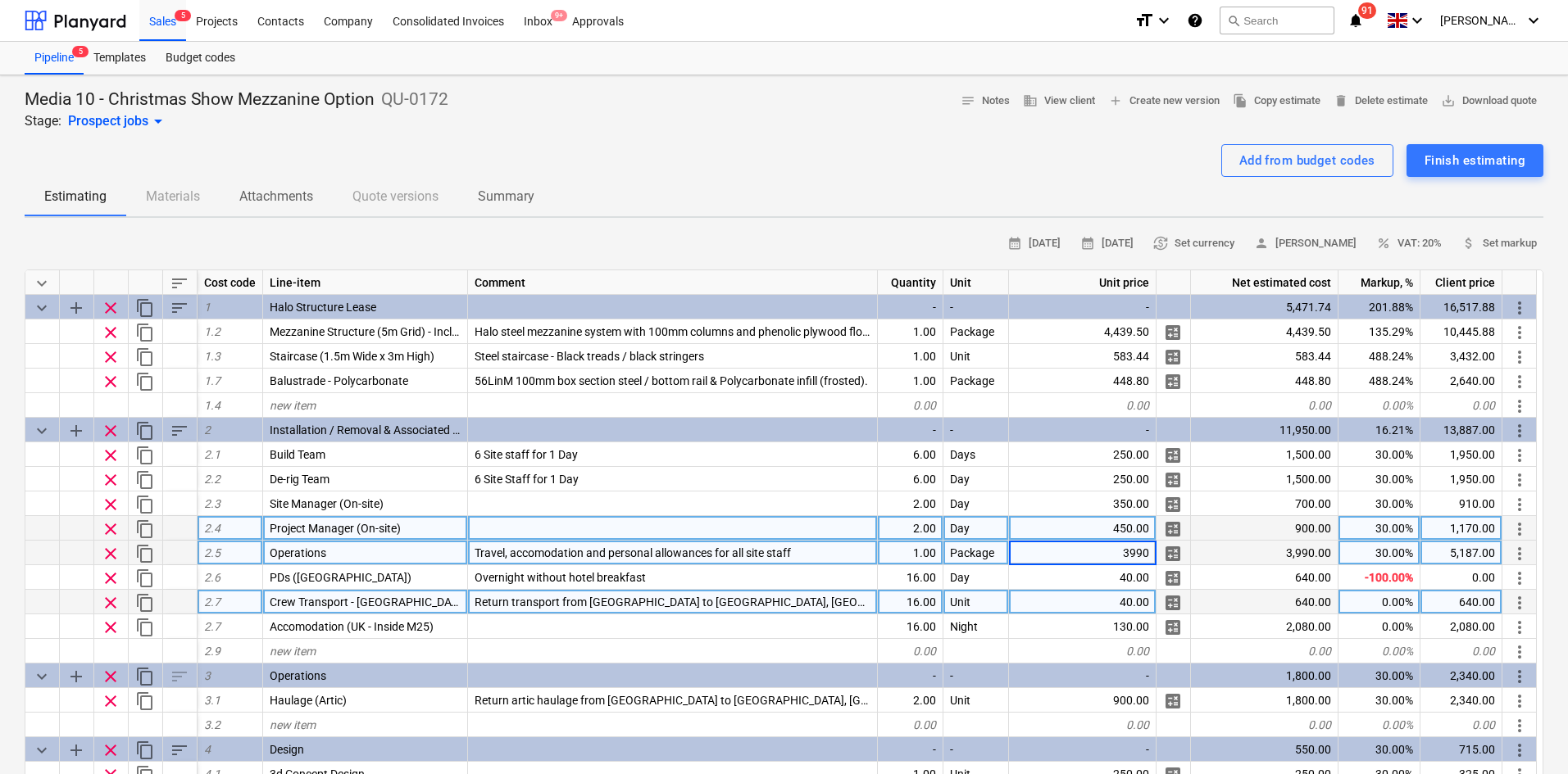
type input "0"
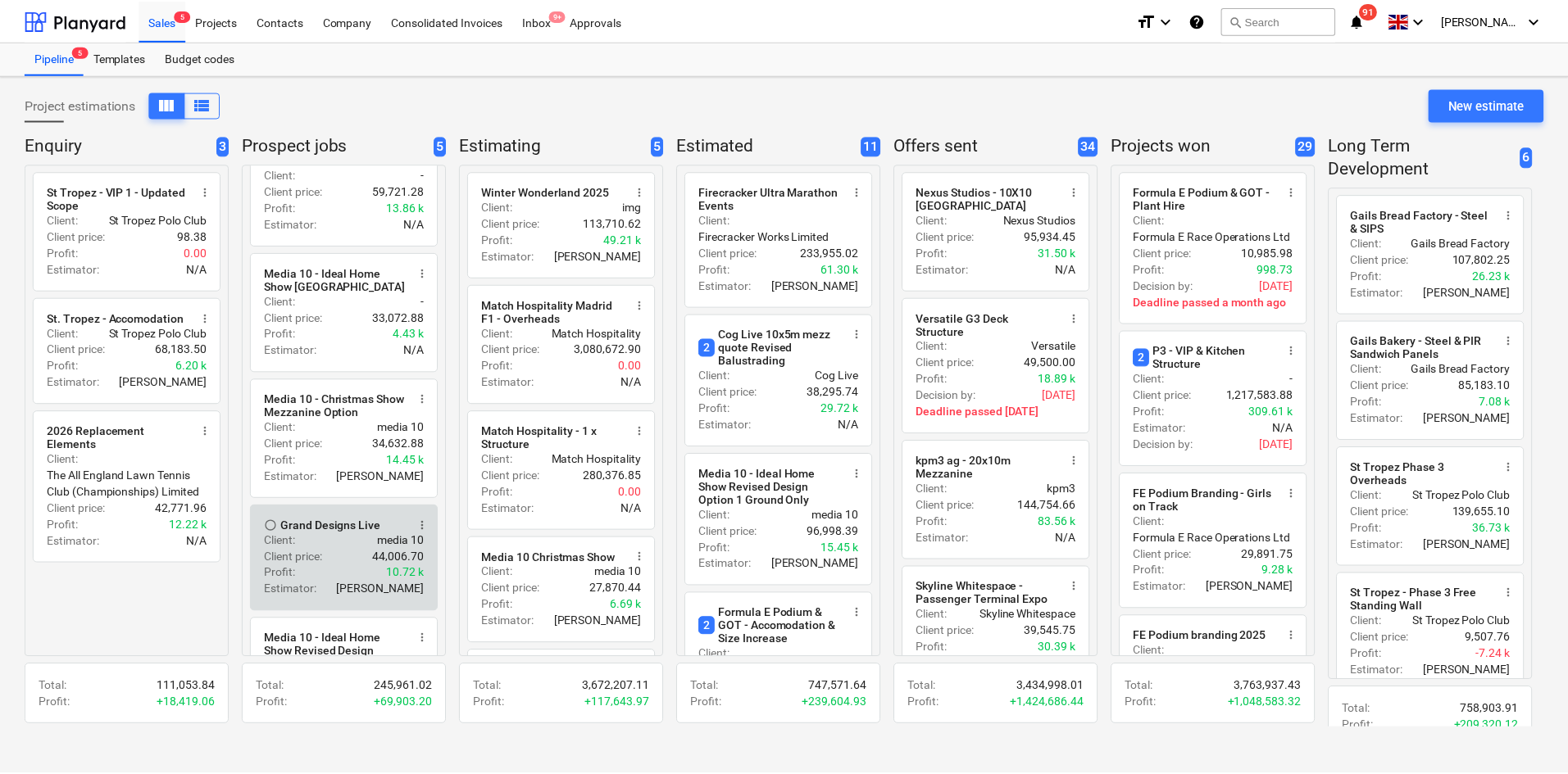
scroll to position [82, 0]
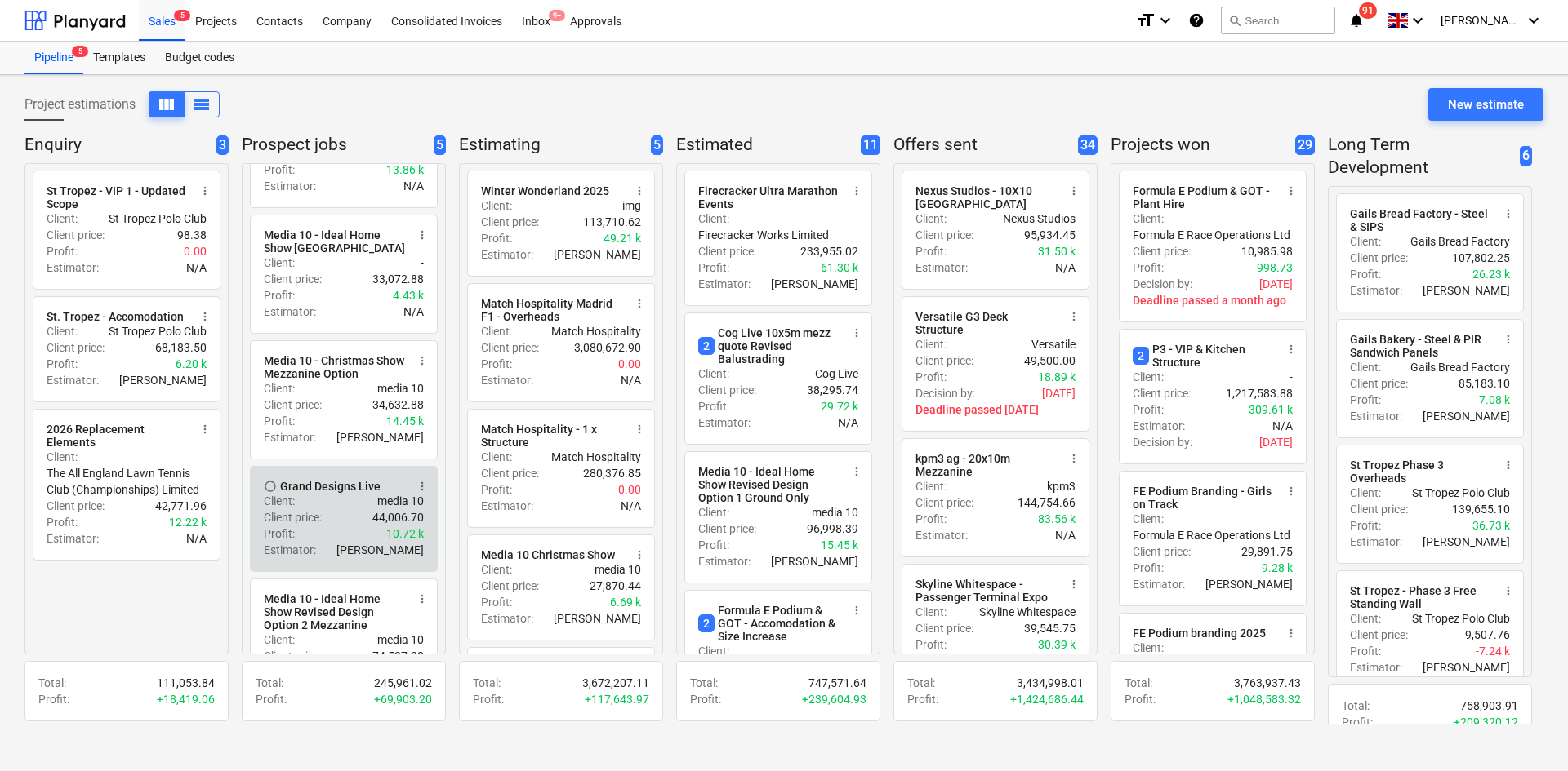
click at [353, 500] on div "Client : media 10" at bounding box center [343, 501] width 160 height 16
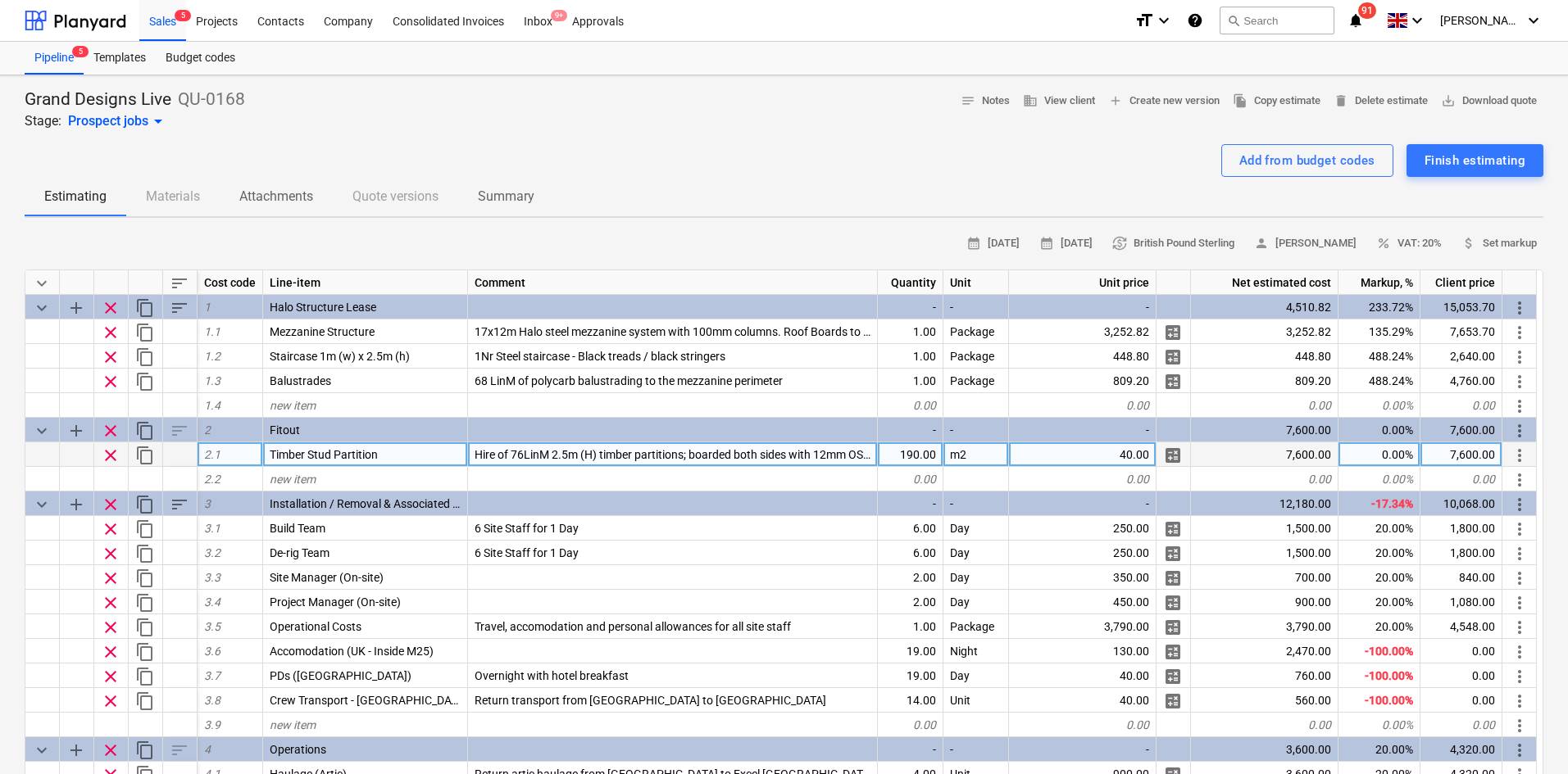
click at [109, 452] on span "clear" at bounding box center [111, 456] width 20 height 20
type textarea "x"
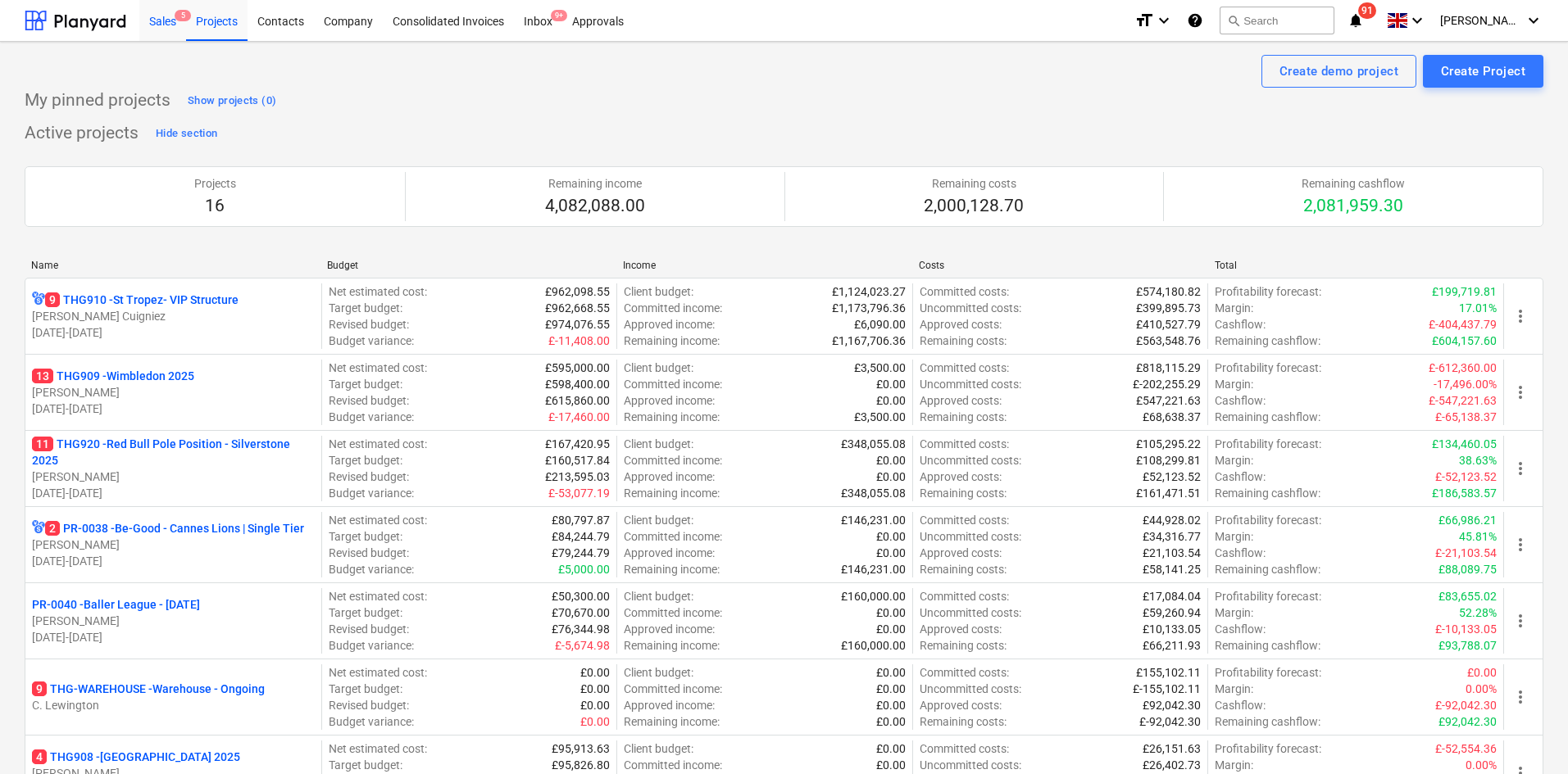
click at [167, 7] on div "Sales 5" at bounding box center [162, 20] width 47 height 41
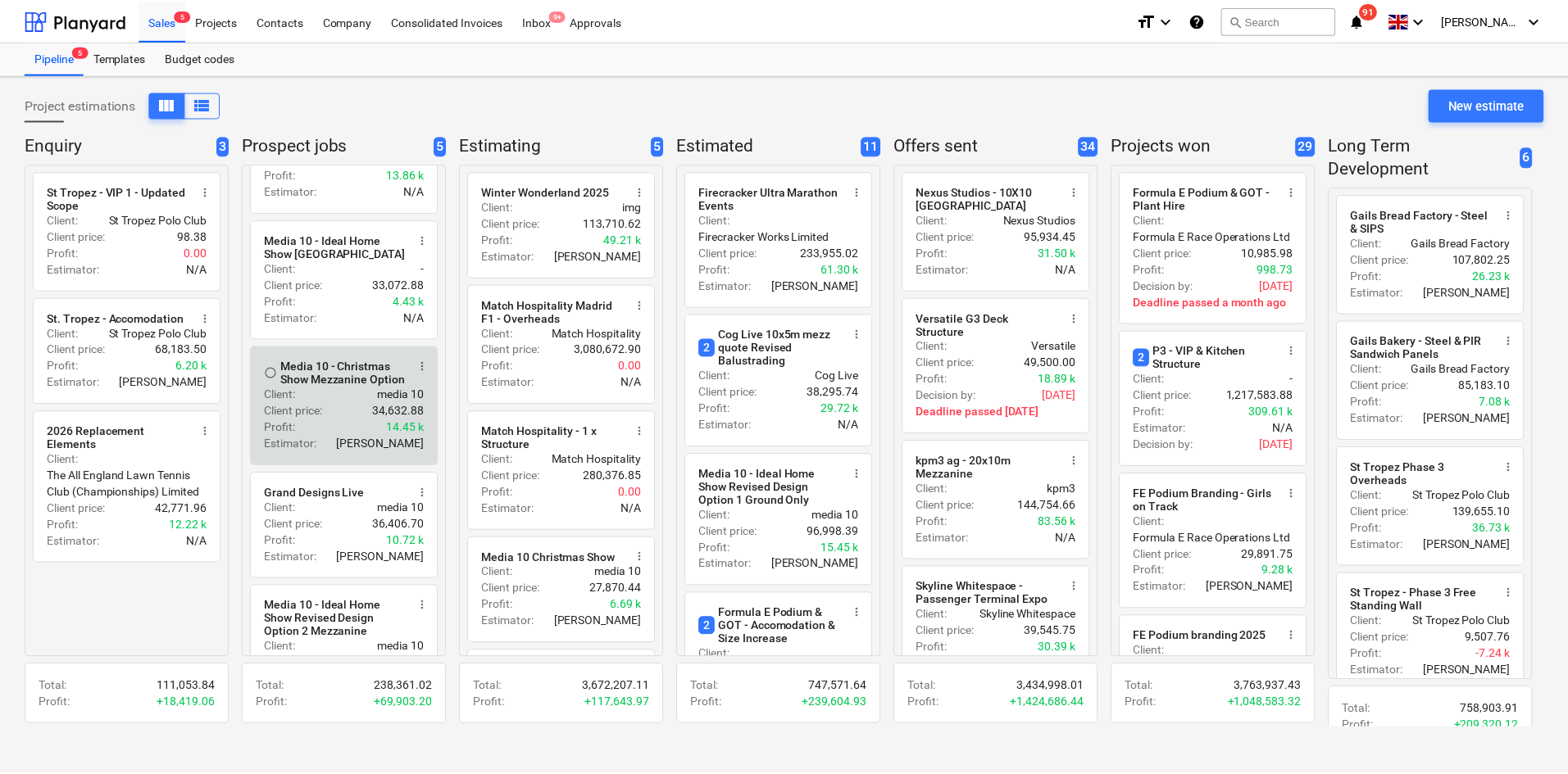
scroll to position [154, 0]
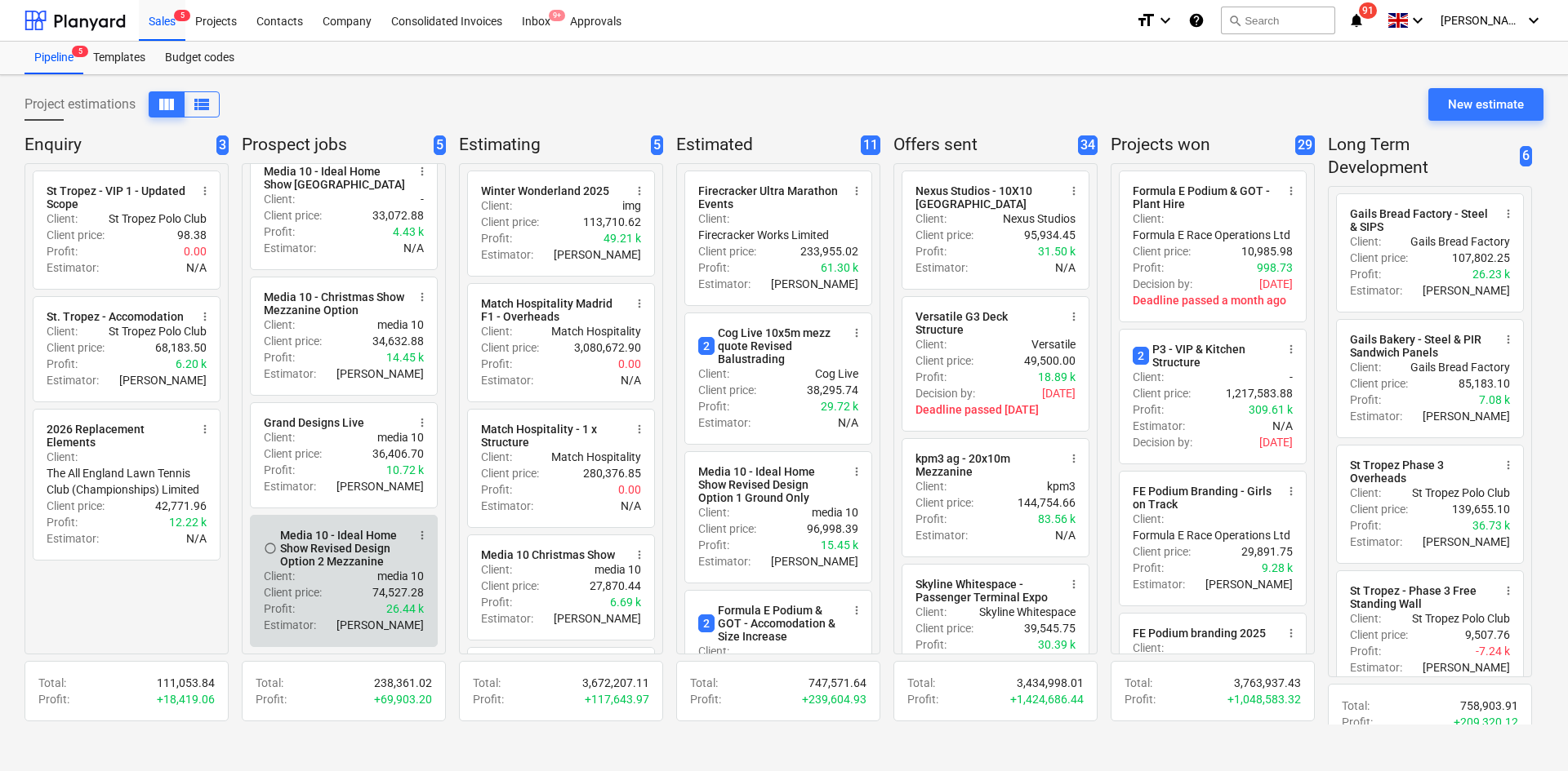
click at [361, 586] on div "Client price : 74,527.28" at bounding box center [343, 592] width 160 height 16
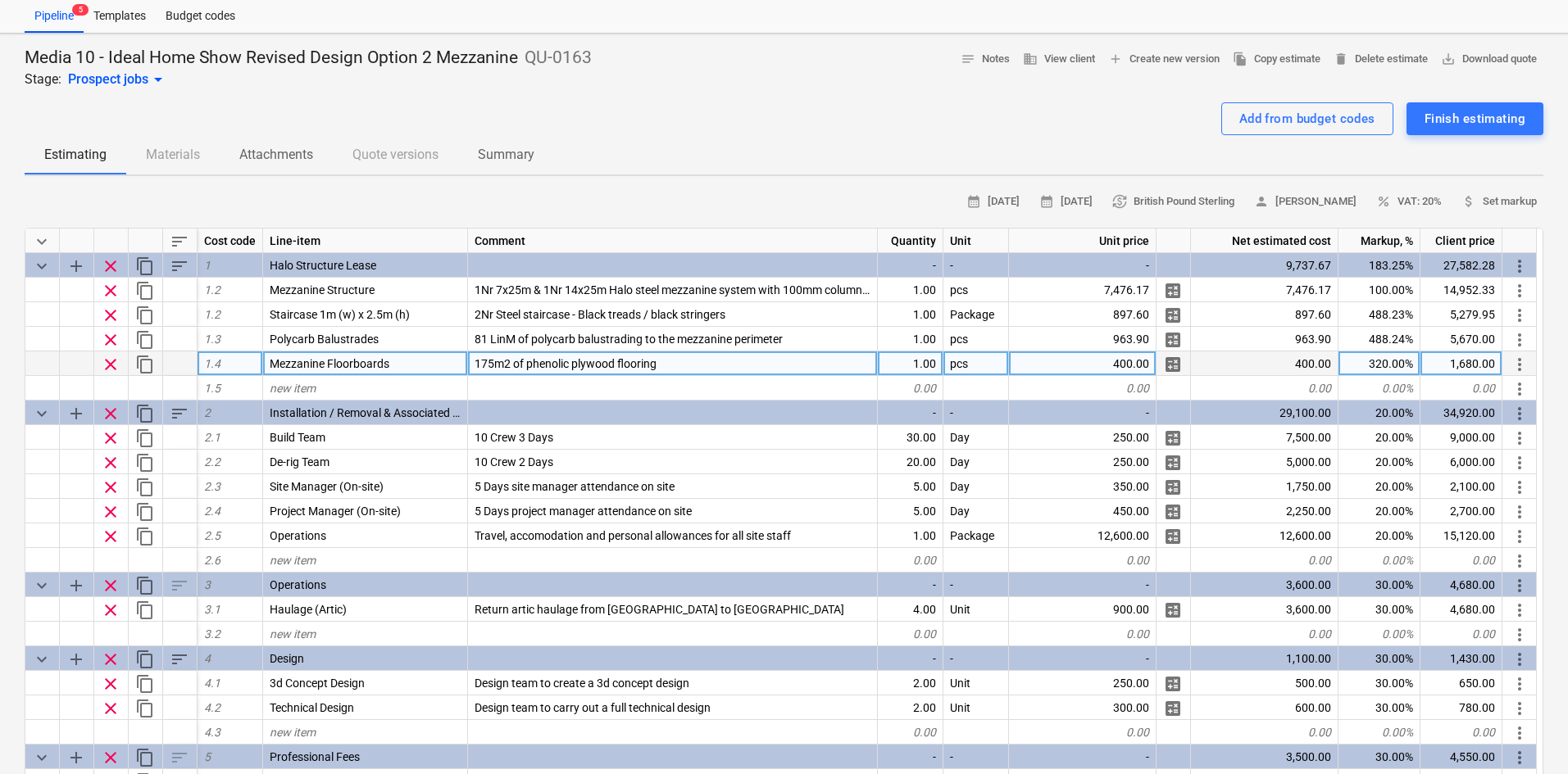
click at [114, 359] on span "clear" at bounding box center [111, 364] width 20 height 20
type textarea "x"
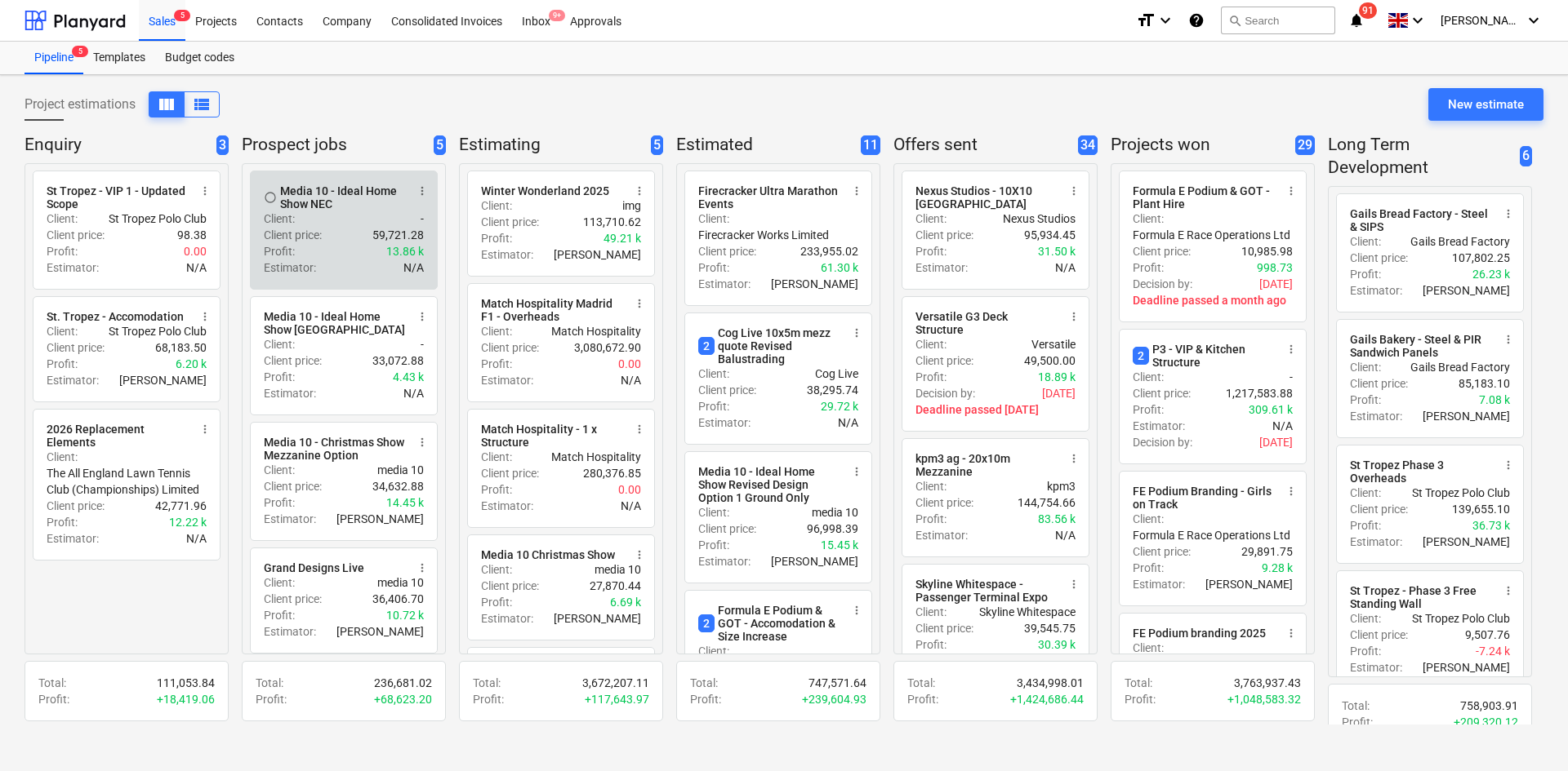
click at [335, 244] on div "Profit : 13.86 k" at bounding box center [343, 252] width 160 height 16
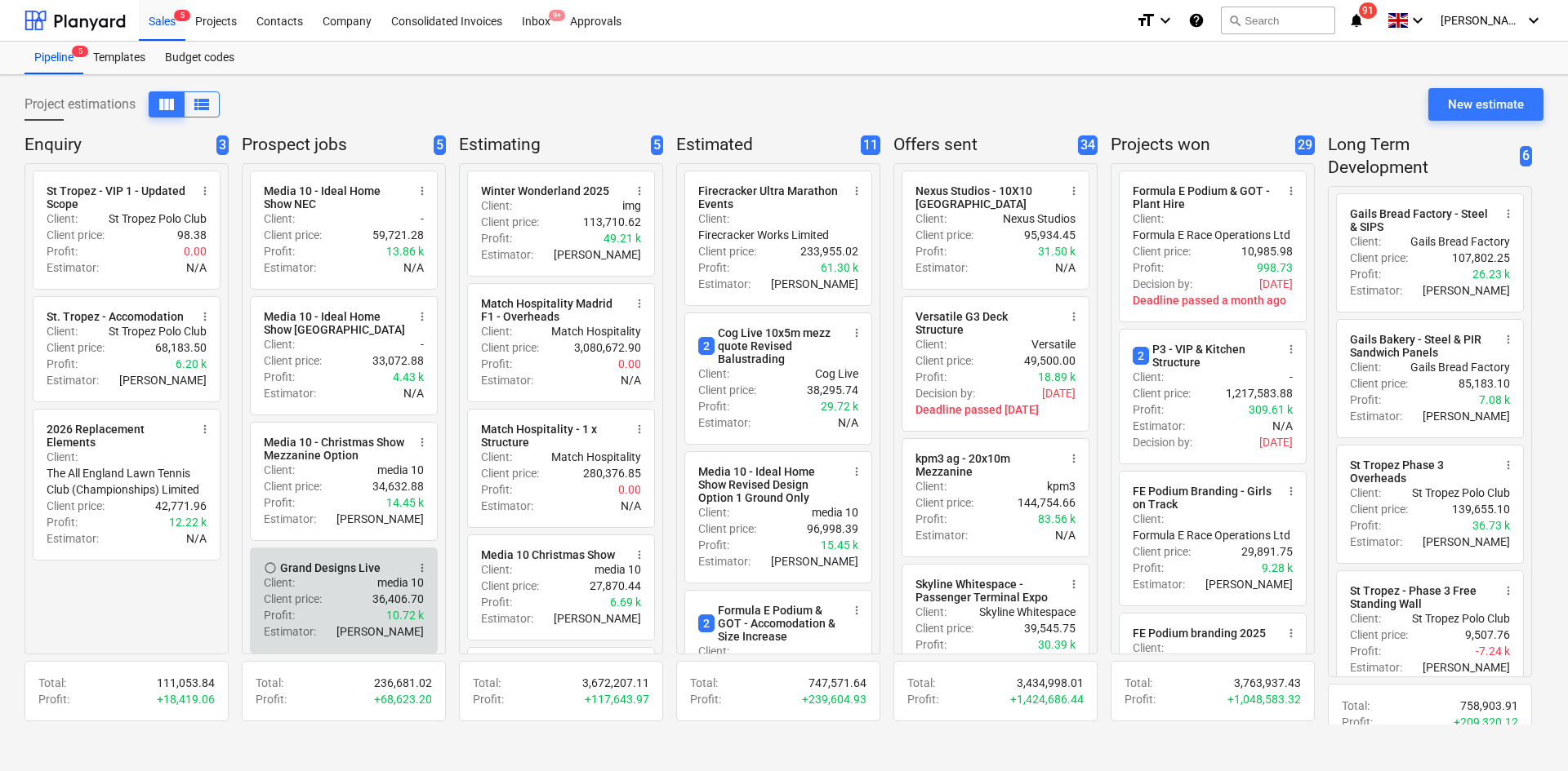
click at [361, 597] on div "Client price : 36,406.70" at bounding box center [343, 599] width 160 height 16
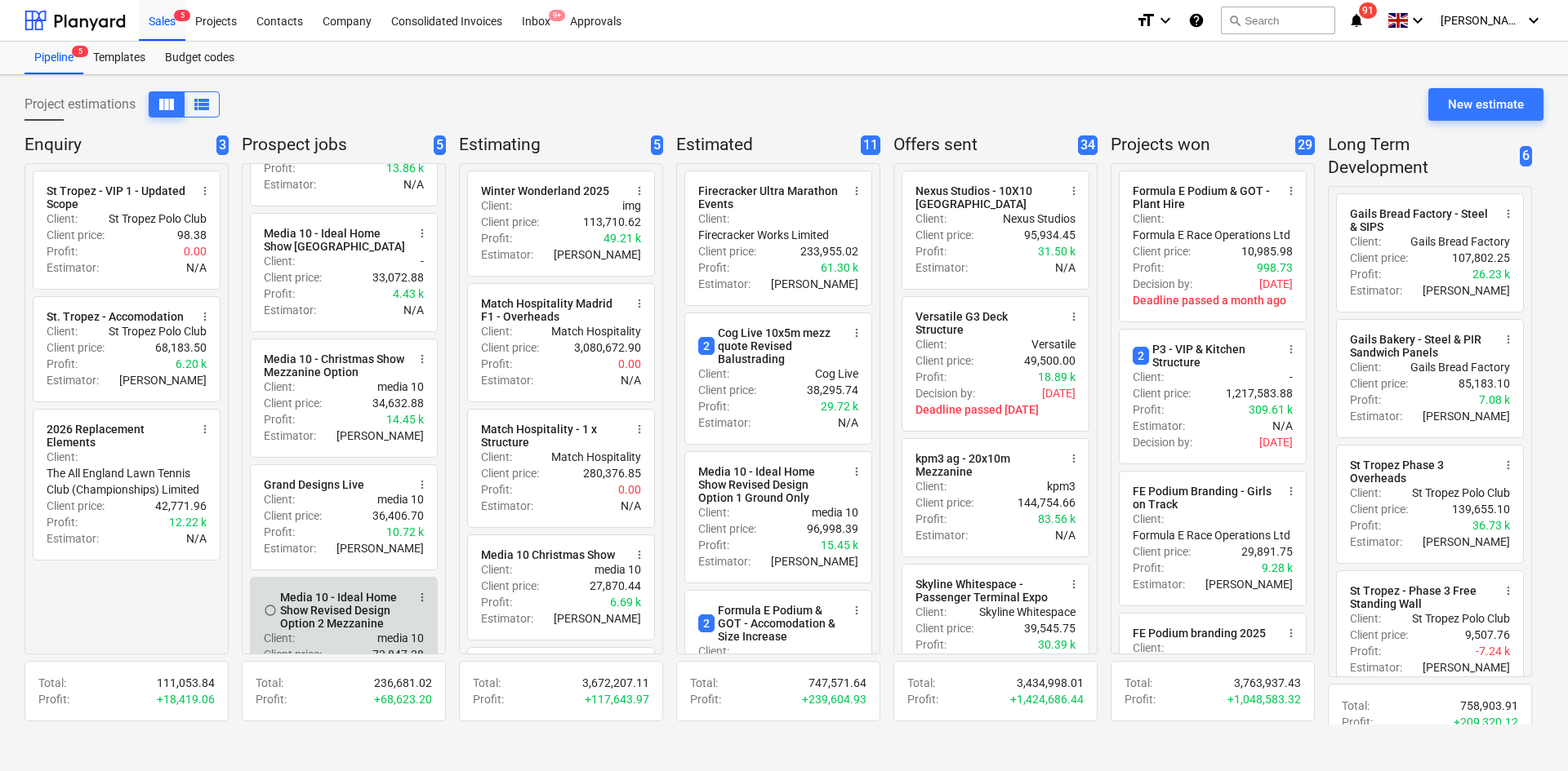
scroll to position [154, 0]
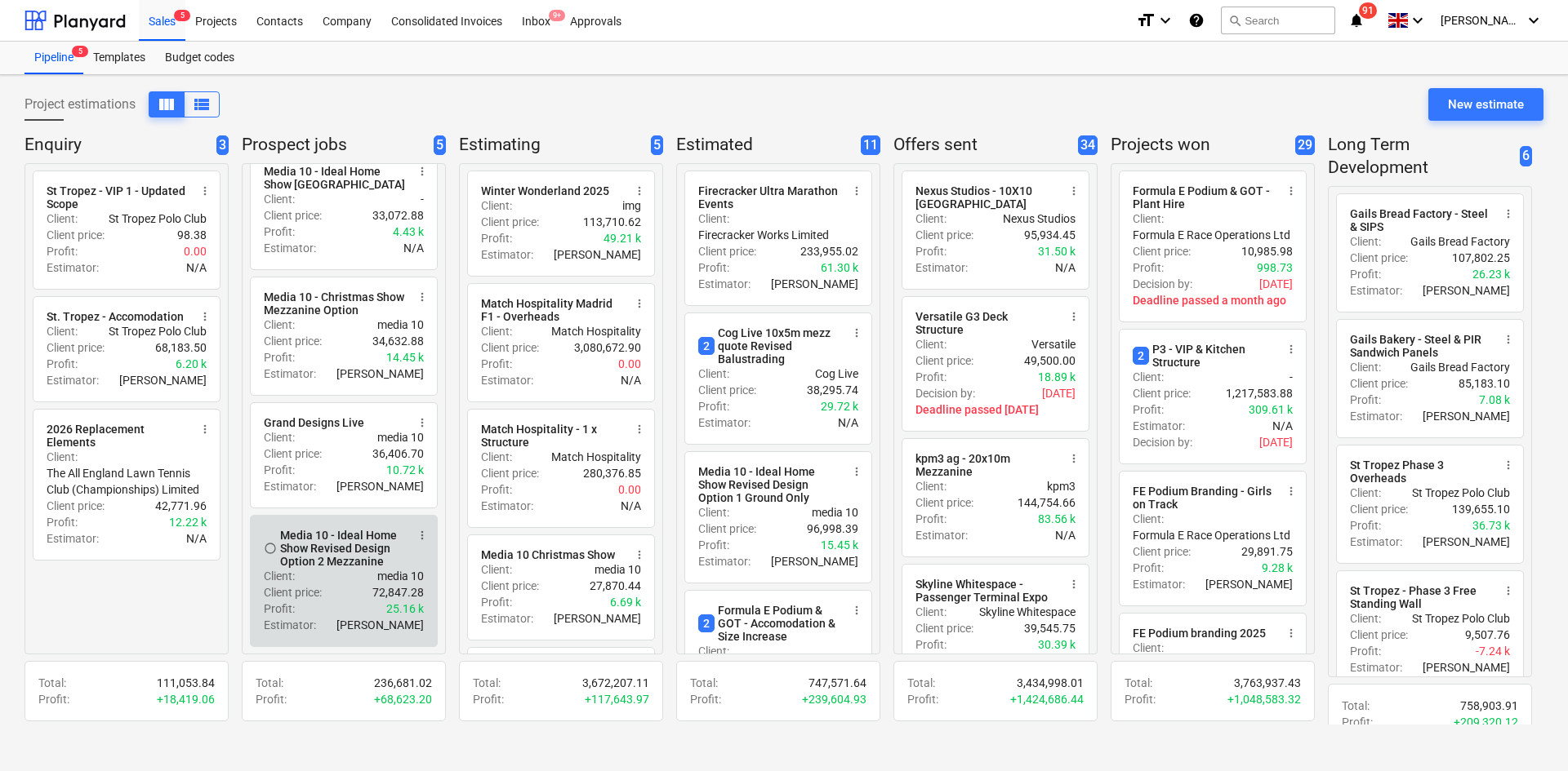
click at [349, 565] on div "Media 10 - Ideal Home Show Revised Design Option 2 Mezzanine" at bounding box center [343, 549] width 126 height 40
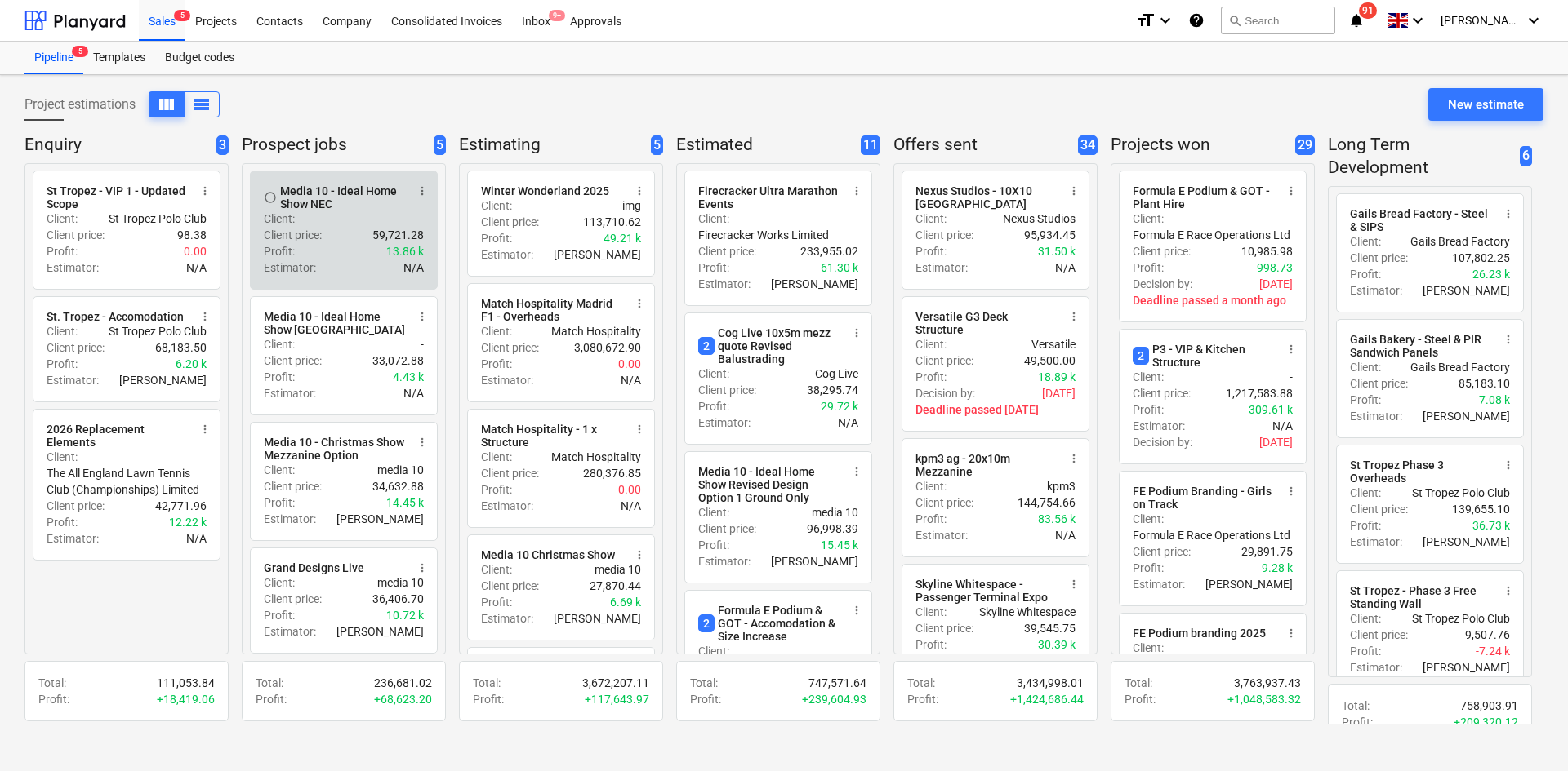
click at [420, 189] on span "more_vert" at bounding box center [422, 191] width 13 height 13
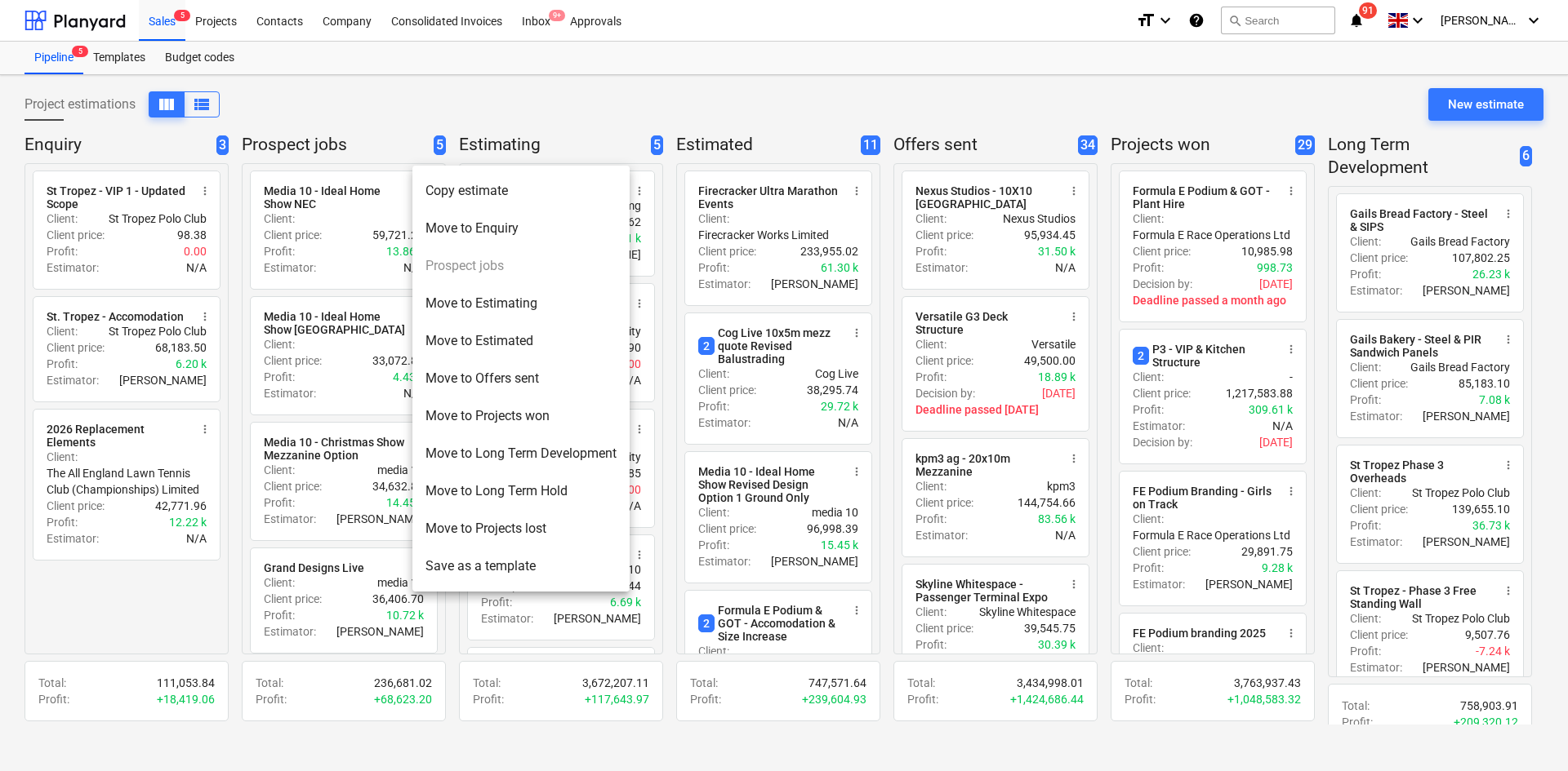
click at [334, 244] on div at bounding box center [784, 386] width 1568 height 771
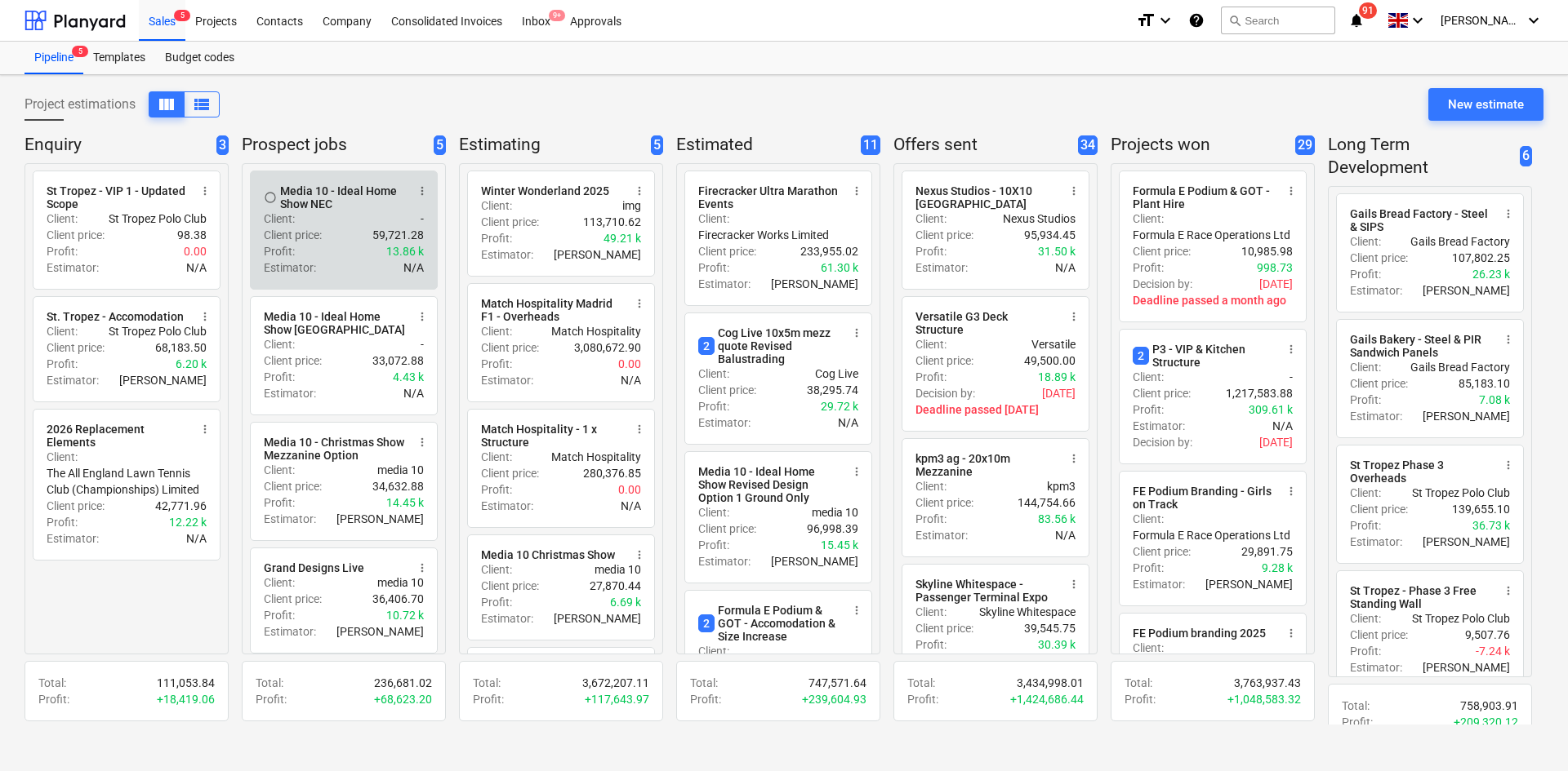
click at [343, 260] on div "Profit : 13.86 k" at bounding box center [343, 252] width 160 height 16
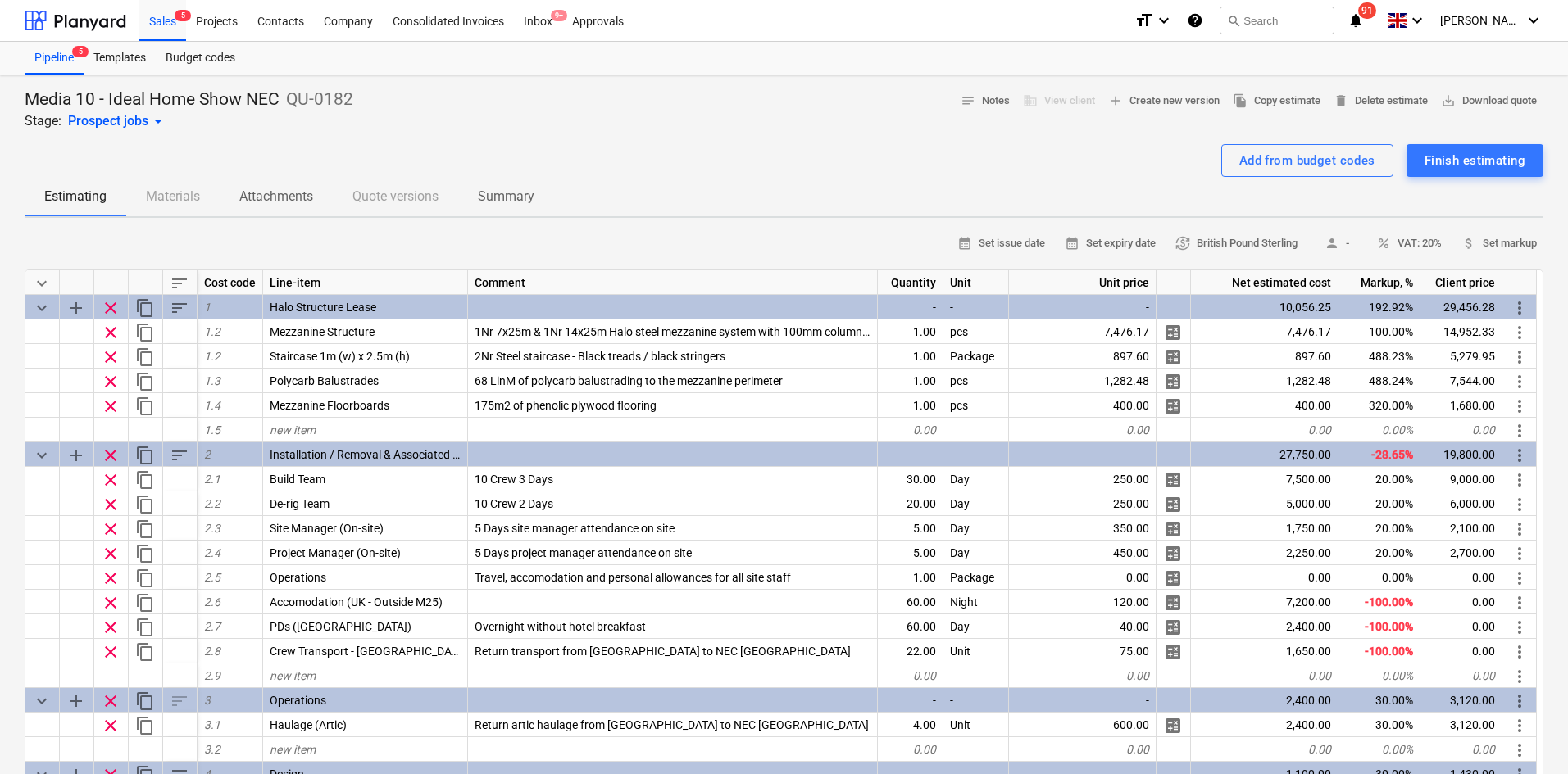
click at [1366, 108] on span "delete Delete estimate" at bounding box center [1380, 101] width 94 height 19
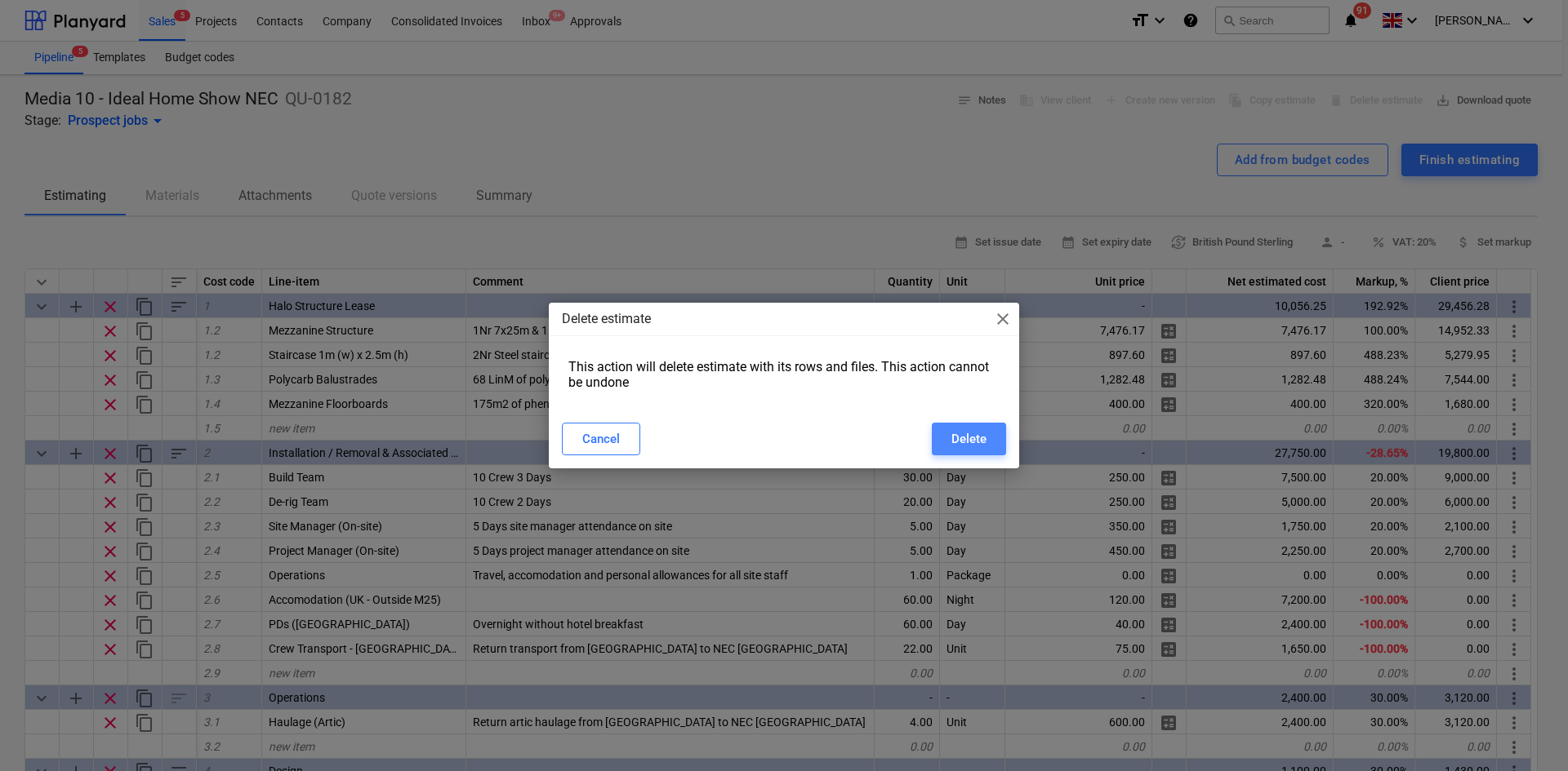
click at [960, 437] on div "Delete" at bounding box center [968, 439] width 35 height 22
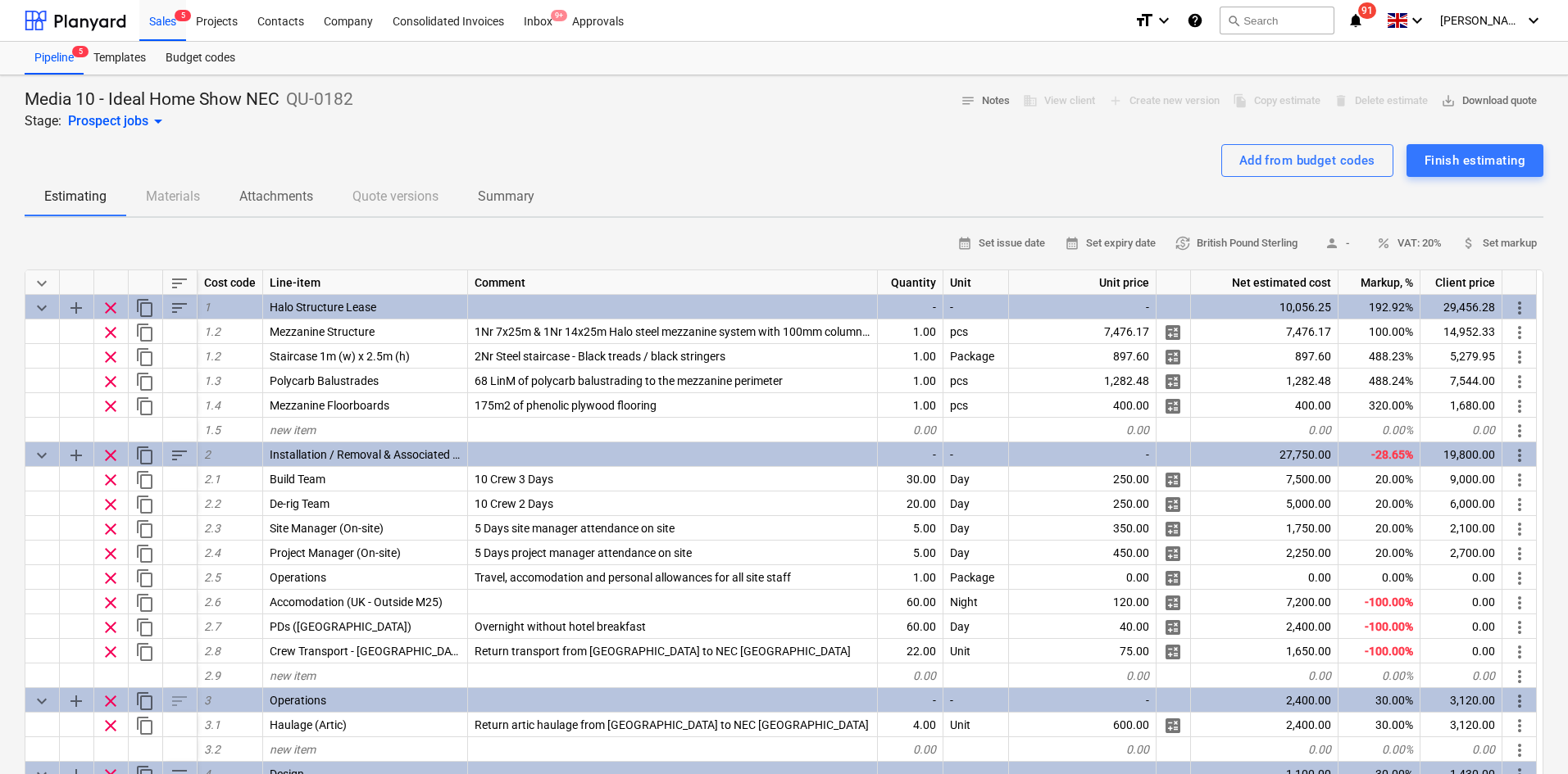
type textarea "x"
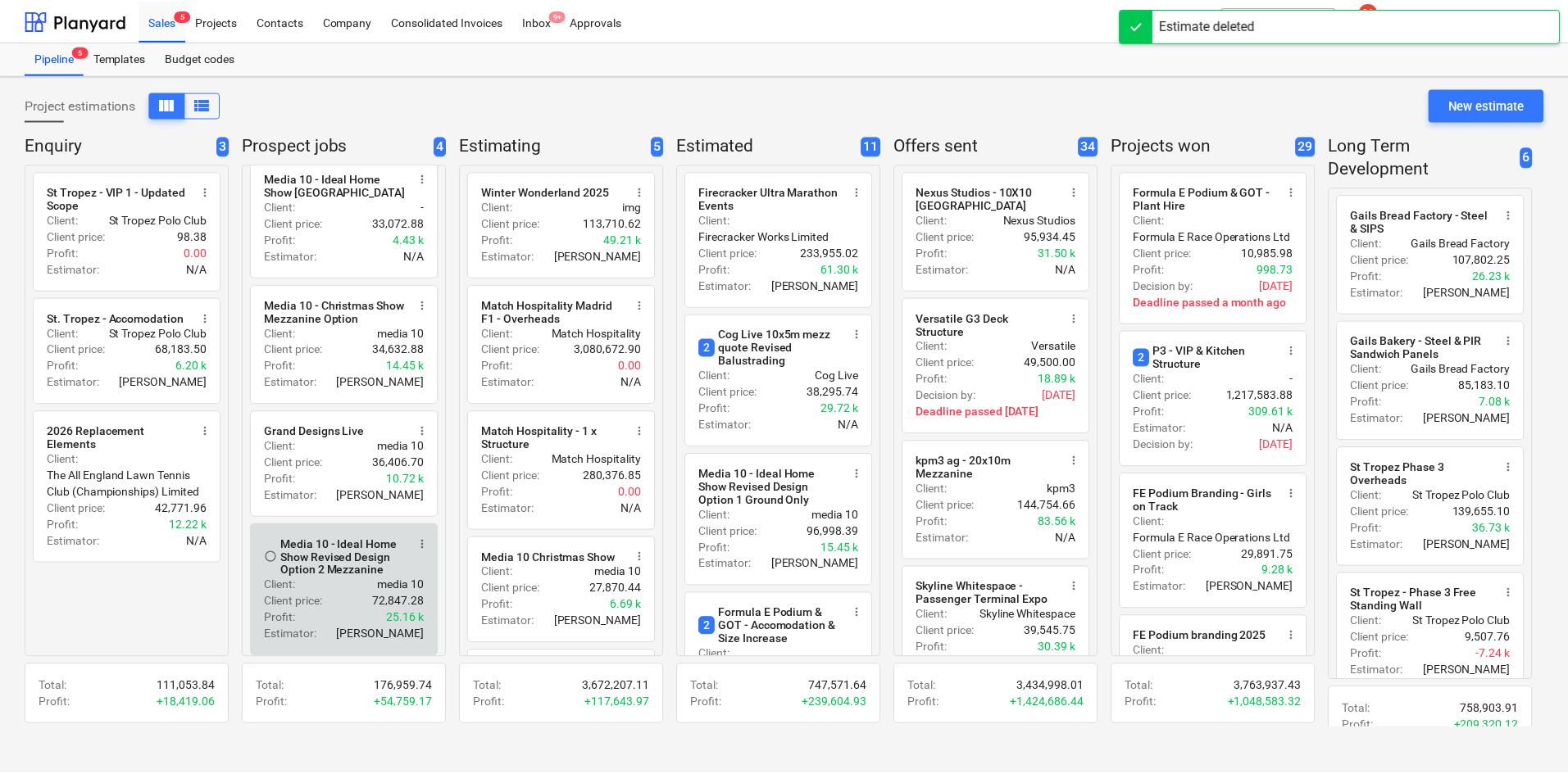
scroll to position [26, 0]
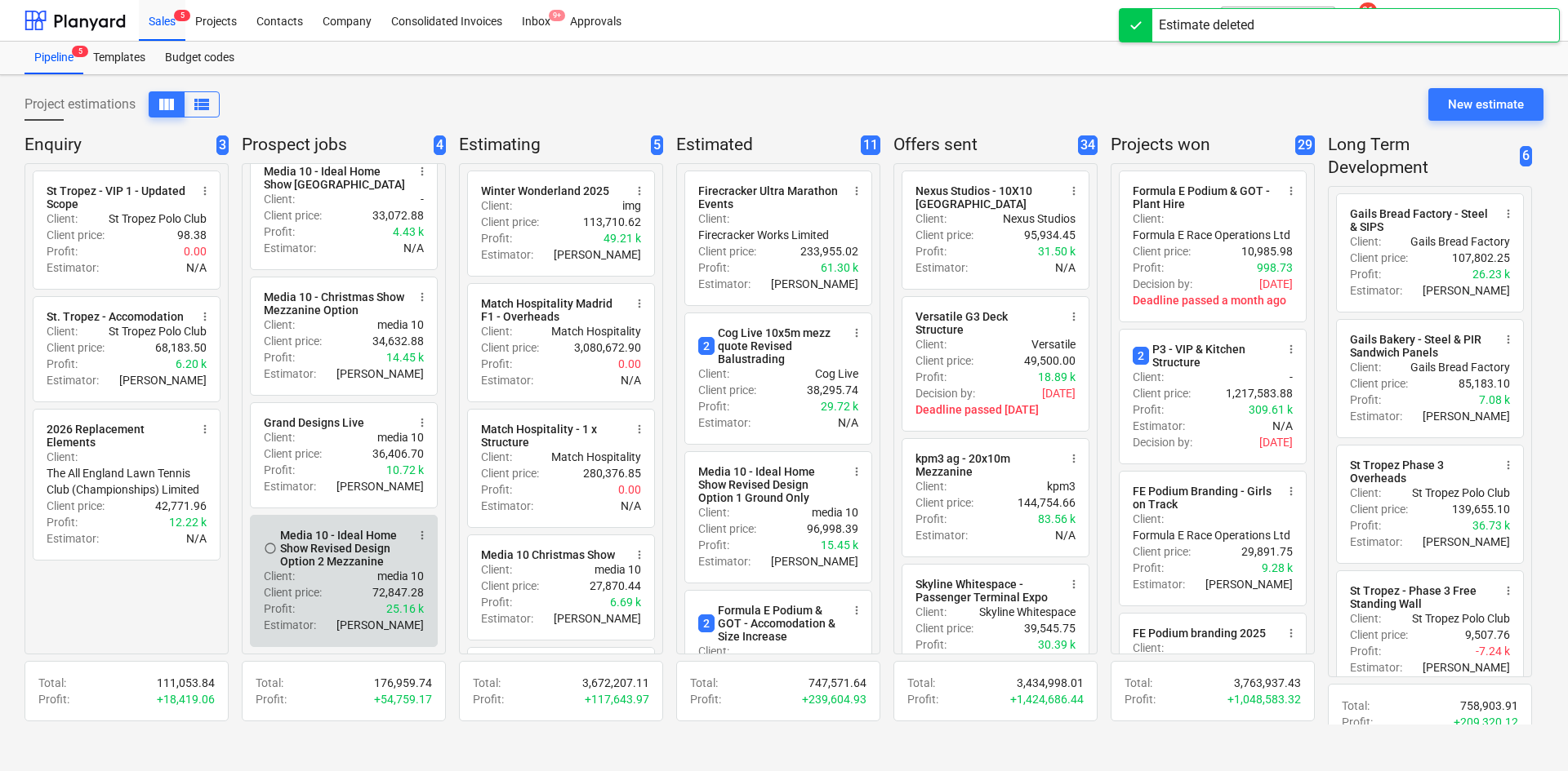
click at [417, 536] on span "more_vert" at bounding box center [422, 536] width 13 height 13
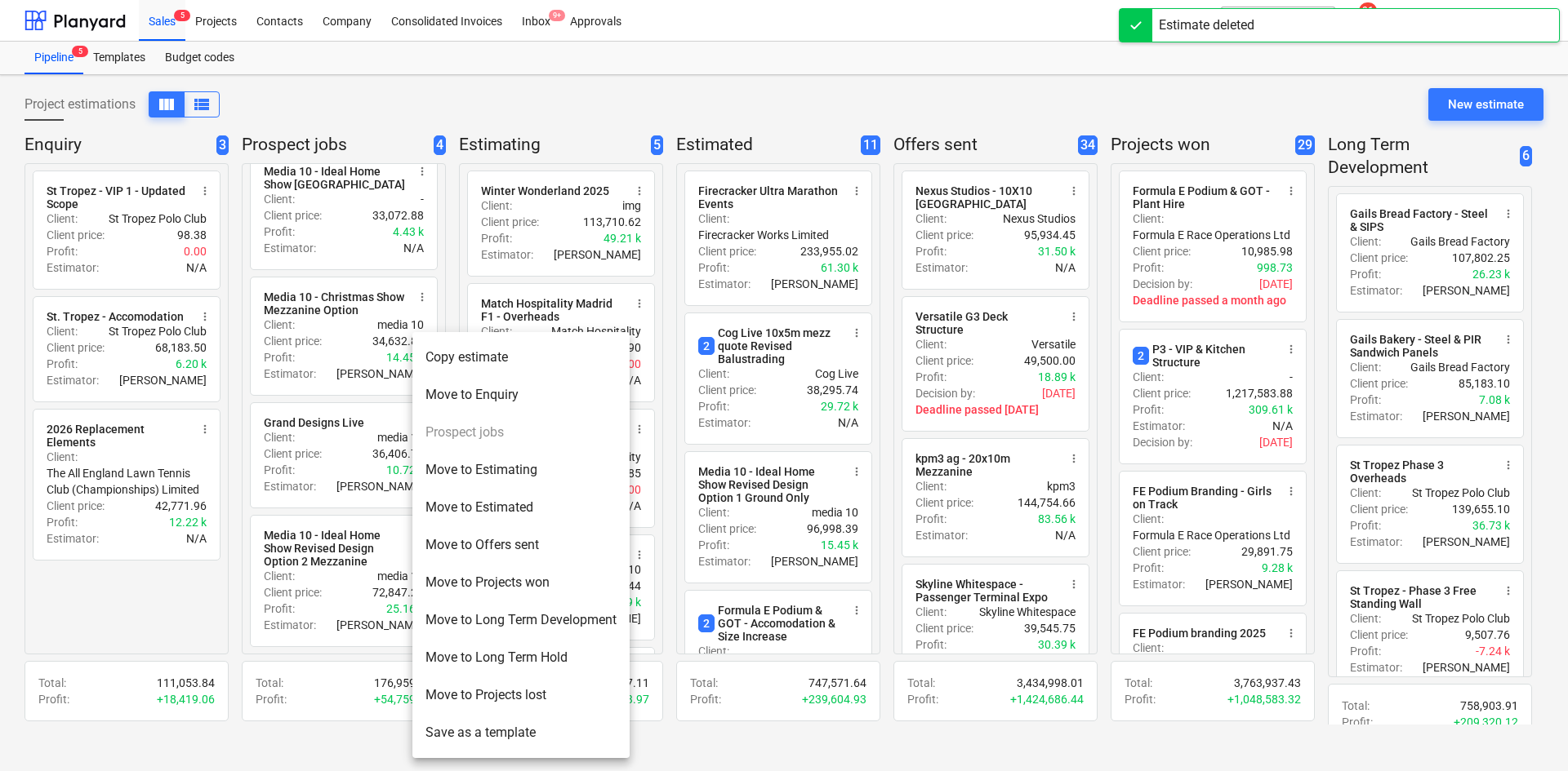
click at [503, 360] on li "Copy estimate" at bounding box center [521, 358] width 218 height 38
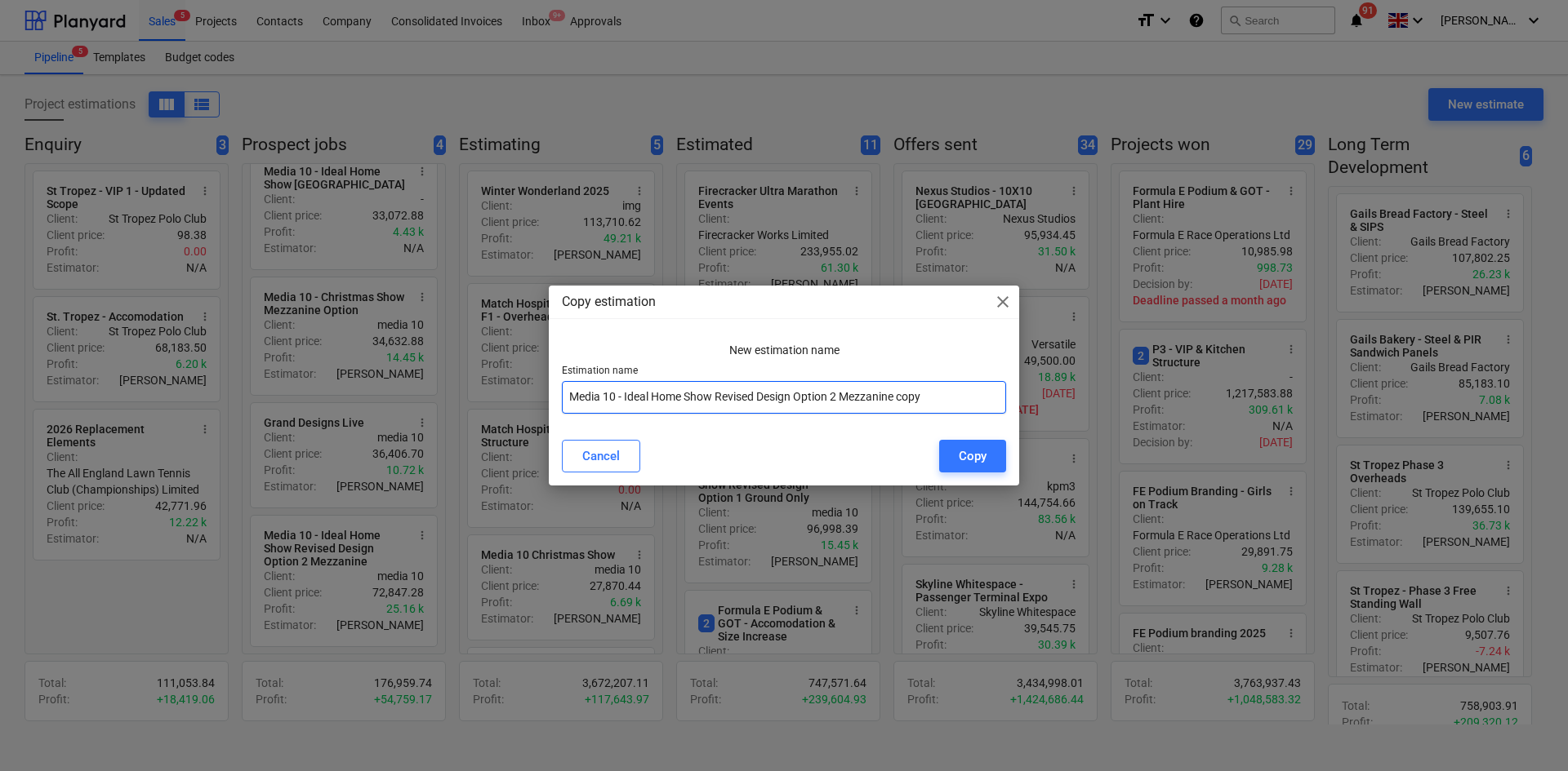
drag, startPoint x: 952, startPoint y: 395, endPoint x: 717, endPoint y: 396, distance: 235.0
click at [717, 396] on input "Media 10 - Ideal Home Show Revised Design Option 2 Mezzanine copy" at bounding box center [784, 397] width 444 height 32
type input "Media 10 - Ideal Home Show NEC"
click at [985, 458] on button "Copy" at bounding box center [973, 456] width 67 height 32
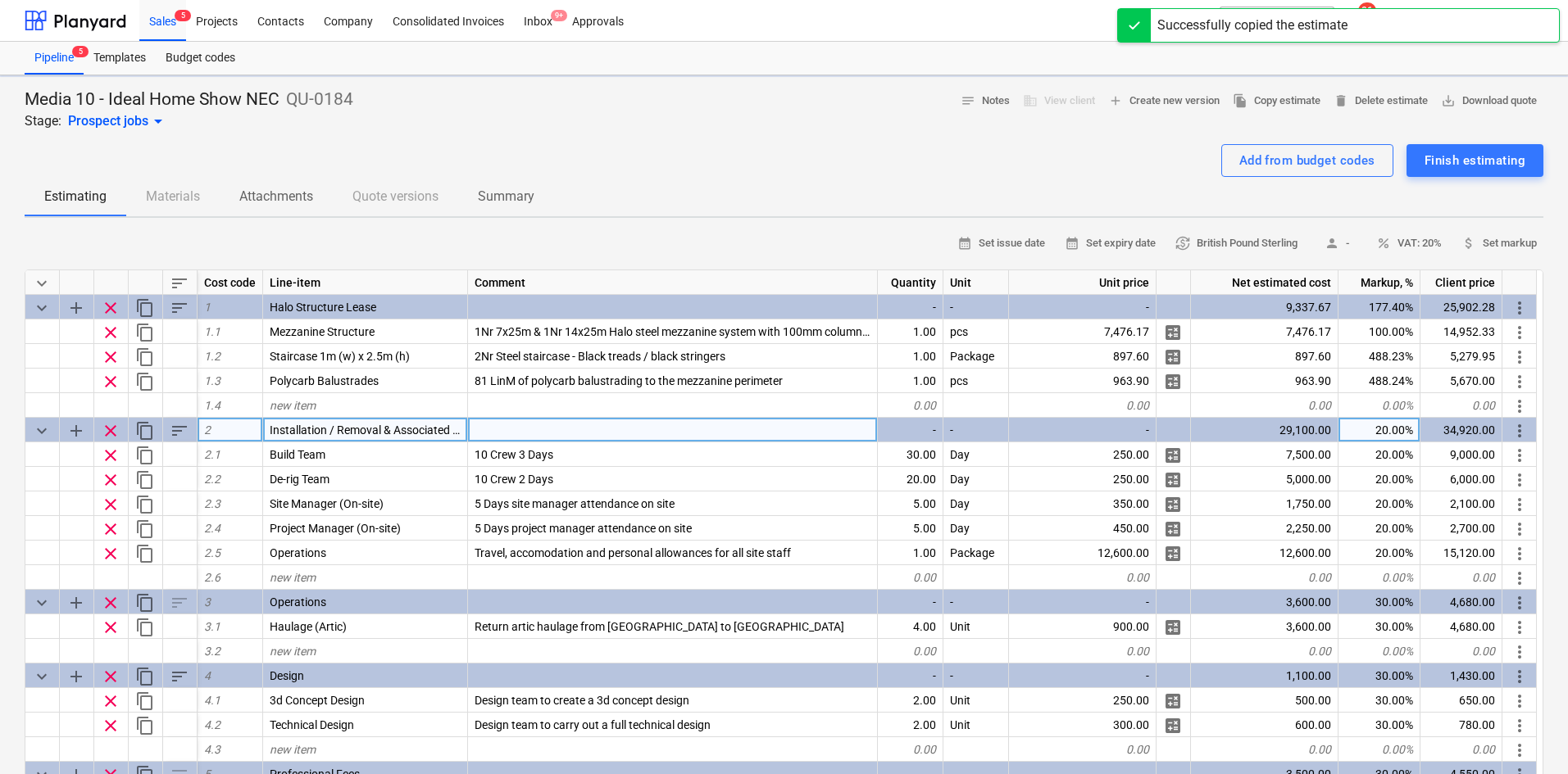
type textarea "x"
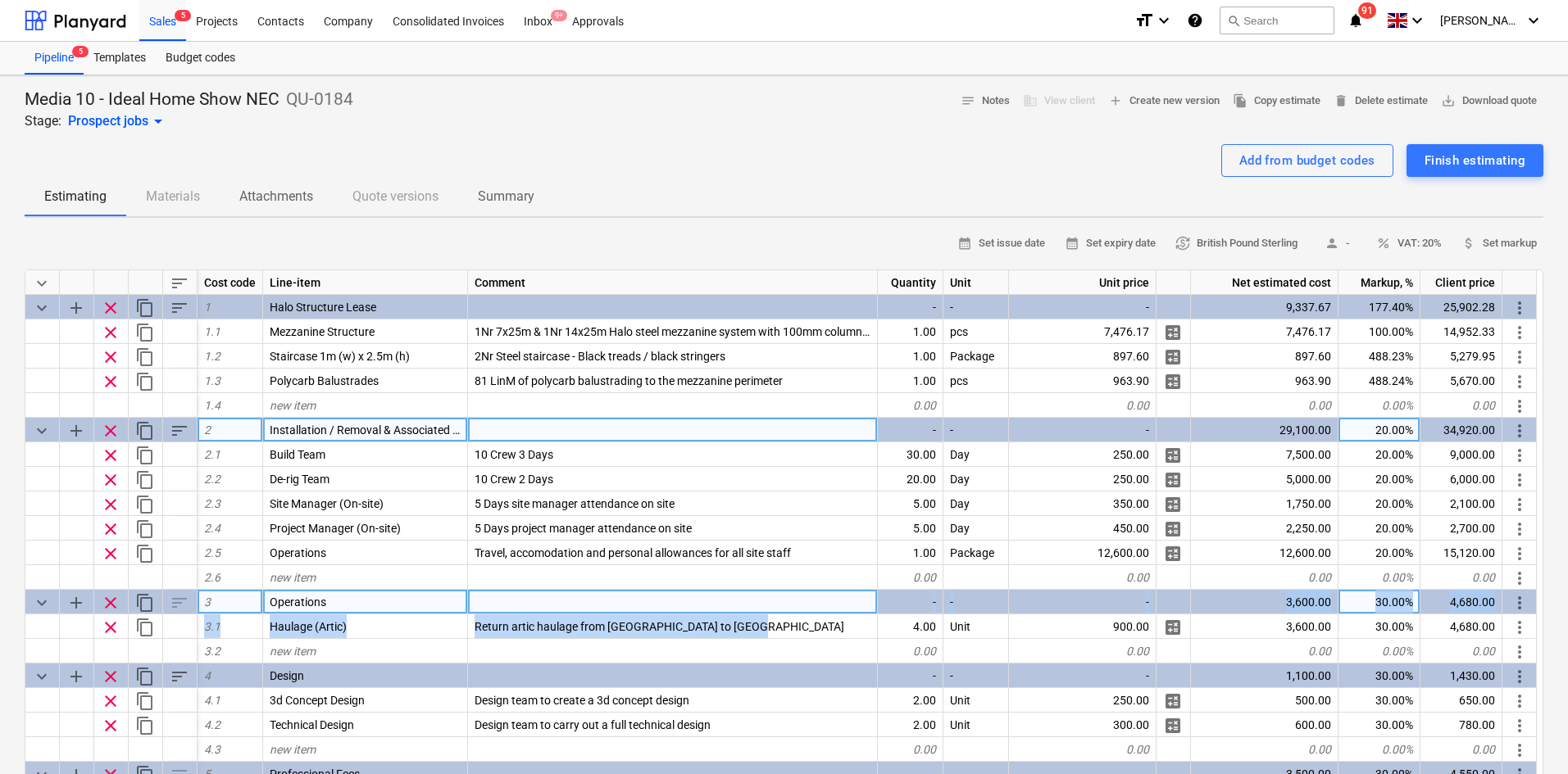
click at [756, 613] on div "keyboard_arrow_down sort Cost code Line-item Comment Quantity Unit Unit price N…" at bounding box center [783, 579] width 1518 height 620
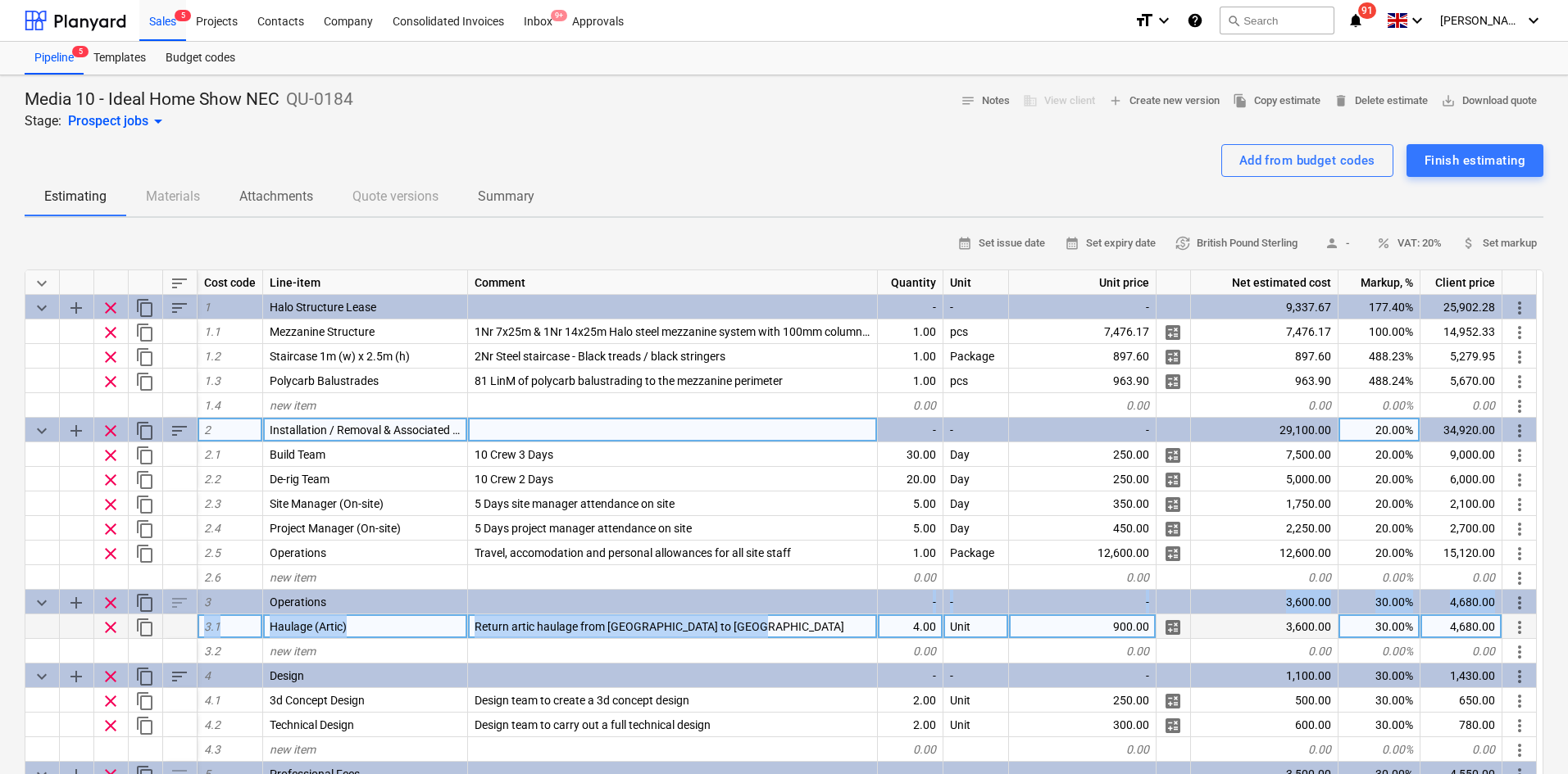
click at [762, 623] on div "Return artic haulage from [GEOGRAPHIC_DATA] to [GEOGRAPHIC_DATA]" at bounding box center [673, 626] width 410 height 24
click at [779, 627] on input "Return artic haulage from [GEOGRAPHIC_DATA] to [GEOGRAPHIC_DATA]" at bounding box center [672, 626] width 409 height 23
click at [790, 629] on input "Return artic haulage from [GEOGRAPHIC_DATA] to [GEOGRAPHIC_DATA]" at bounding box center [672, 626] width 409 height 23
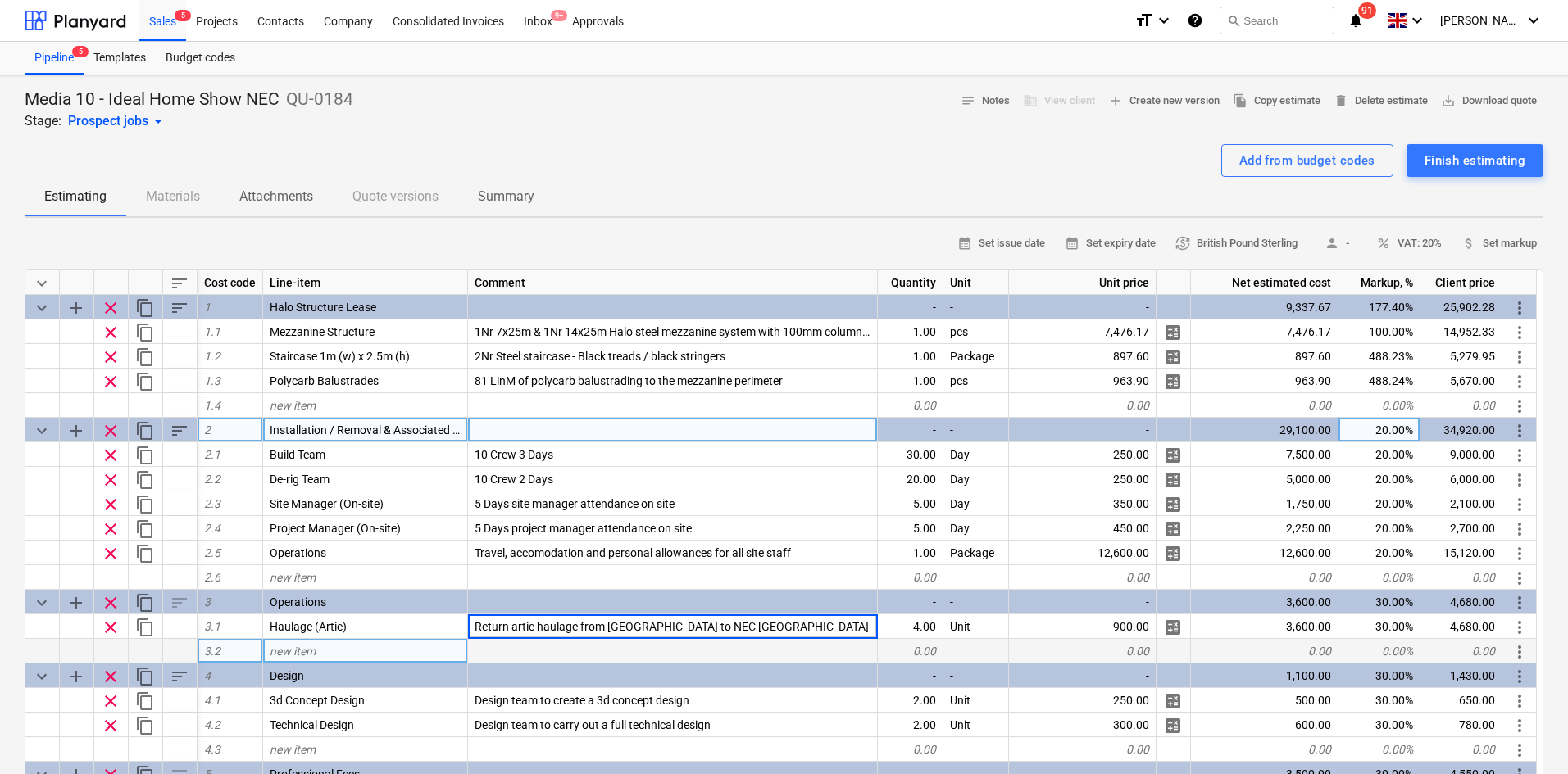
type input "Return artic haulage from Shrewsbury to NEC Birmingham"
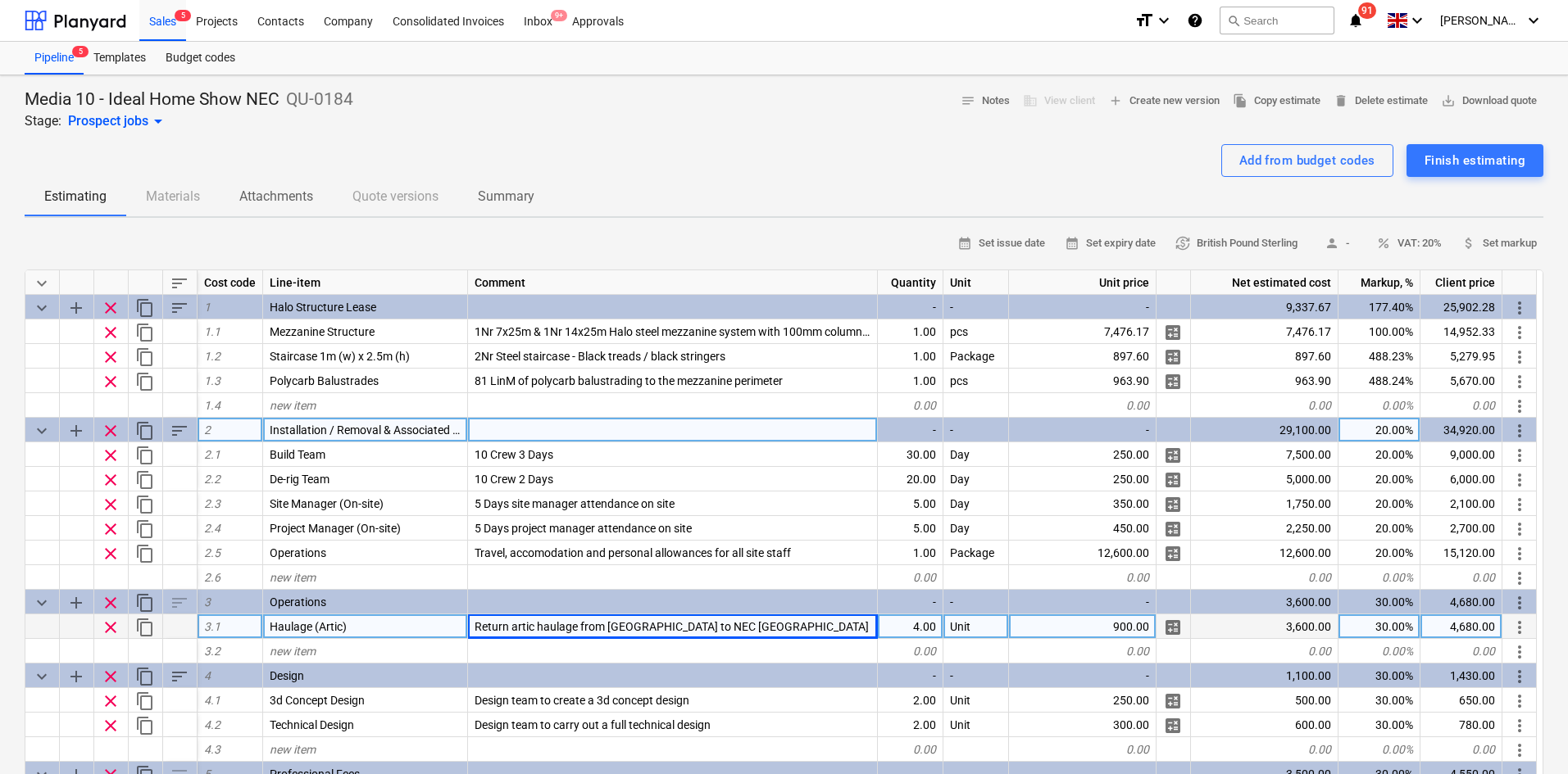
click at [773, 618] on div "Return artic haulage from Shrewsbury to NEC Birmingham" at bounding box center [673, 626] width 410 height 24
click at [773, 618] on input "Return artic haulage from Shrewsbury to NEC Birmingham" at bounding box center [672, 626] width 409 height 23
click at [641, 123] on div "Media 10 - Ideal Home Show NEC QU-0184 Stage: Prospect jobs arrow_drop_down not…" at bounding box center [783, 109] width 1518 height 42
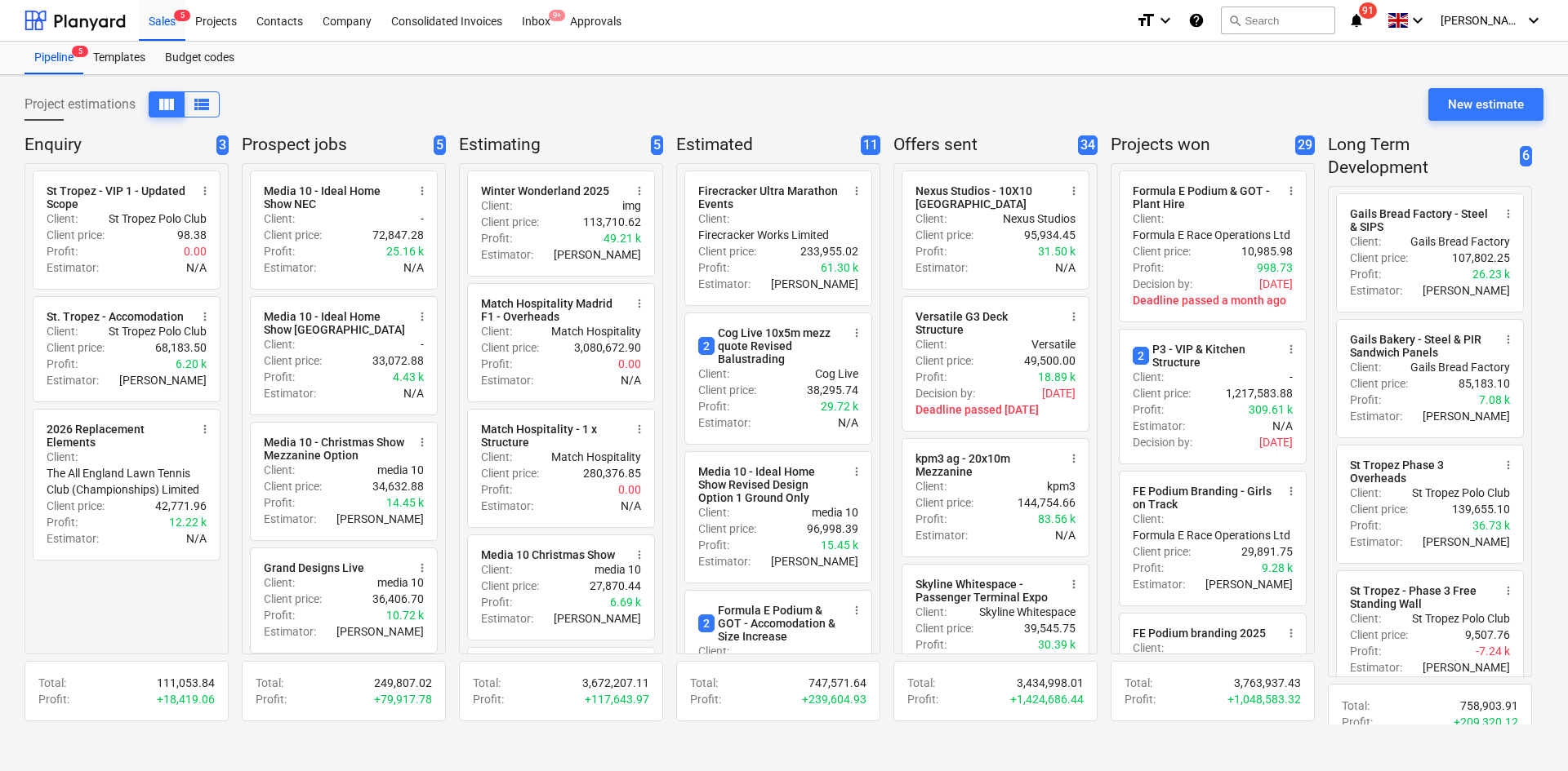
scroll to position [20, 0]
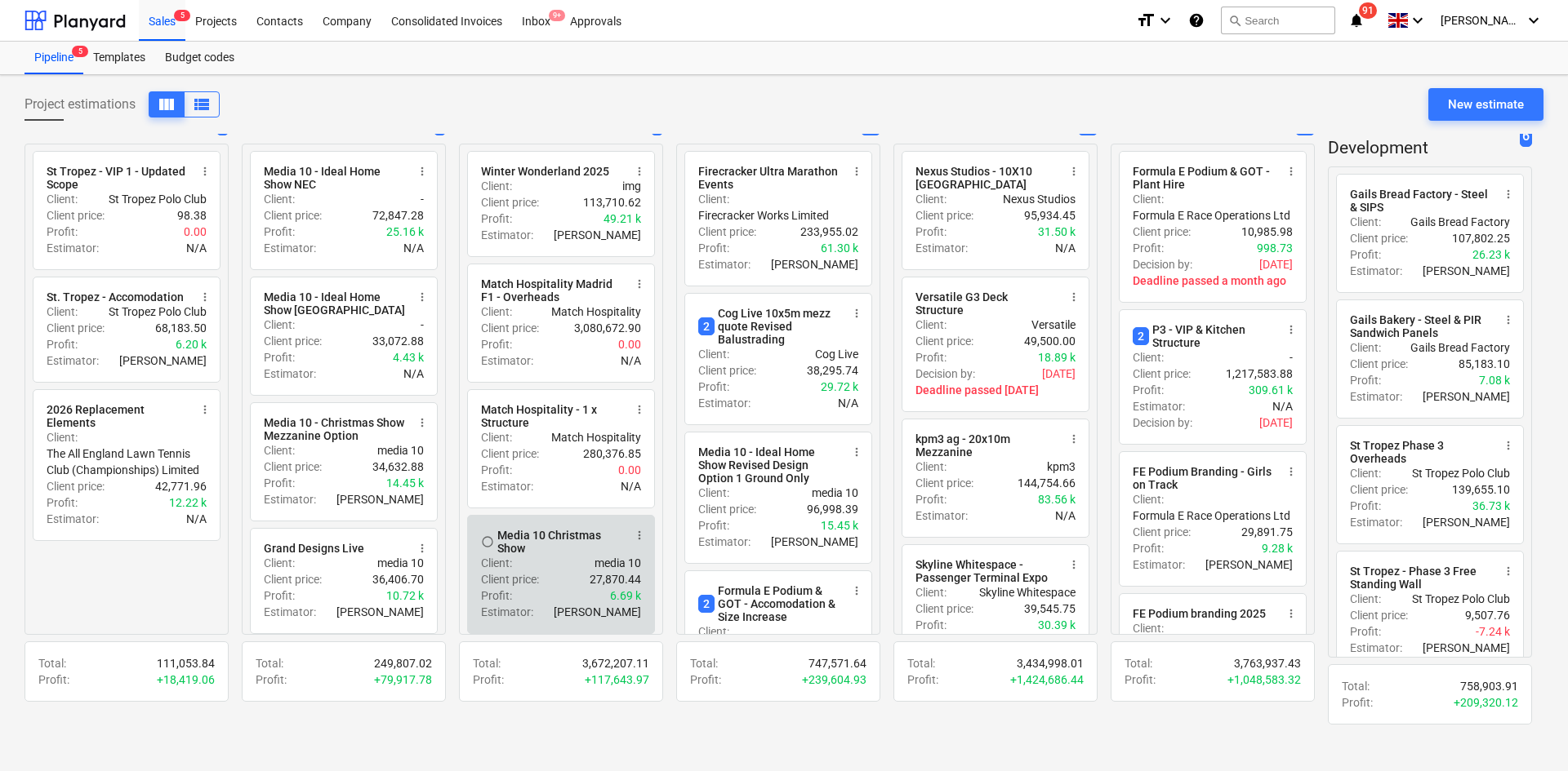
click at [542, 569] on div "Client : media 10" at bounding box center [561, 563] width 160 height 16
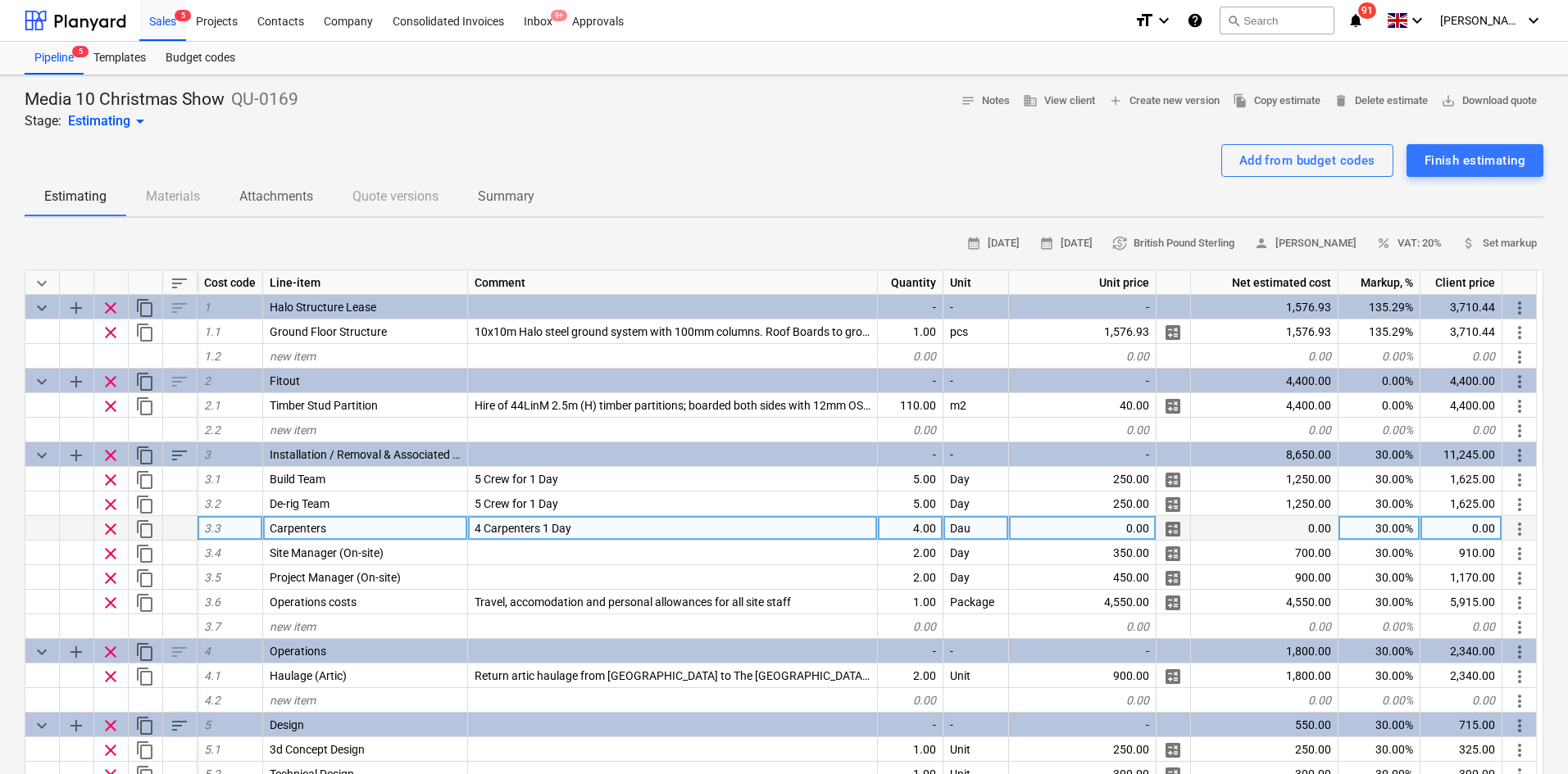
click at [116, 525] on span "clear" at bounding box center [111, 530] width 20 height 20
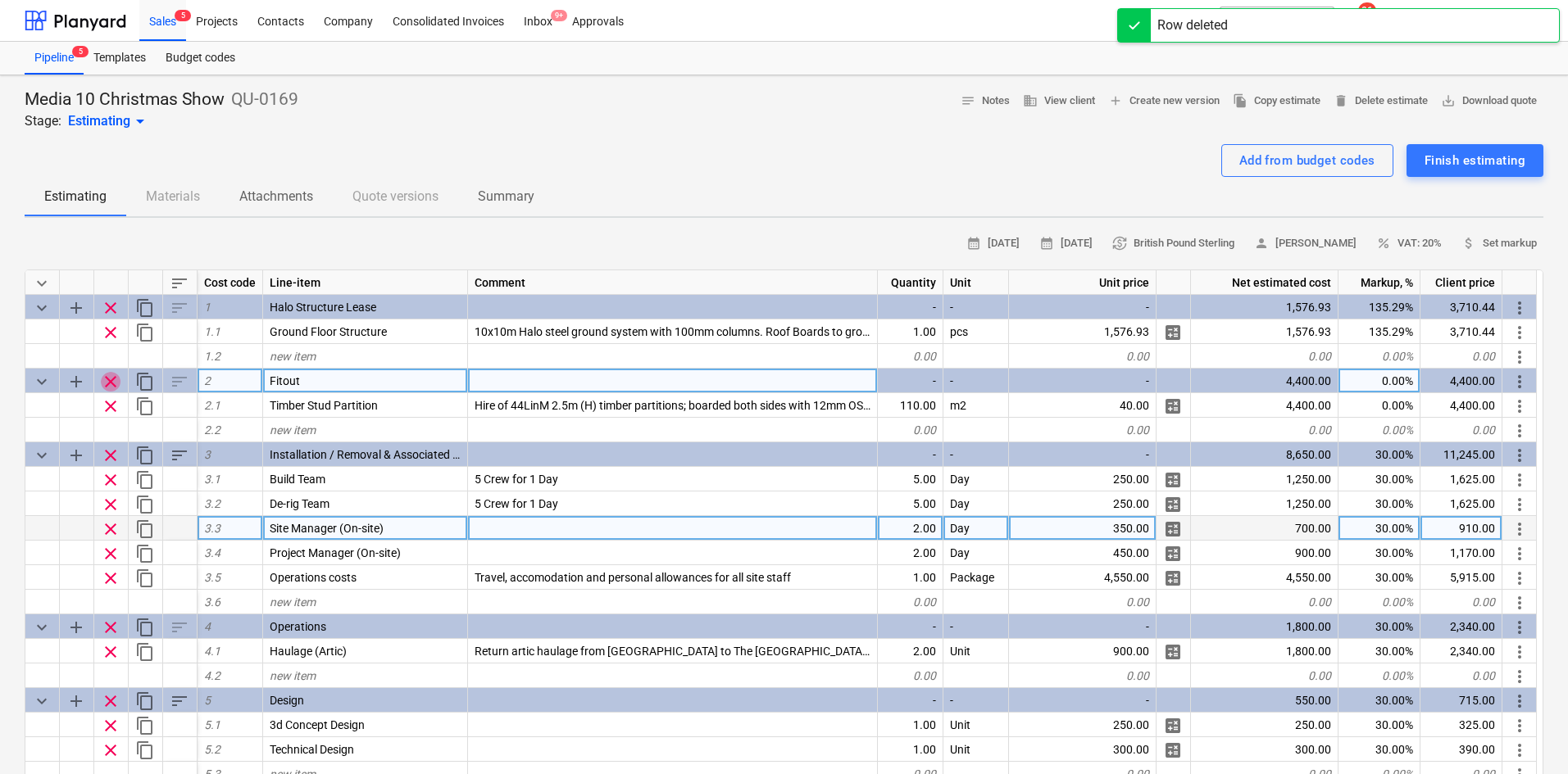
click at [112, 381] on span "clear" at bounding box center [111, 382] width 20 height 20
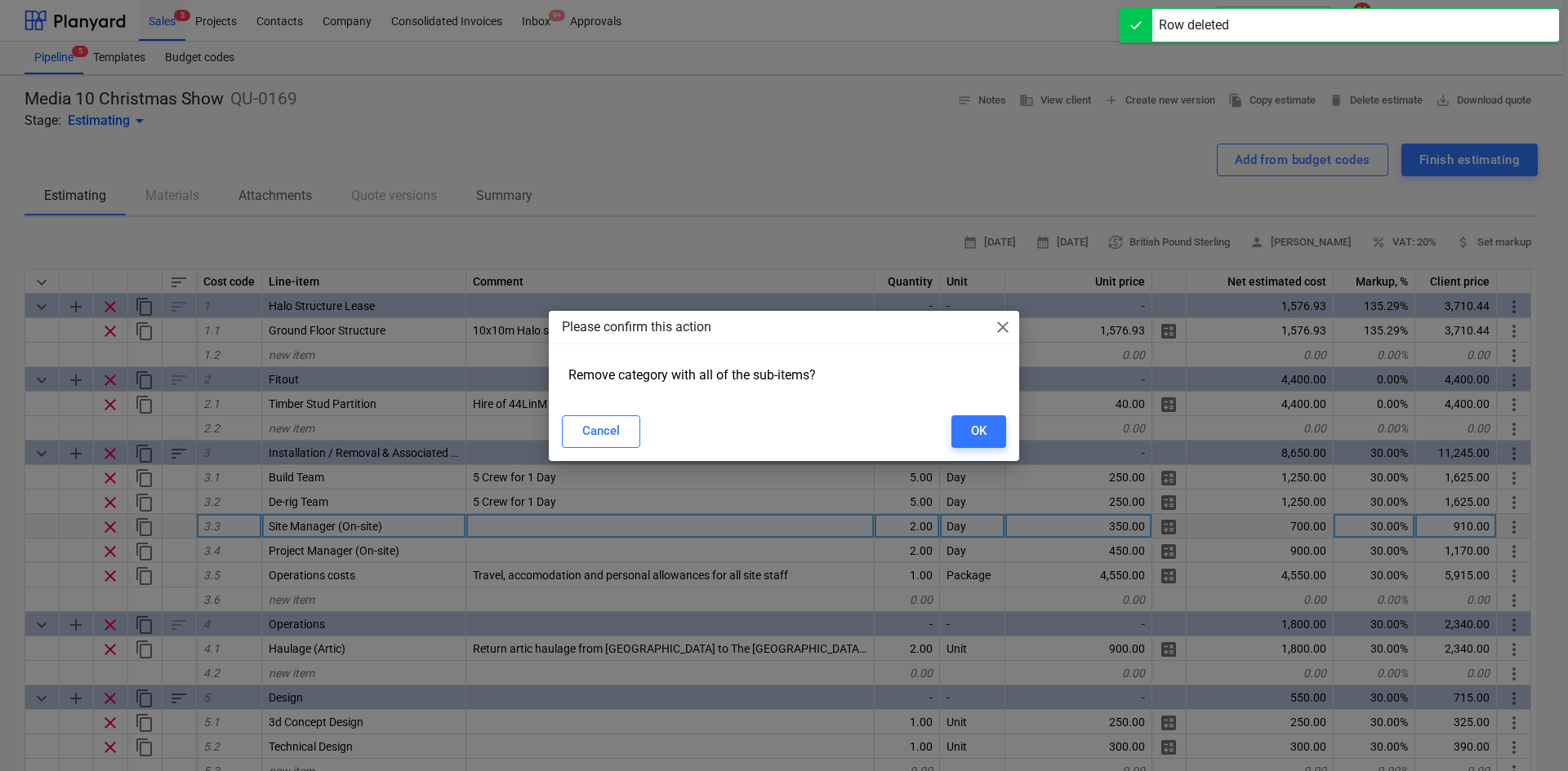
click at [949, 431] on div "Cancel OK" at bounding box center [784, 431] width 444 height 32
click at [971, 431] on div "OK" at bounding box center [978, 431] width 15 height 22
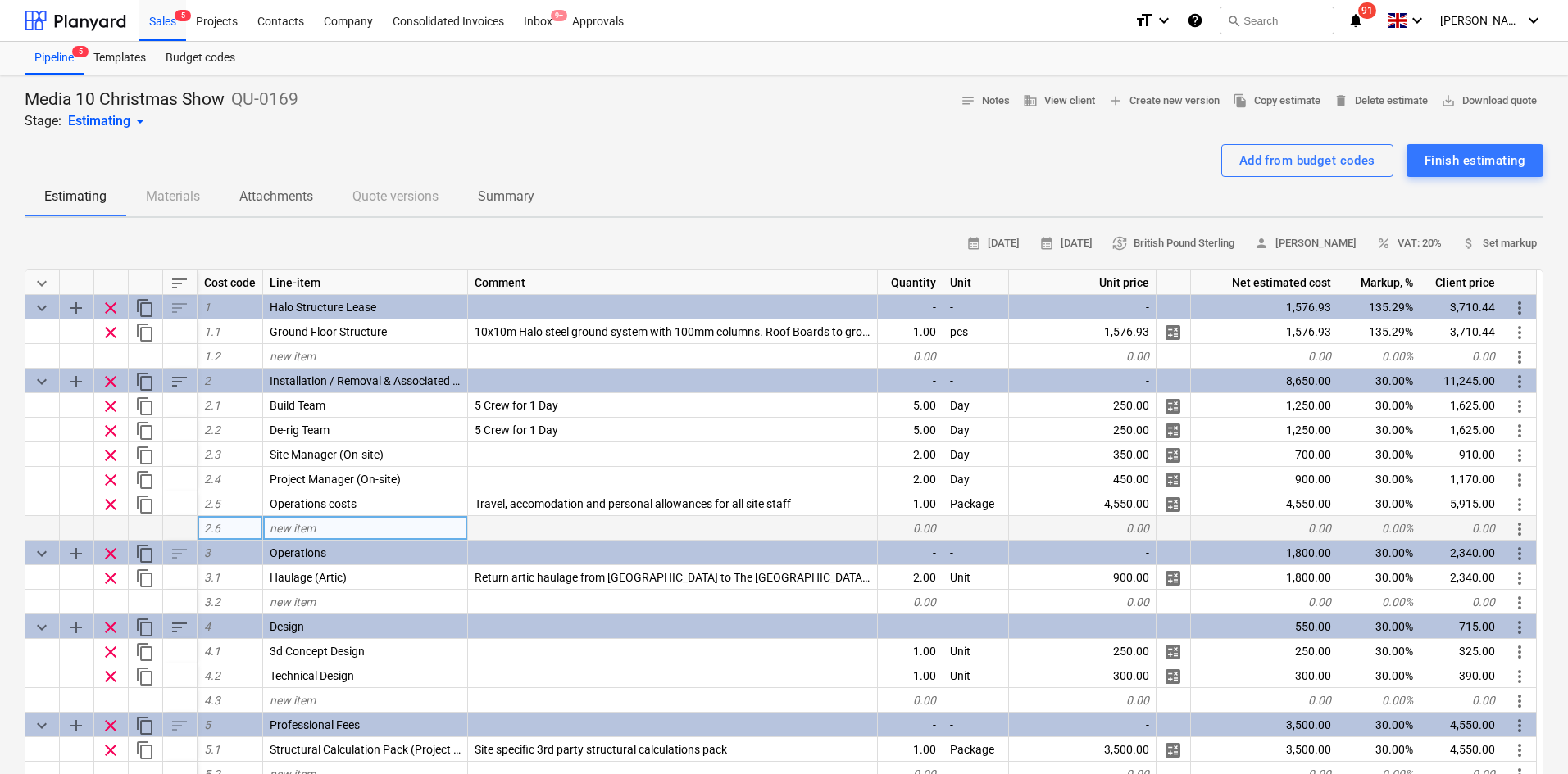
drag, startPoint x: 330, startPoint y: 155, endPoint x: 328, endPoint y: 133, distance: 22.1
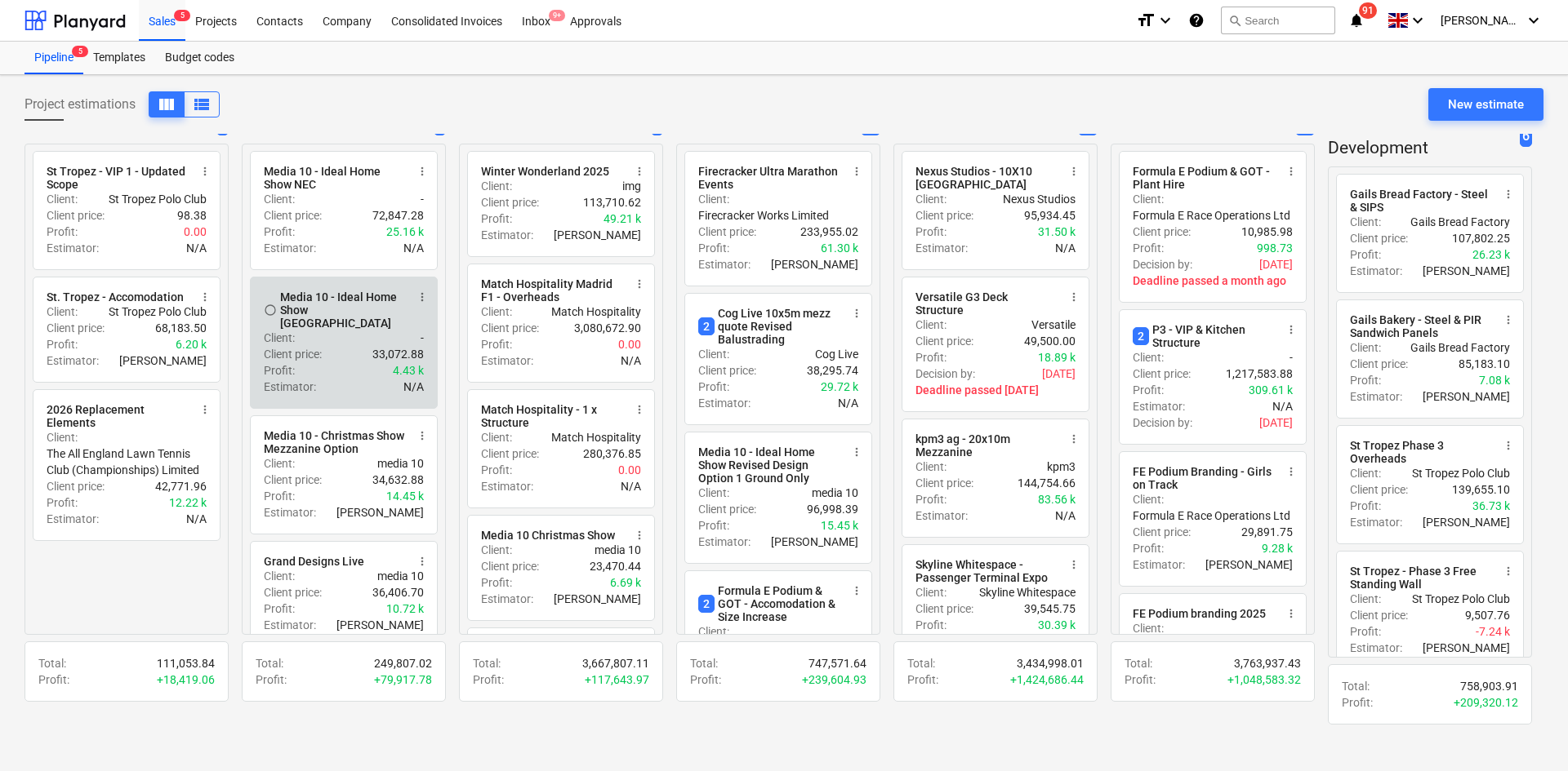
click at [332, 331] on div "Client : -" at bounding box center [343, 338] width 160 height 16
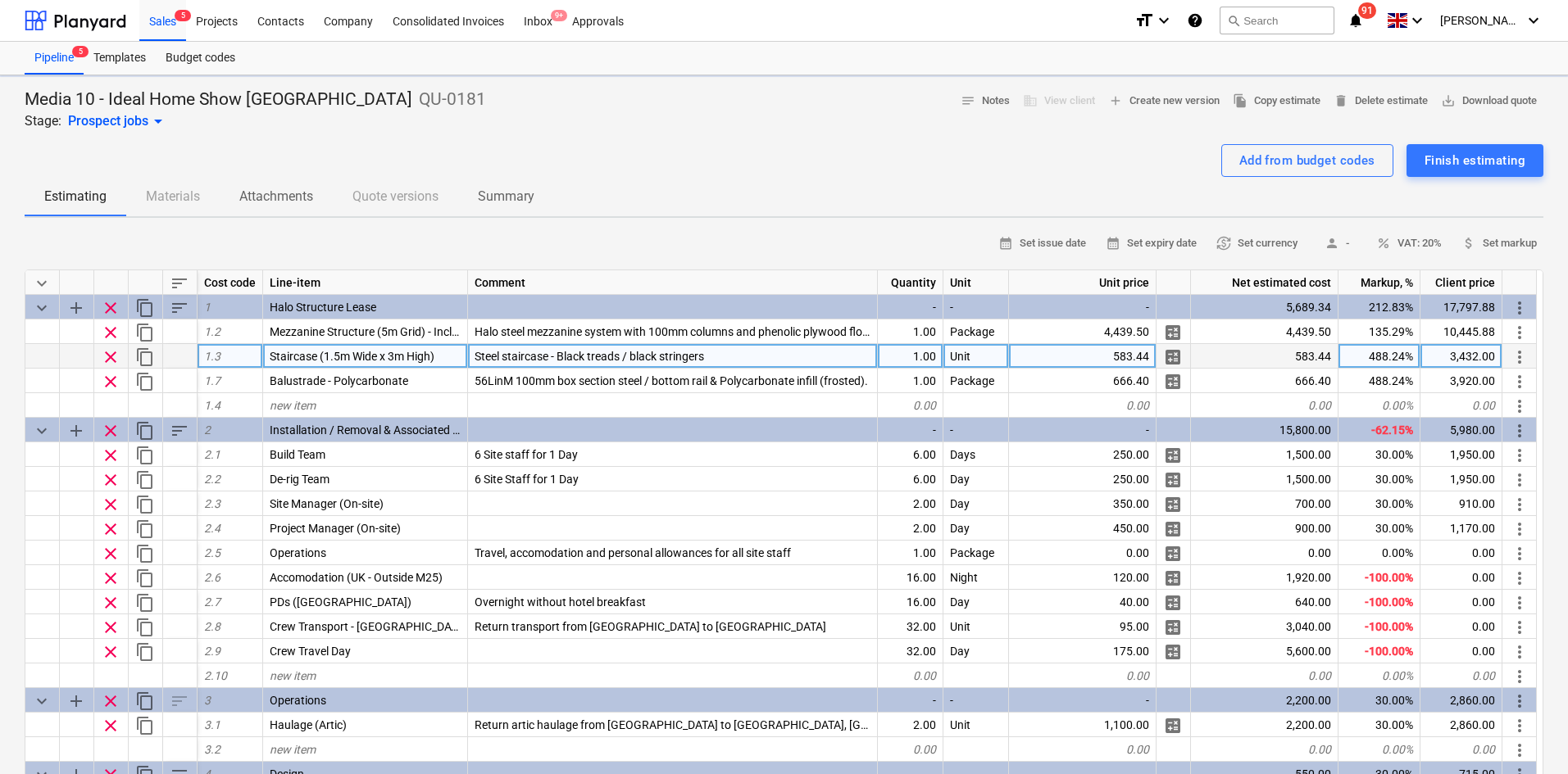
type textarea "x"
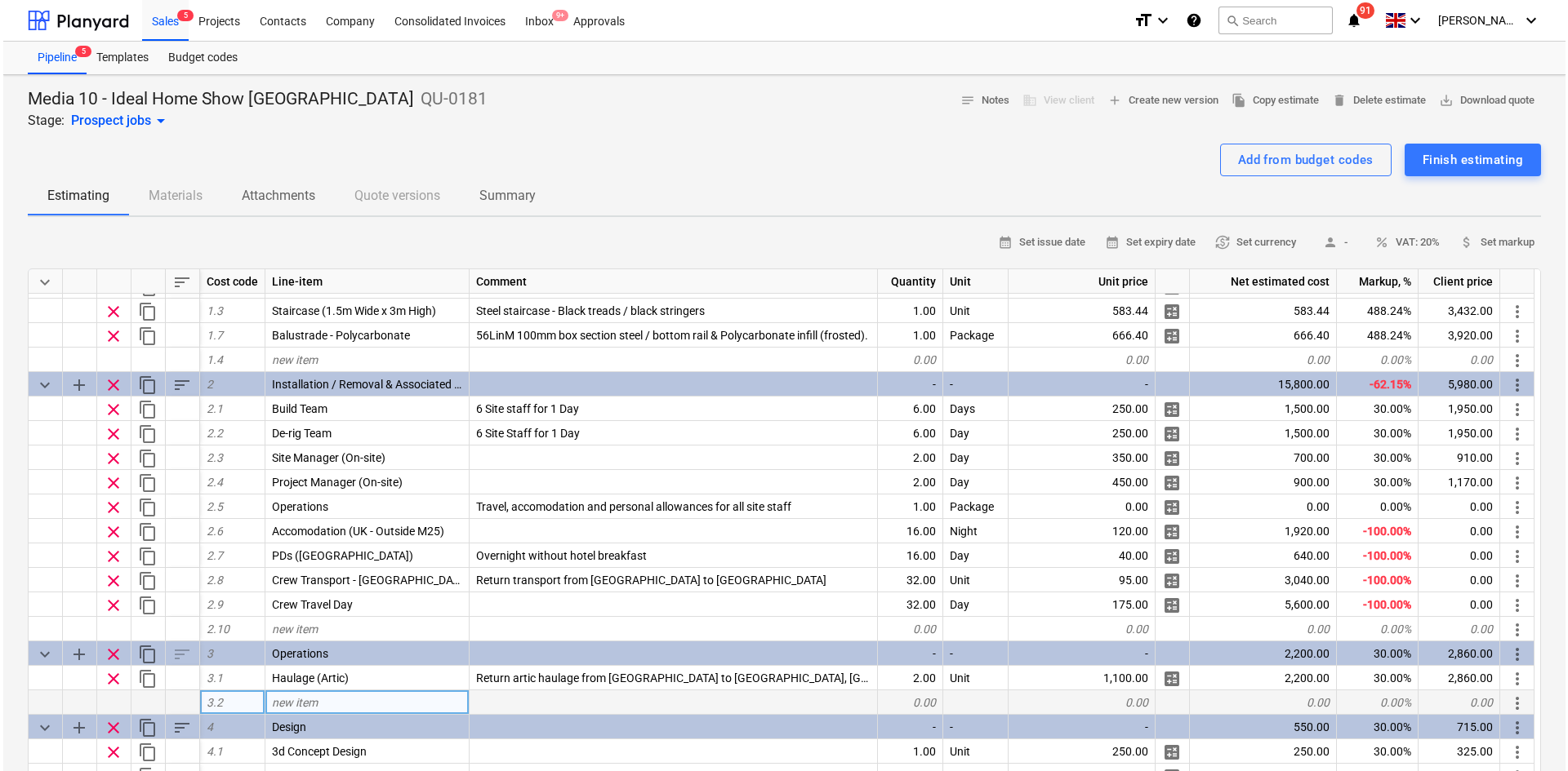
scroll to position [82, 0]
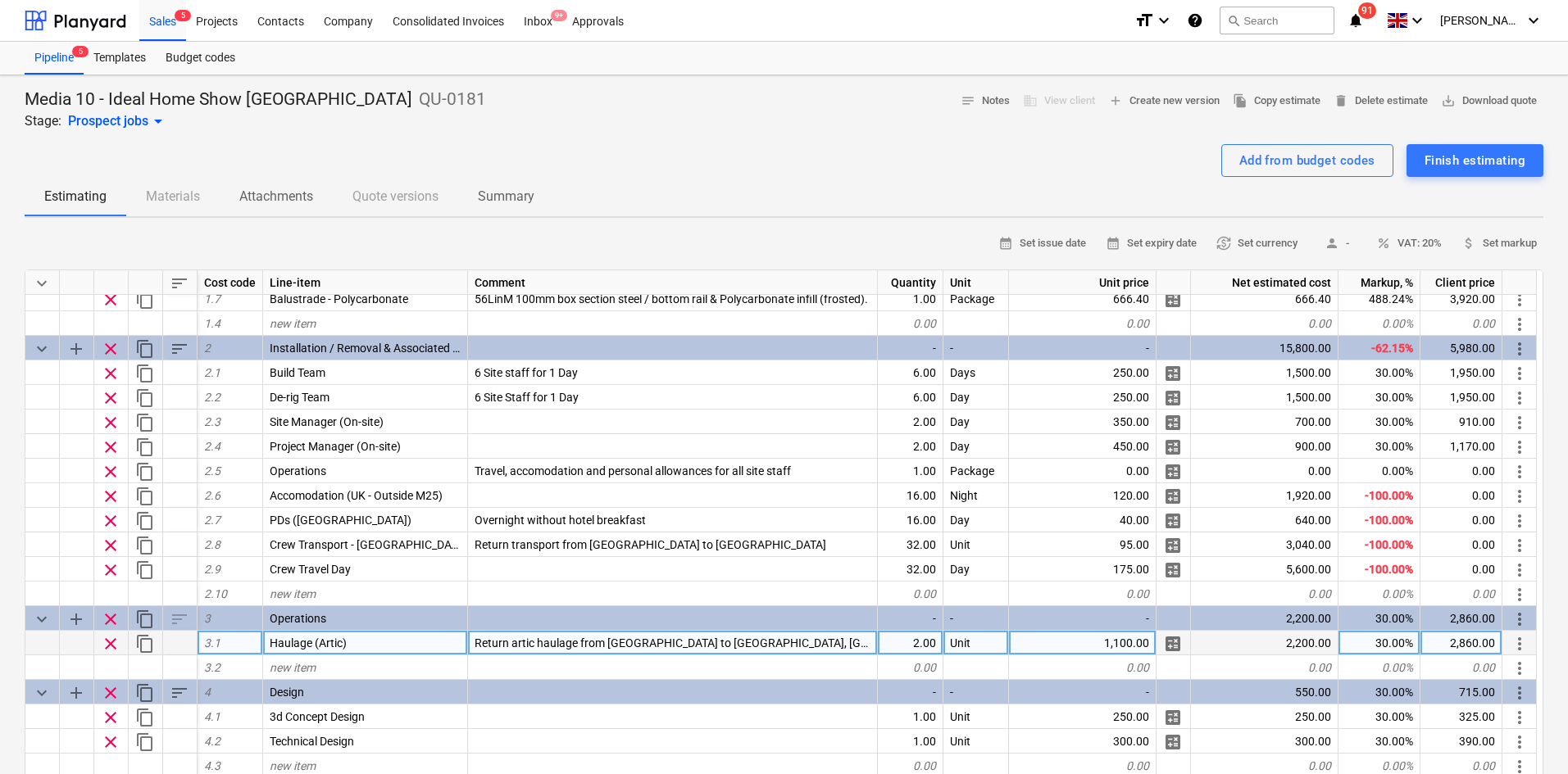
click at [798, 637] on div "Return artic haulage from Shrewsbury to Olympia, London" at bounding box center [673, 642] width 410 height 24
click at [798, 639] on input "Return artic haulage from Shrewsbury to Olympia, London" at bounding box center [672, 642] width 409 height 23
click at [805, 647] on input "Return artic haulage from Shrewsbury to Olympia, London" at bounding box center [672, 642] width 409 height 23
drag, startPoint x: 807, startPoint y: 647, endPoint x: 696, endPoint y: 642, distance: 111.1
click at [696, 642] on input "Return artic haulage from Shrewsbury to Olympia, London" at bounding box center [672, 642] width 409 height 23
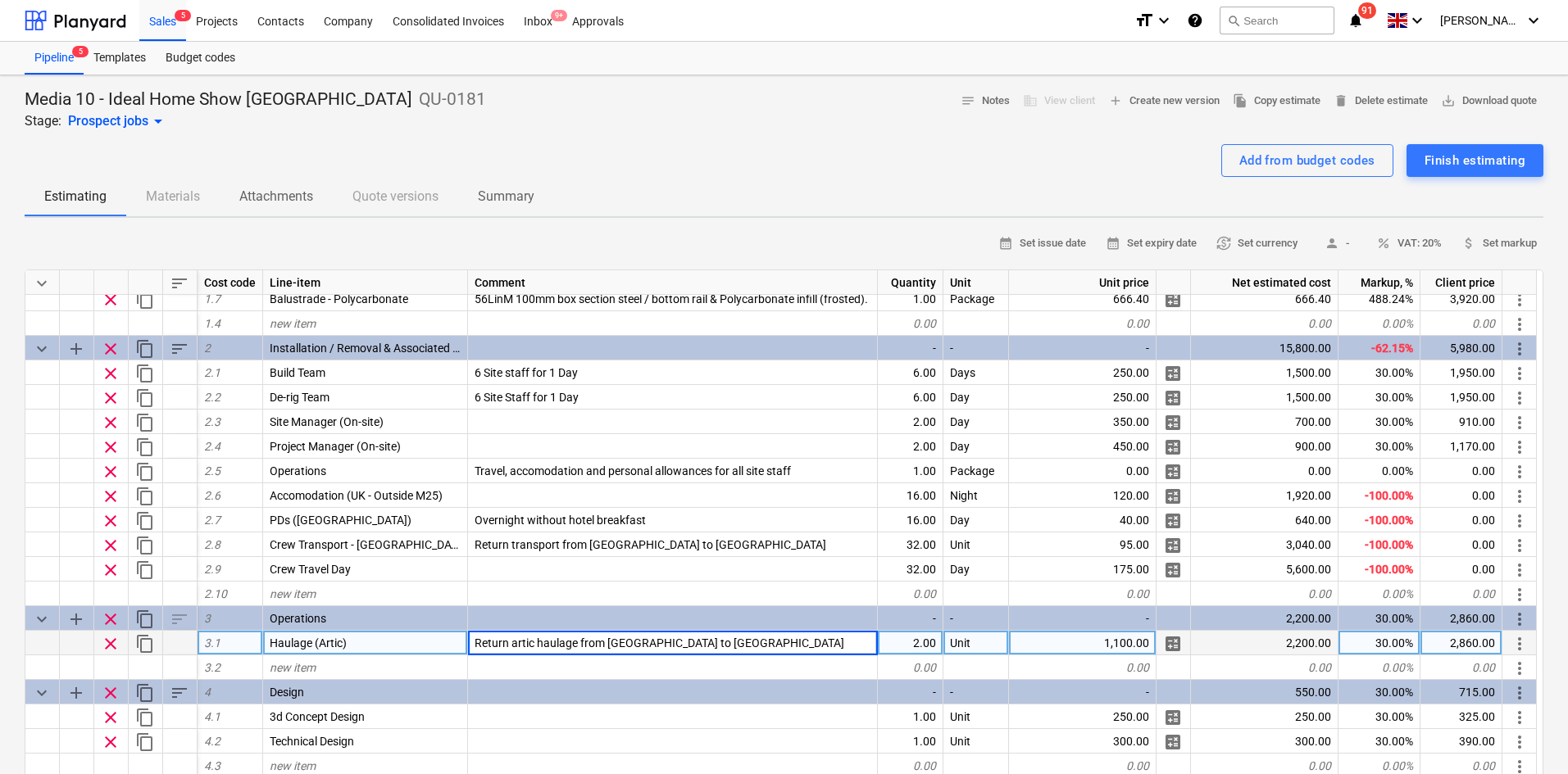
type input "Return artic haulage from Shrewsbury to Glasgow"
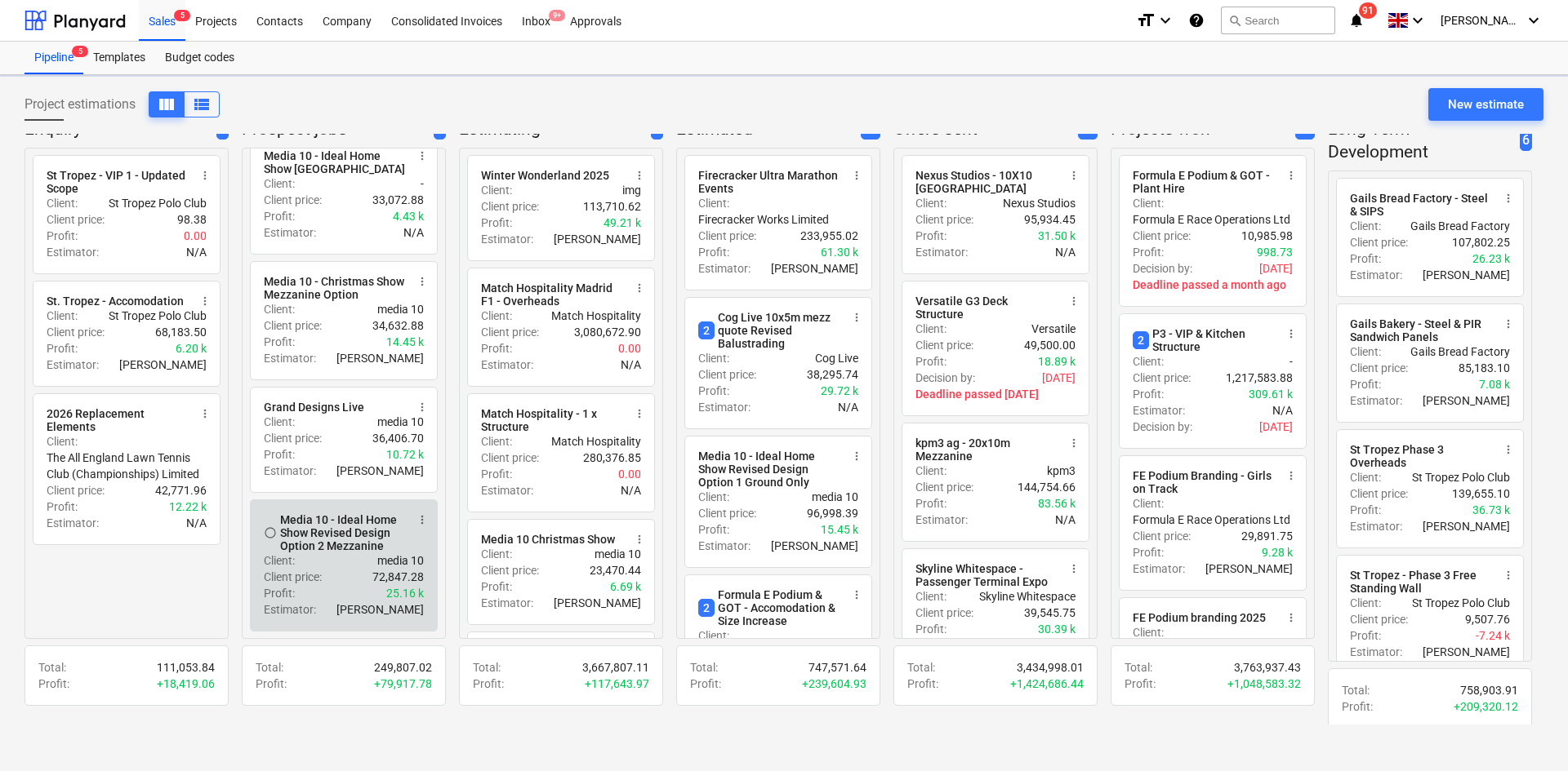
scroll to position [20, 0]
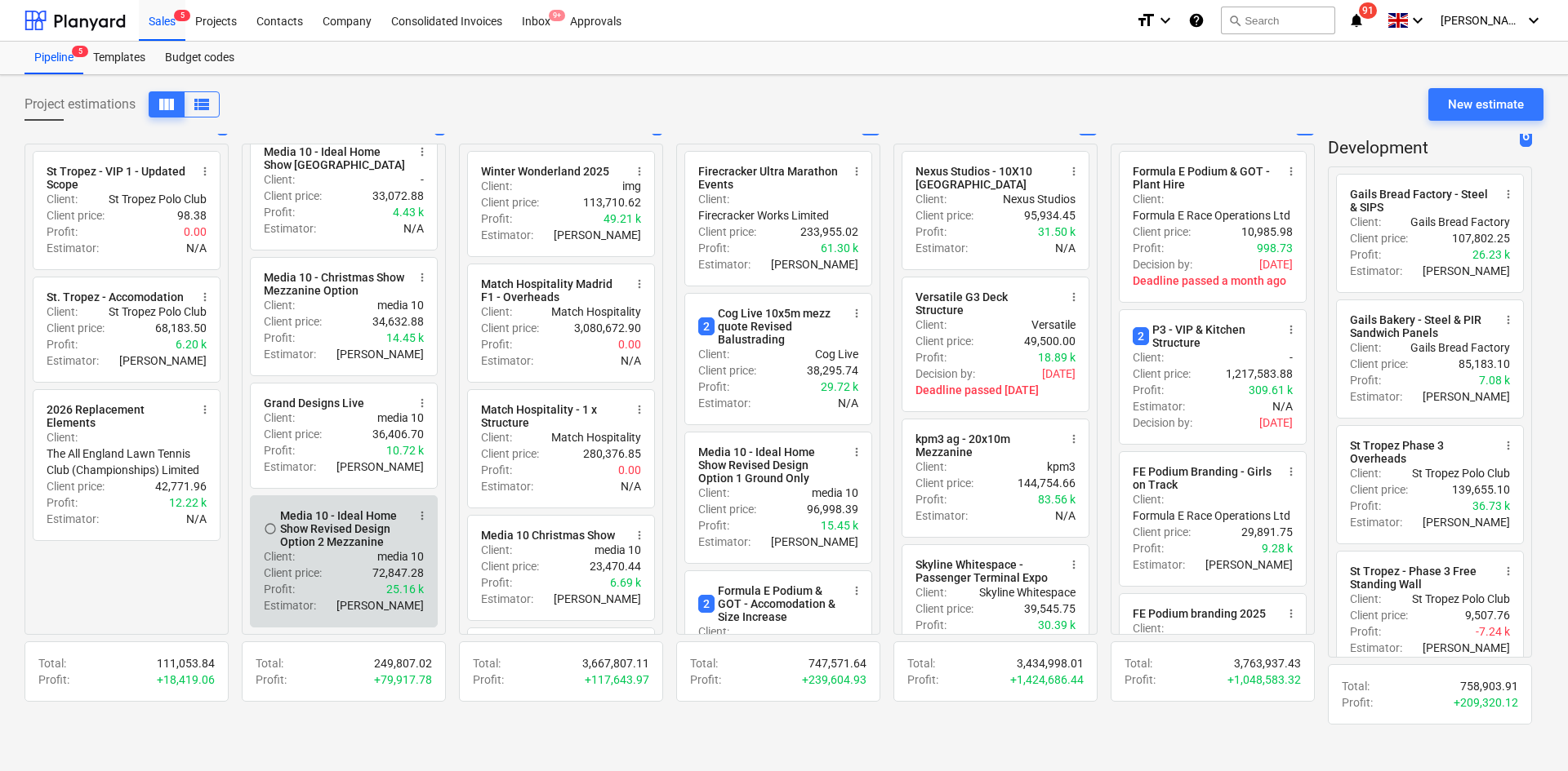
click at [353, 531] on div "Media 10 - Ideal Home Show Revised Design Option 2 Mezzanine" at bounding box center [343, 529] width 126 height 40
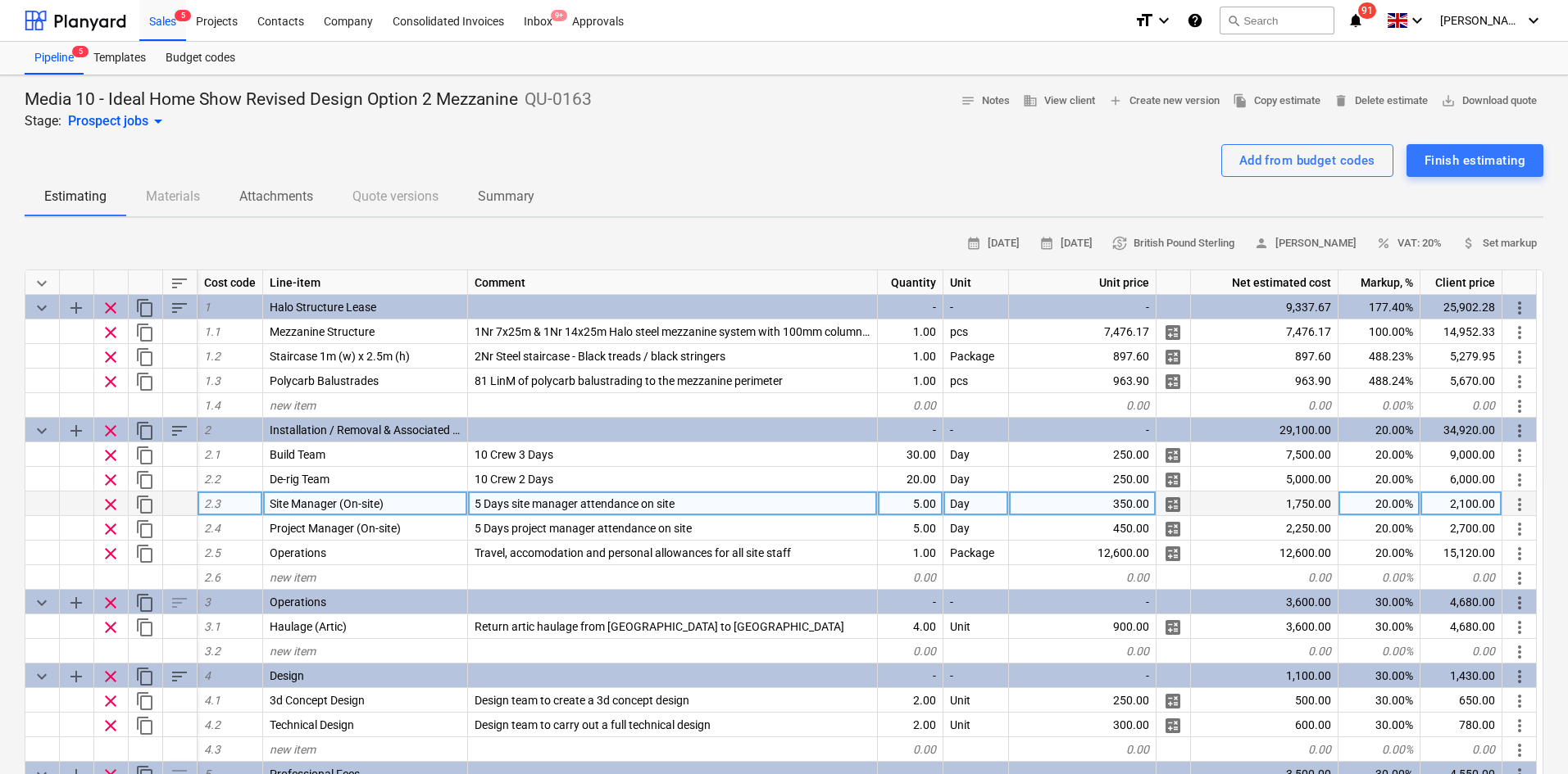
click at [618, 507] on span "5 Days site manager attendance on site" at bounding box center [575, 503] width 200 height 14
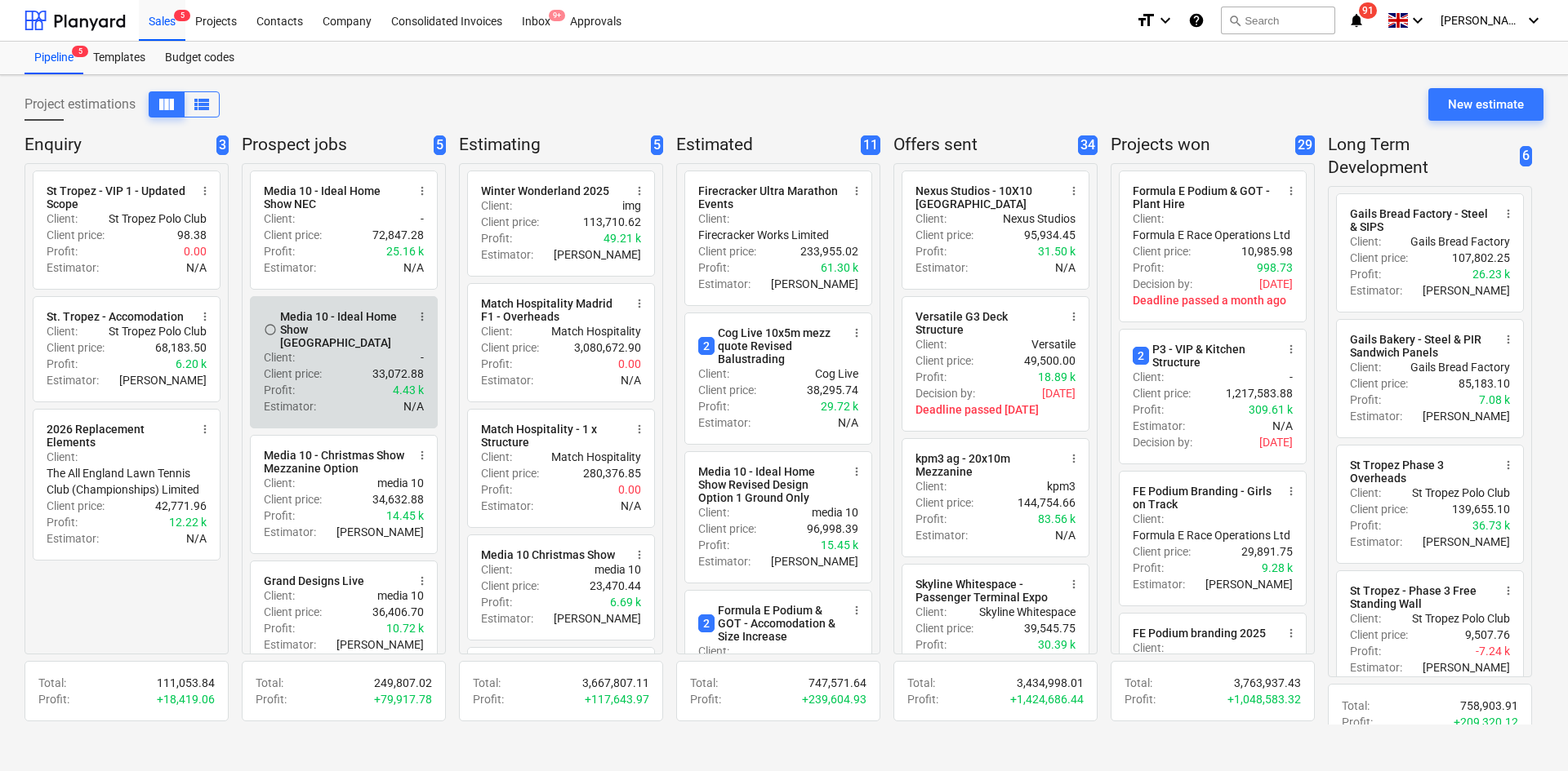
click at [318, 366] on p "Client price :" at bounding box center [292, 374] width 58 height 16
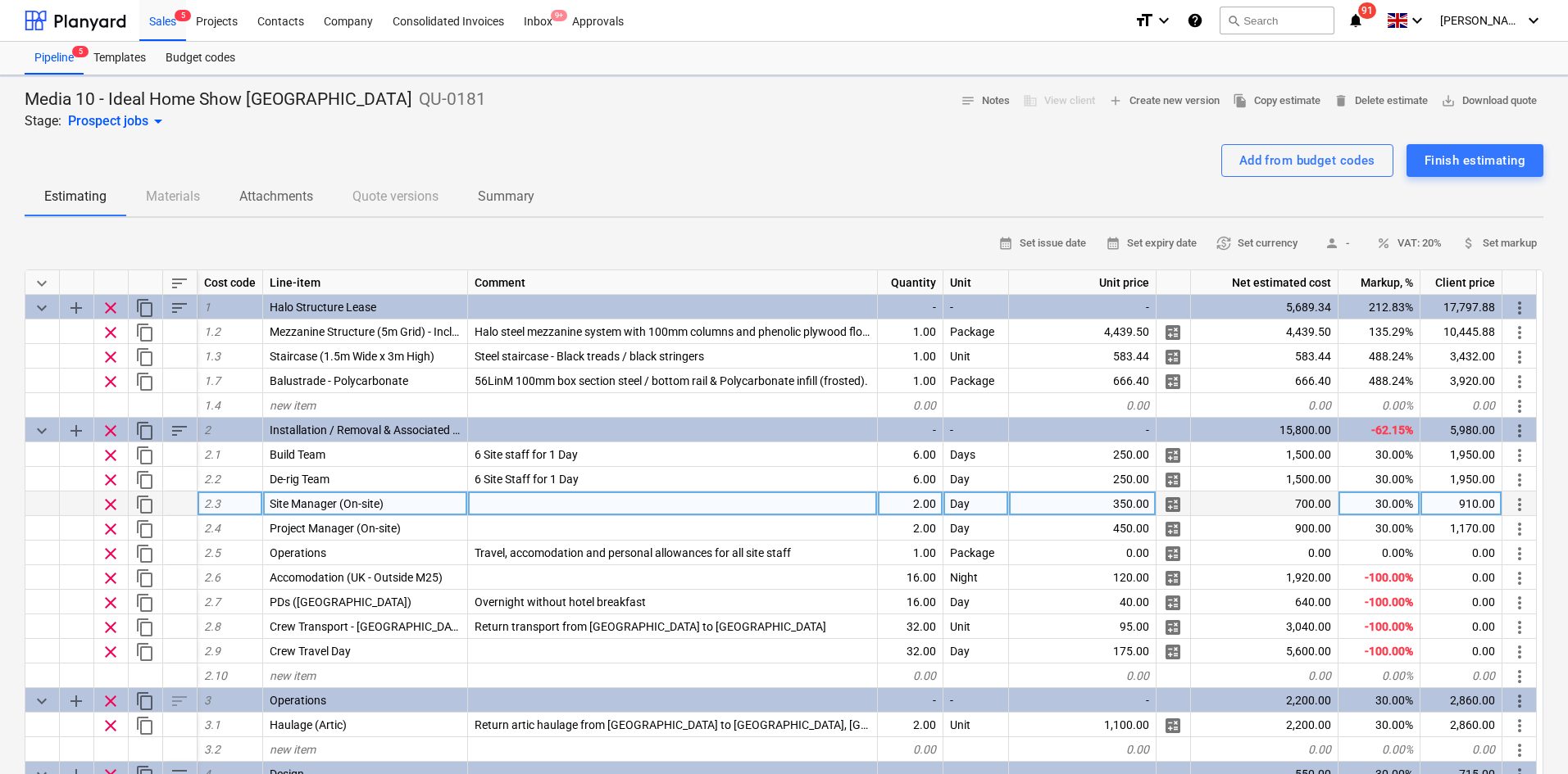
type textarea "x"
click at [549, 509] on div at bounding box center [673, 503] width 410 height 24
click at [487, 497] on input "5 Days site manager attendance on site" at bounding box center [672, 503] width 409 height 23
click at [481, 498] on input "5 Days site manager attendance on site" at bounding box center [672, 503] width 409 height 23
type input "2 Days site manager attendance on site"
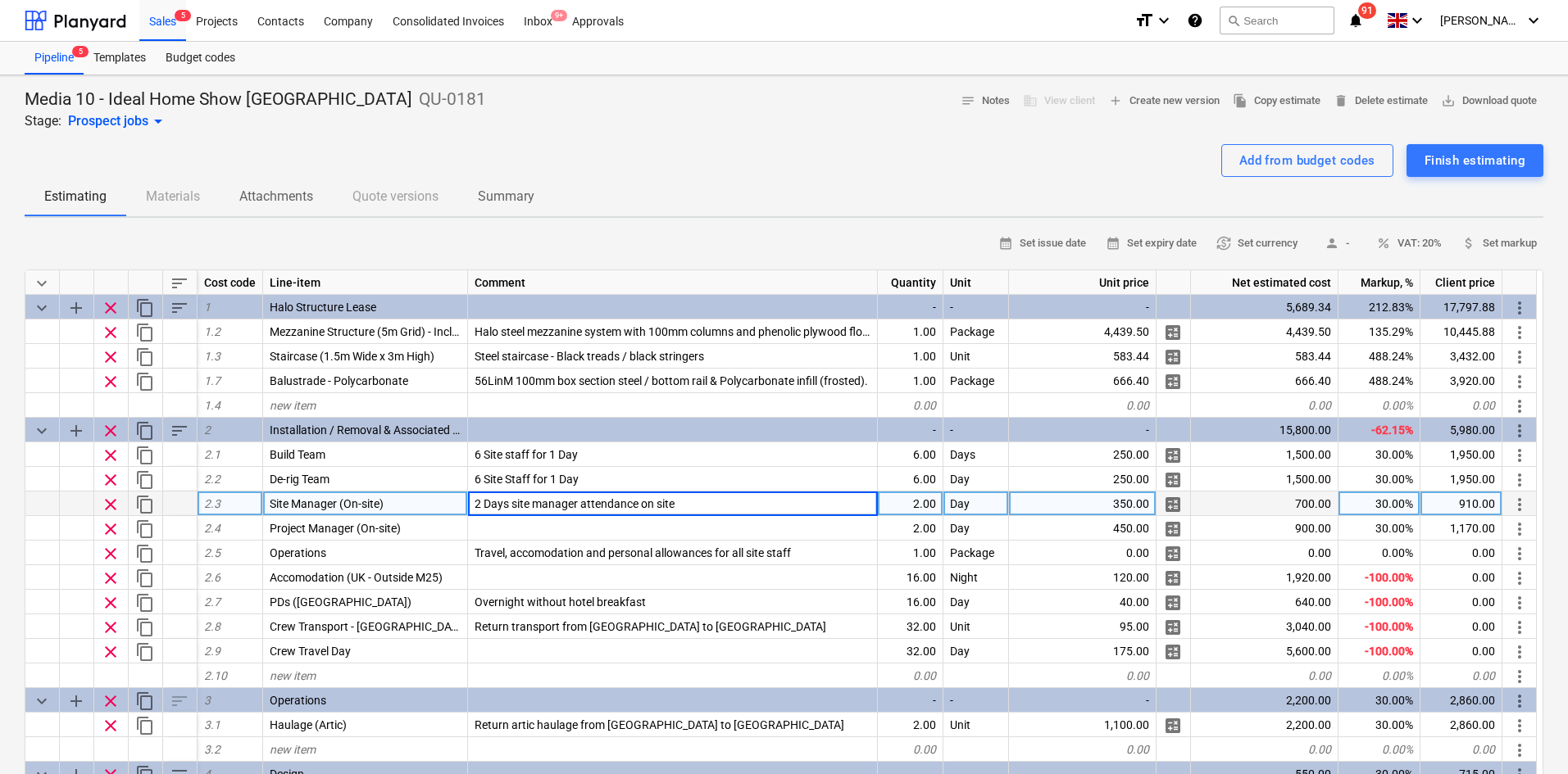
type textarea "x"
click at [537, 504] on span "2 Days site manager attendance on site" at bounding box center [575, 503] width 200 height 14
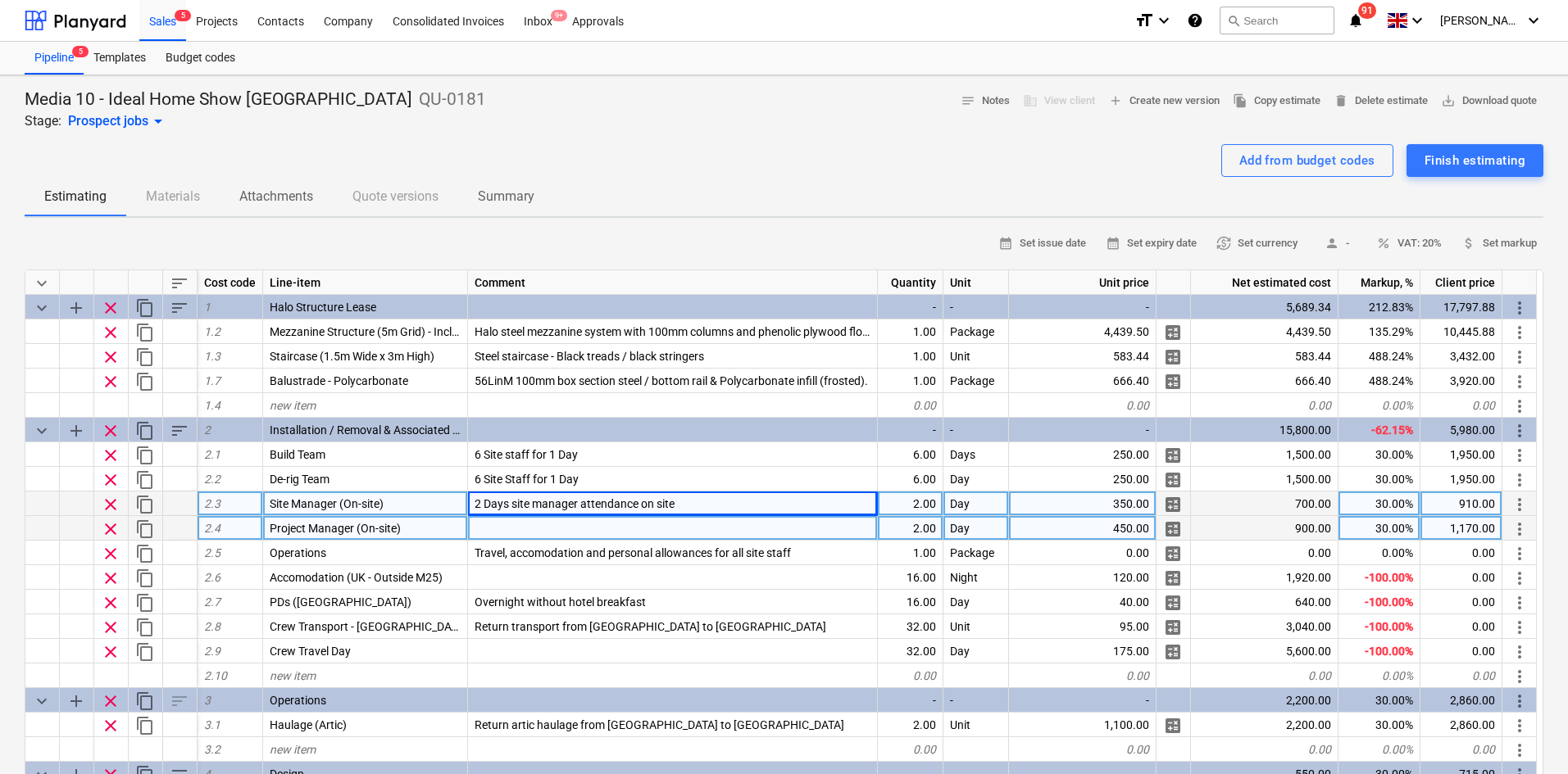
click at [519, 535] on div at bounding box center [673, 528] width 410 height 24
click at [529, 531] on input "2 Days site manager attendance on site" at bounding box center [672, 528] width 409 height 23
type input "2 Days project manager attendance on site"
drag, startPoint x: 612, startPoint y: 177, endPoint x: 651, endPoint y: 138, distance: 55.2
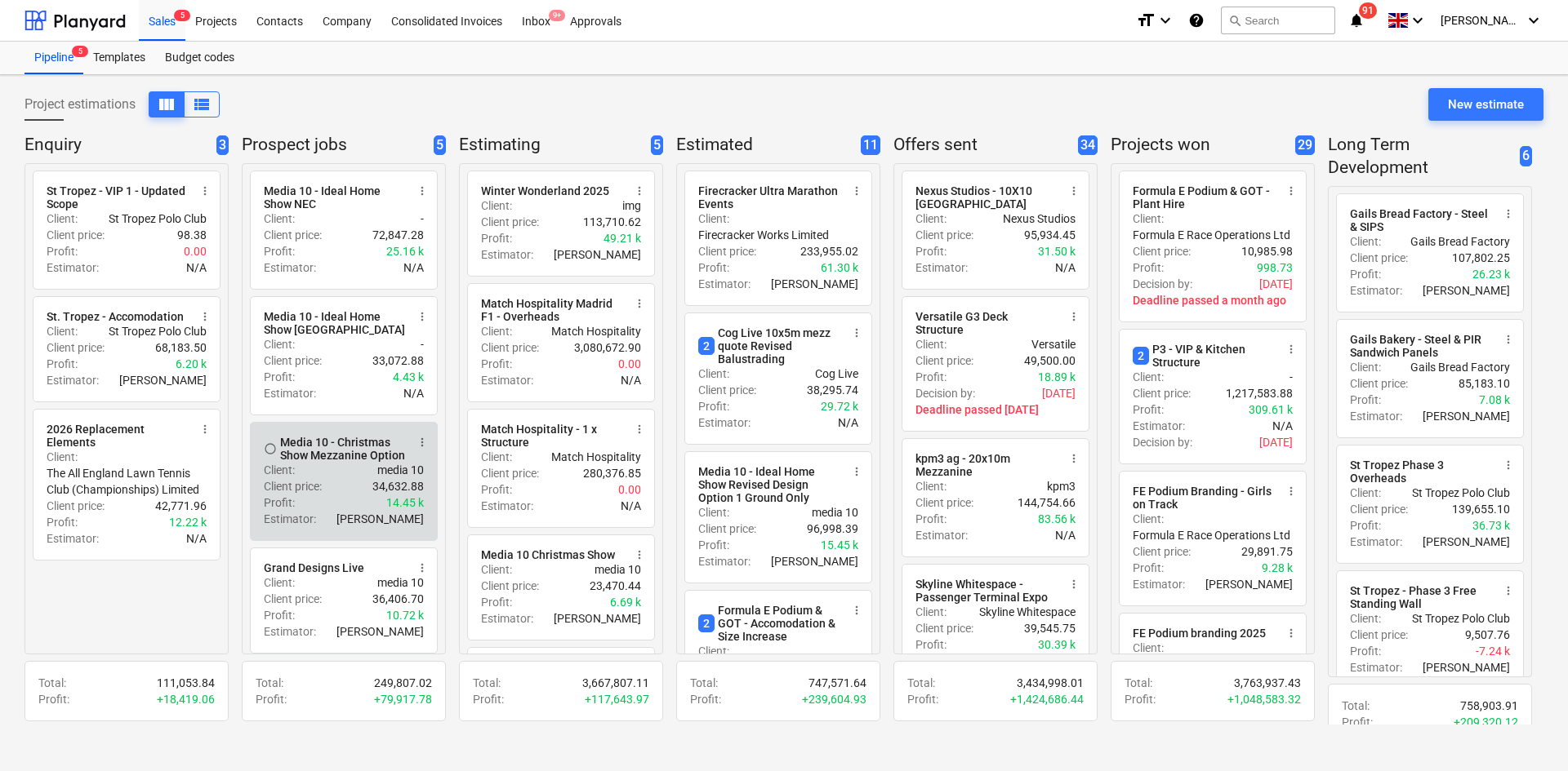
click at [388, 502] on p "14.45 k" at bounding box center [405, 502] width 38 height 16
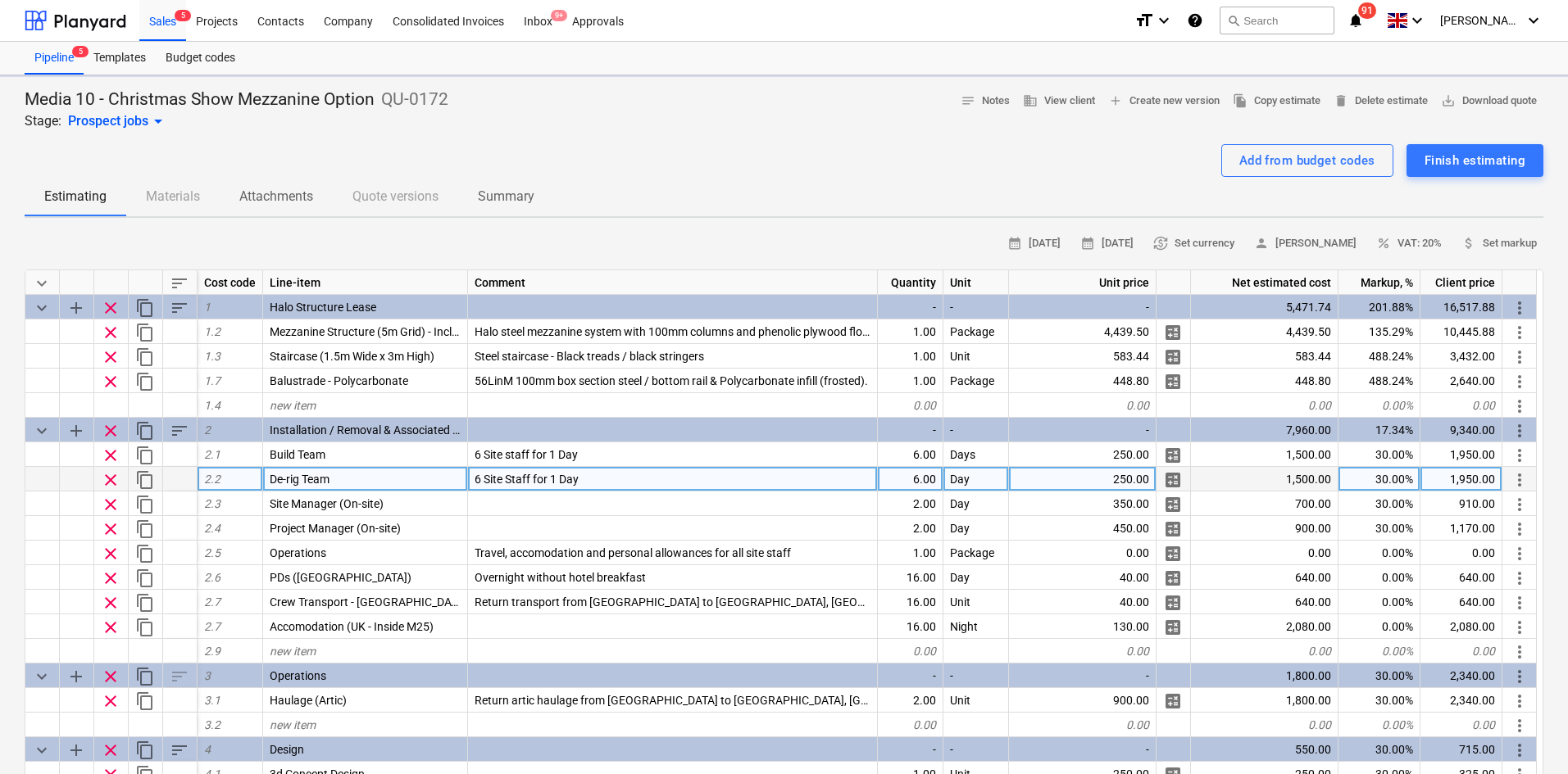
type textarea "x"
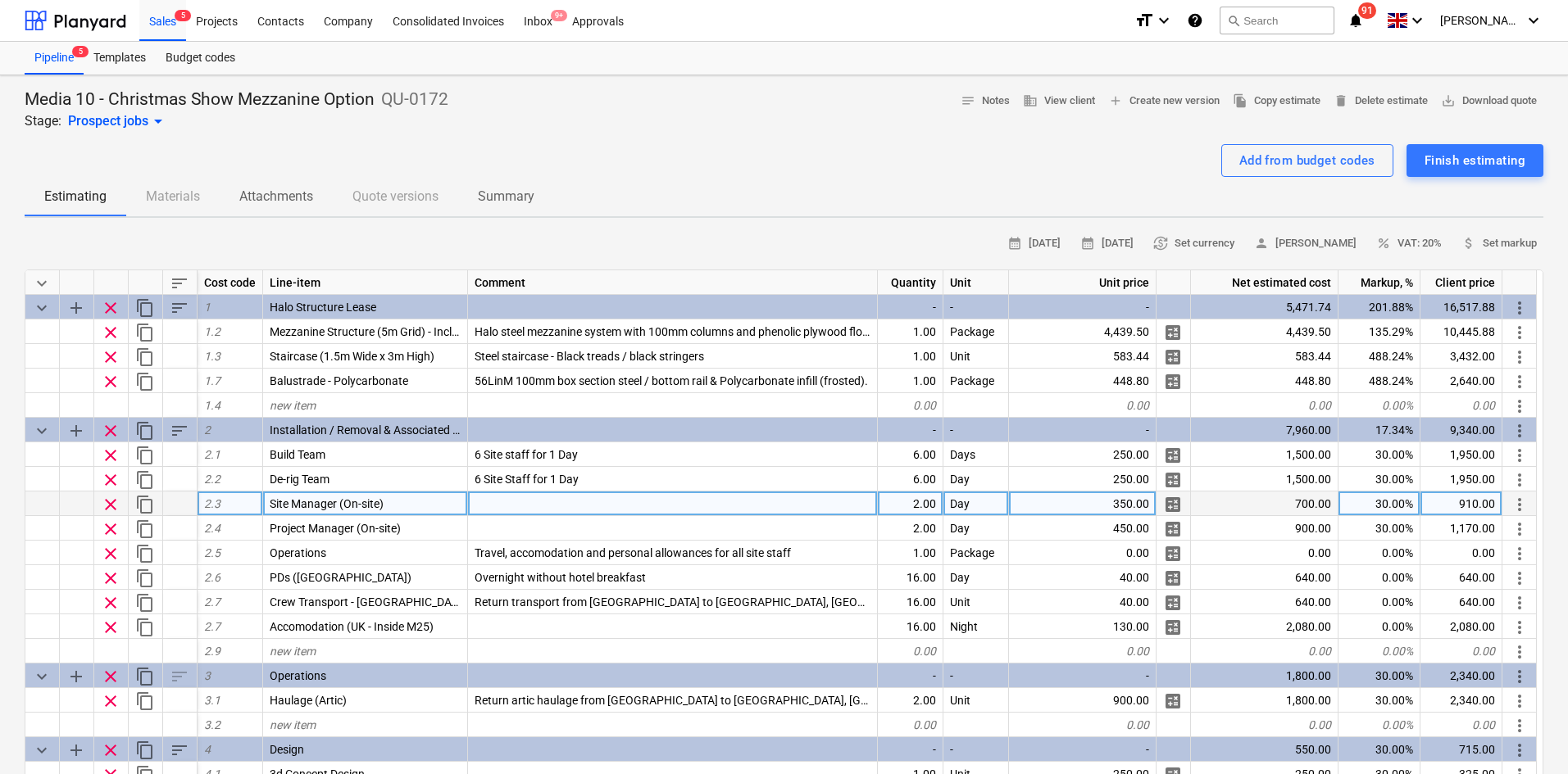
click at [510, 510] on div at bounding box center [673, 503] width 410 height 24
type input "2 Days site manager attendance on site"
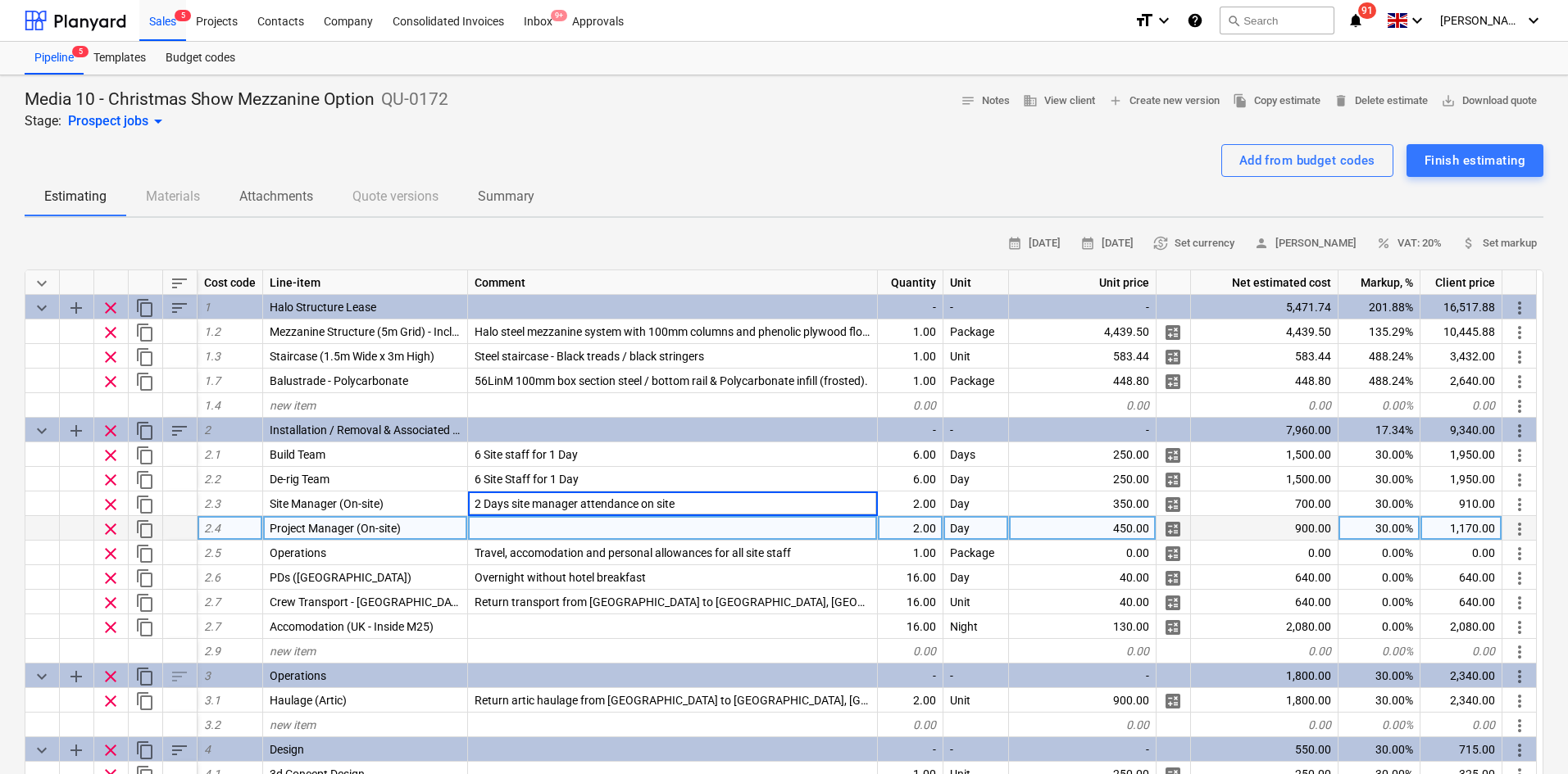
type textarea "x"
click at [497, 533] on div at bounding box center [673, 528] width 410 height 24
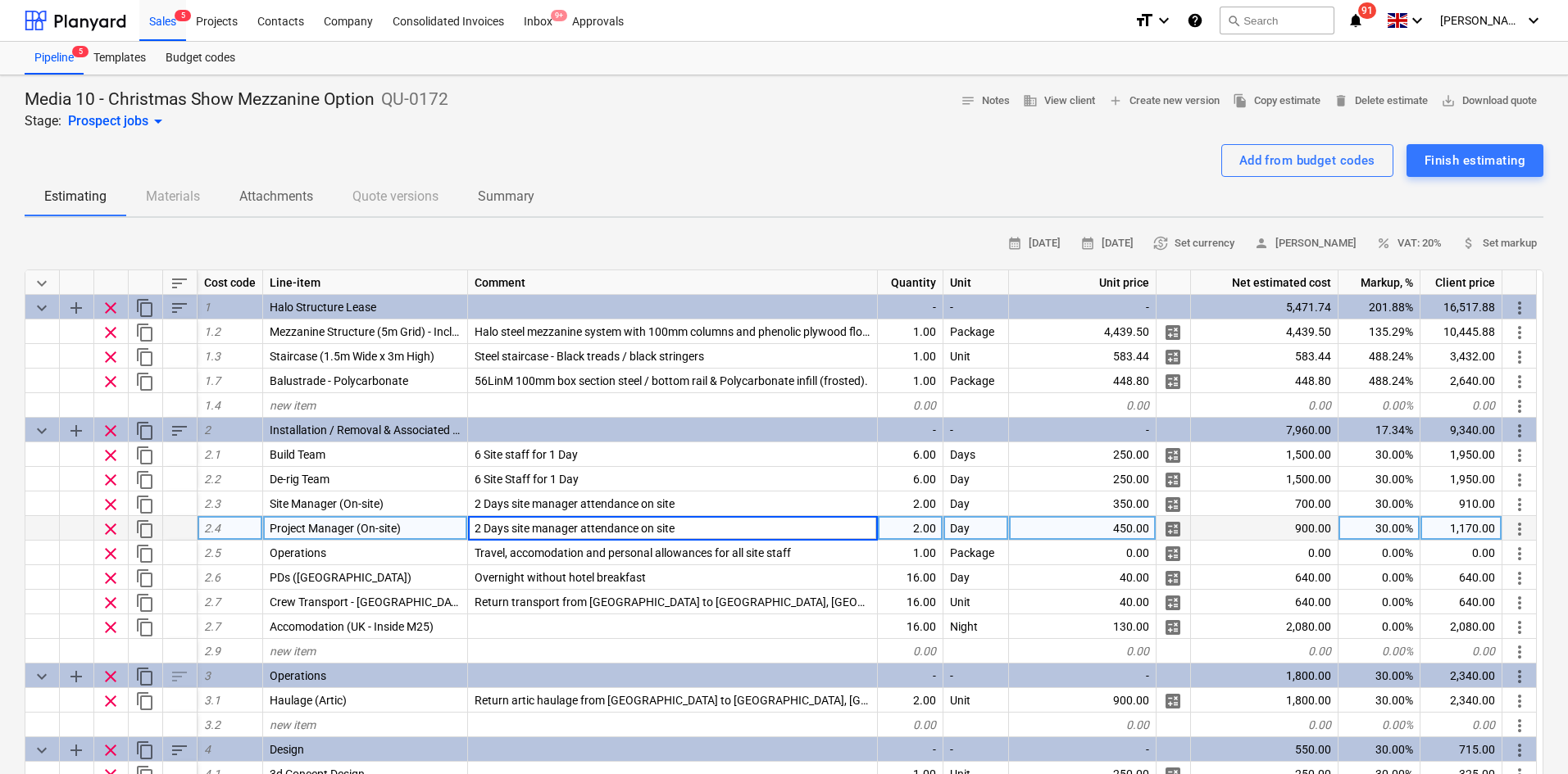
click at [532, 532] on input "2 Days site manager attendance on site" at bounding box center [672, 528] width 409 height 23
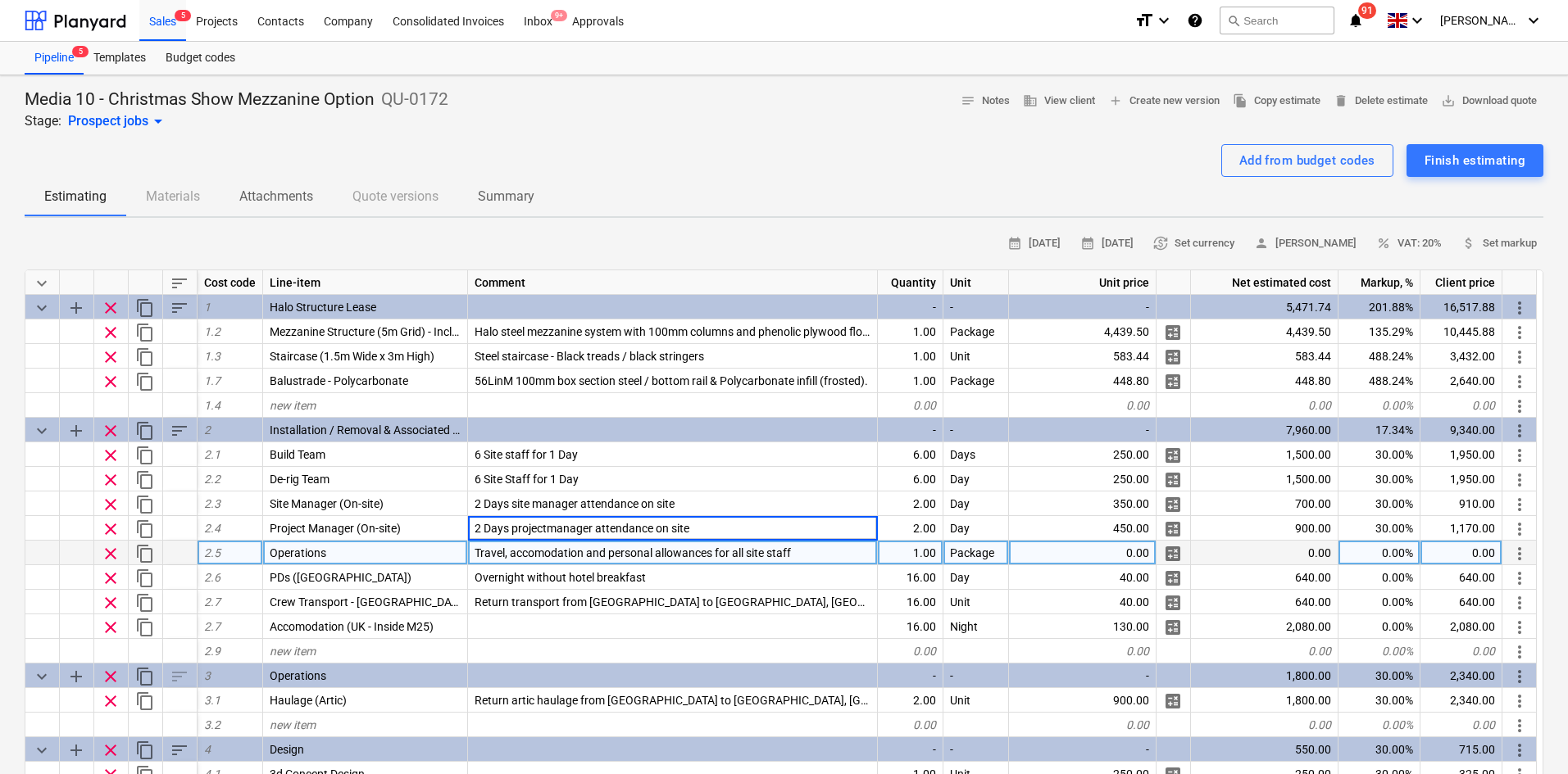
type input "2 Days project manager attendance on site"
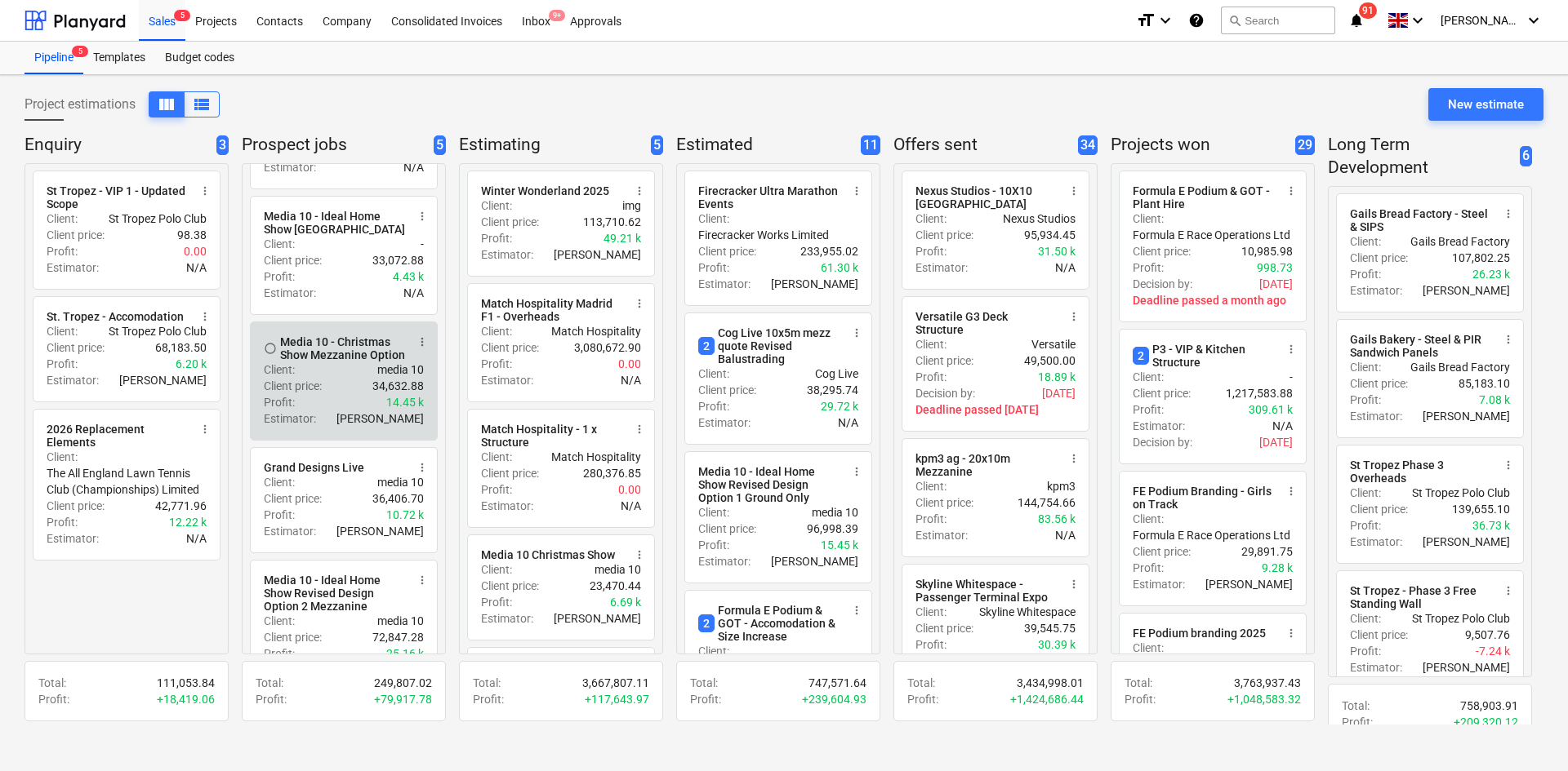
scroll to position [72, 0]
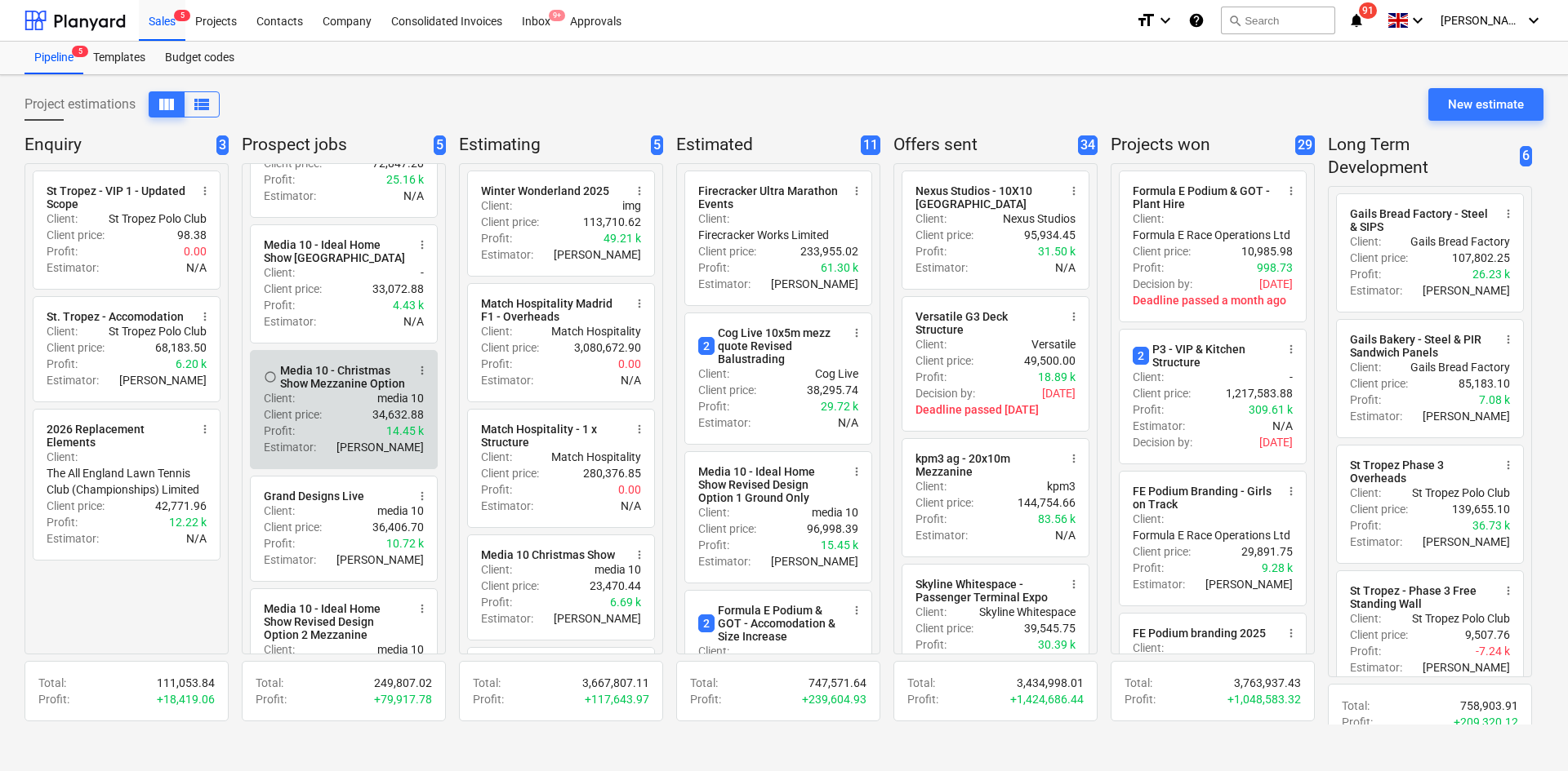
click at [327, 406] on div "Client : media 10" at bounding box center [343, 398] width 160 height 16
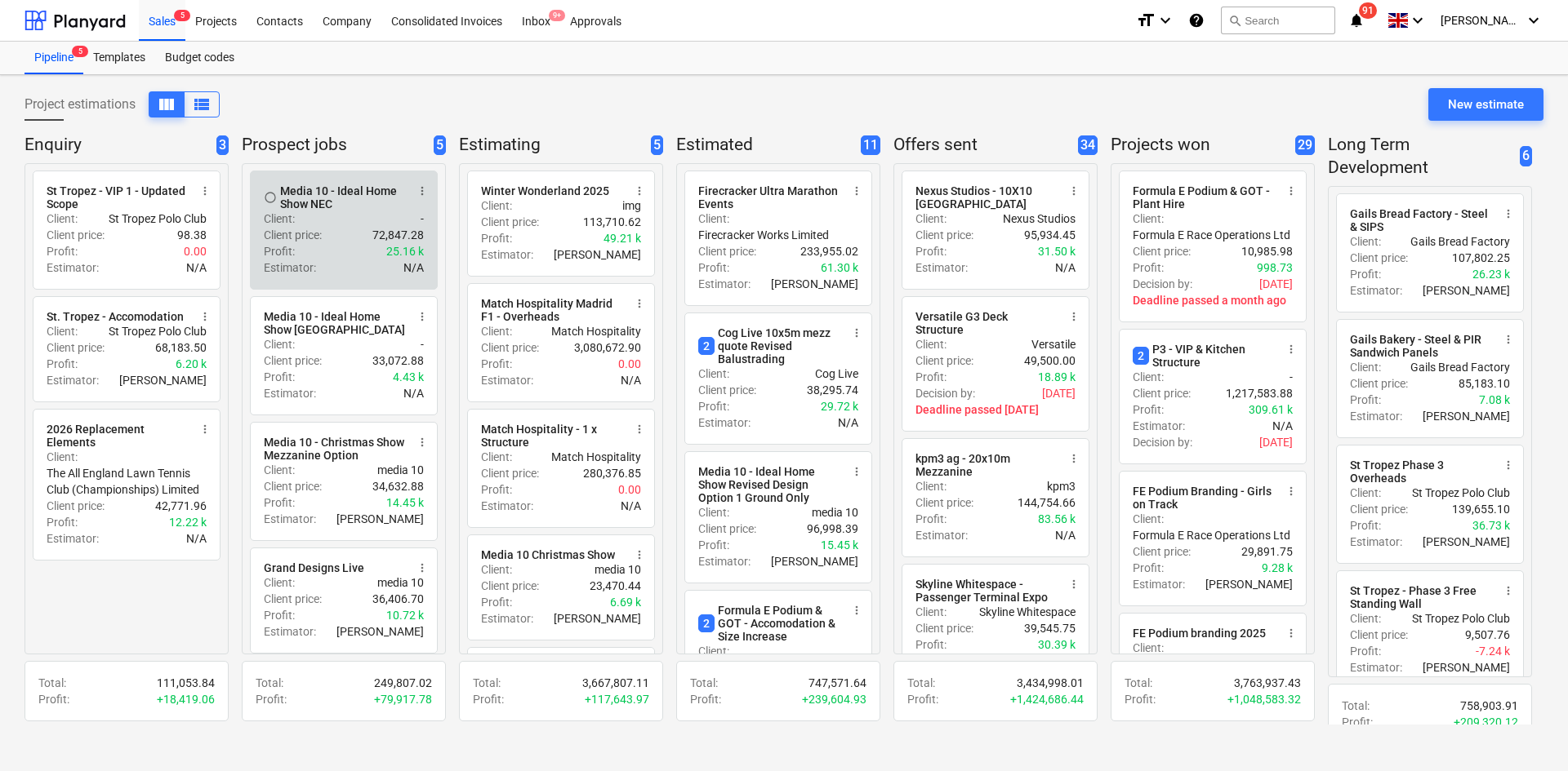
click at [342, 254] on div "Profit : 25.16 k" at bounding box center [343, 252] width 160 height 16
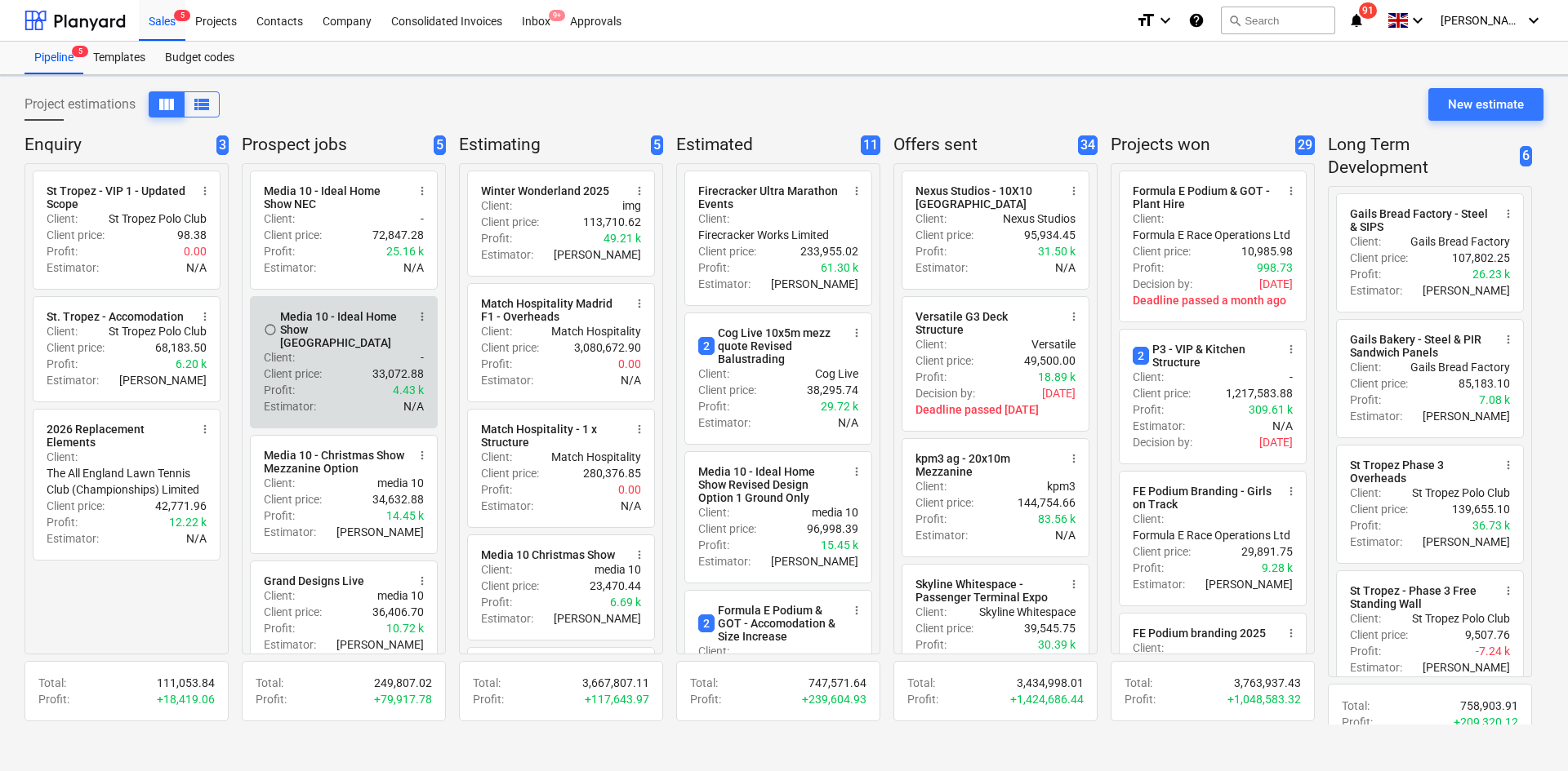
click at [343, 366] on div "Client price : 33,072.88" at bounding box center [343, 374] width 160 height 16
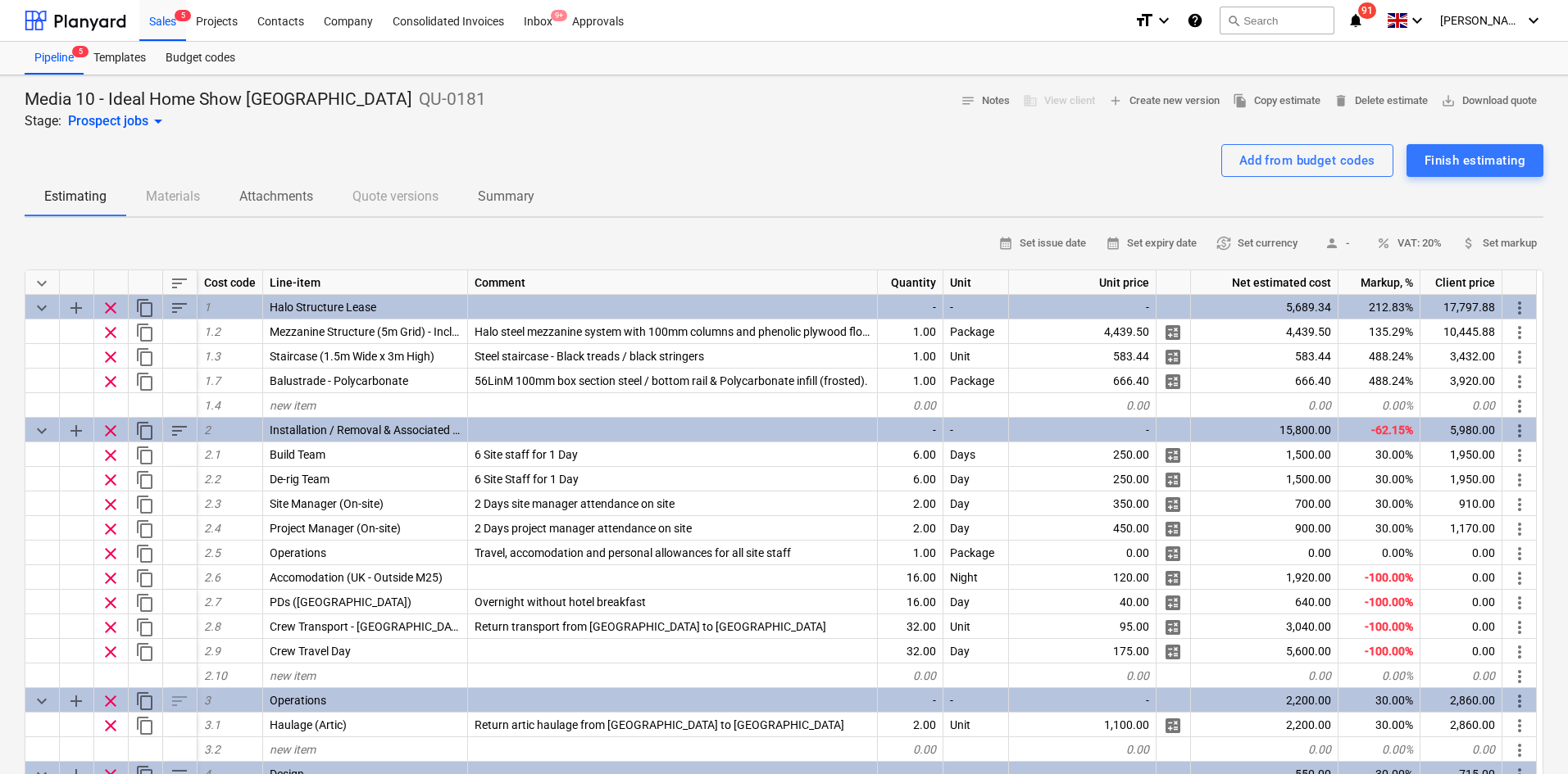
type textarea "x"
